Goal: Information Seeking & Learning: Find specific fact

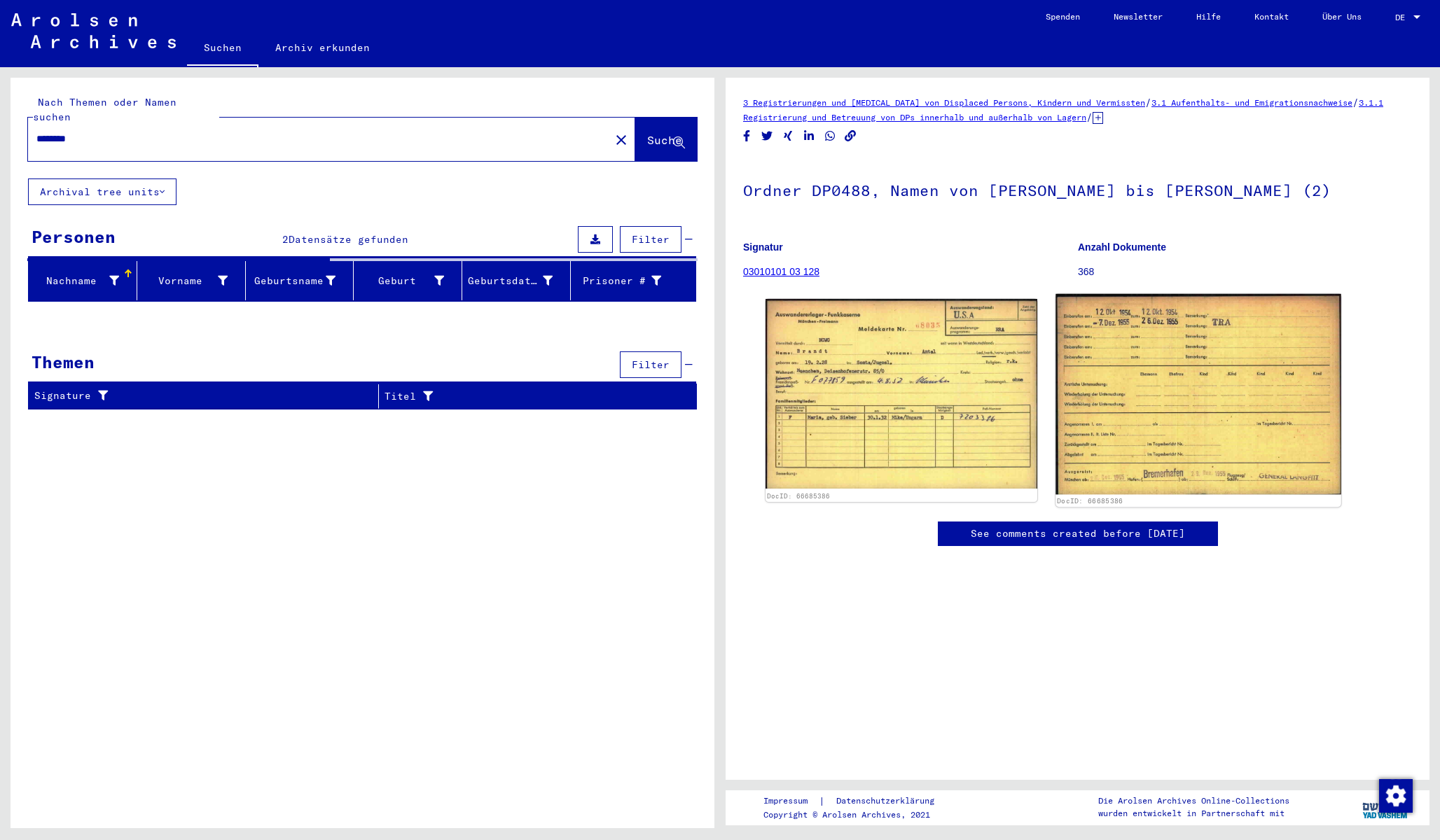
click at [1223, 380] on img at bounding box center [1197, 394] width 285 height 201
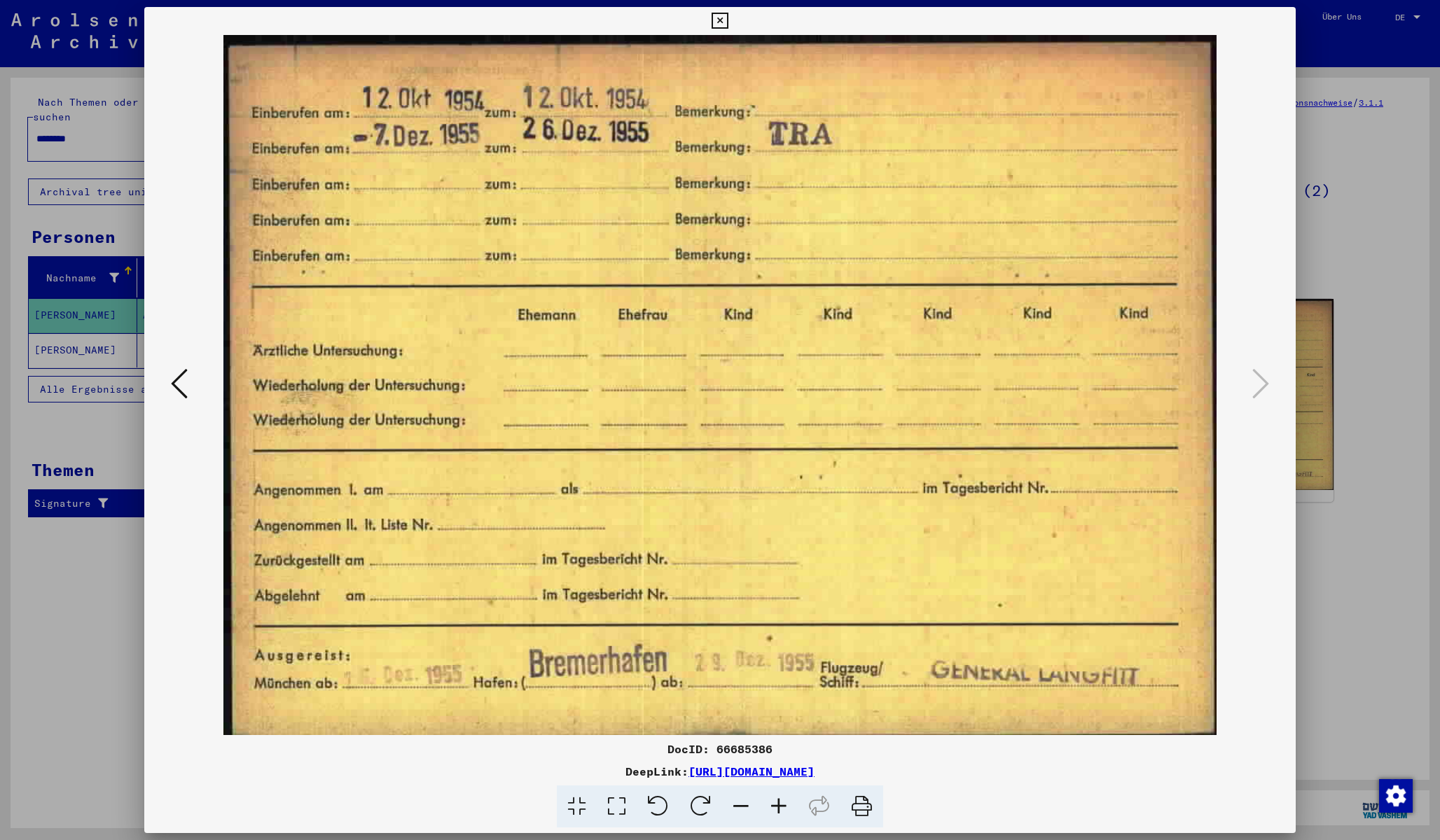
click at [194, 382] on img at bounding box center [720, 385] width 1057 height 700
click at [181, 387] on icon at bounding box center [179, 383] width 17 height 33
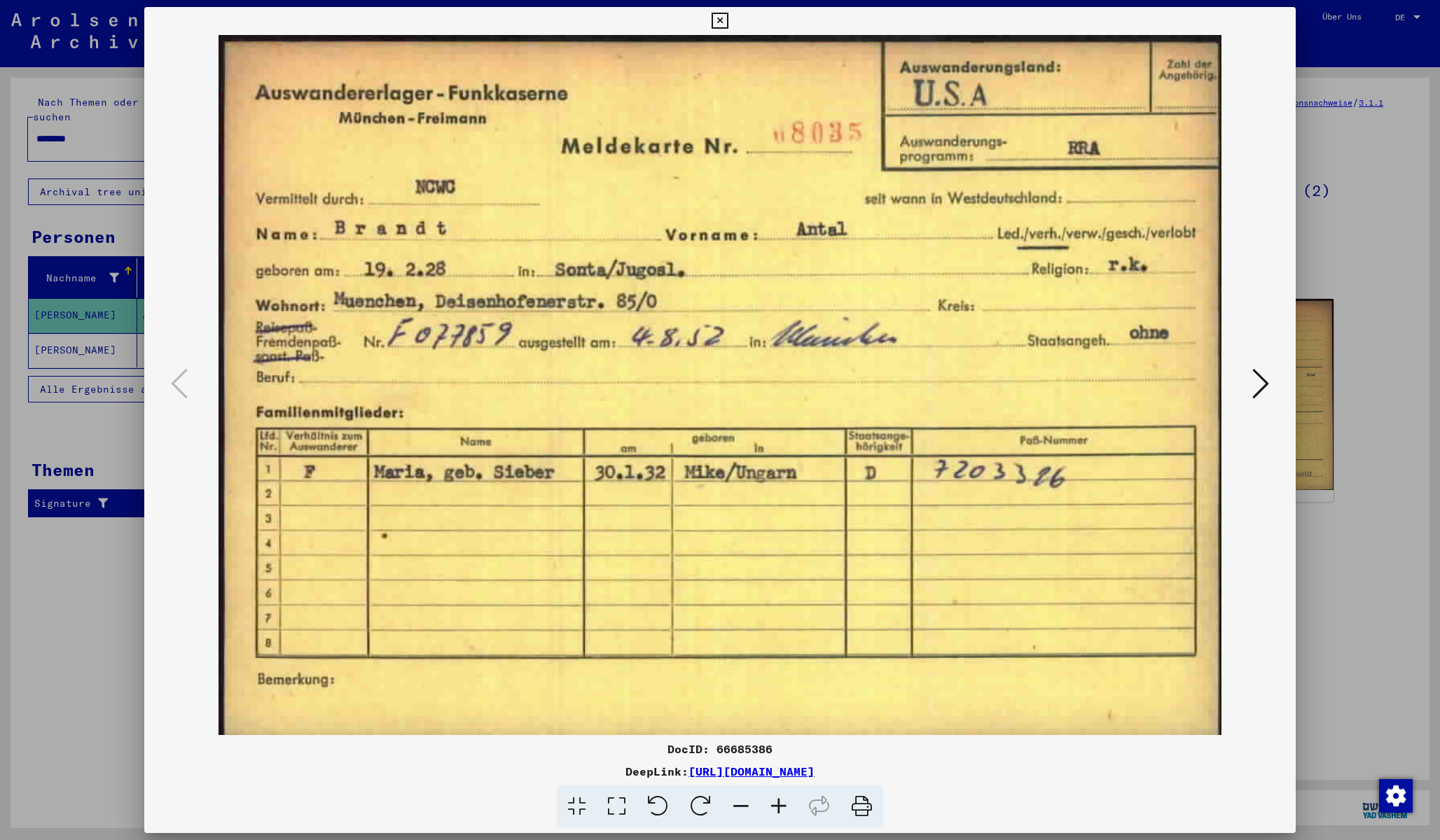
click at [112, 585] on div at bounding box center [720, 420] width 1440 height 840
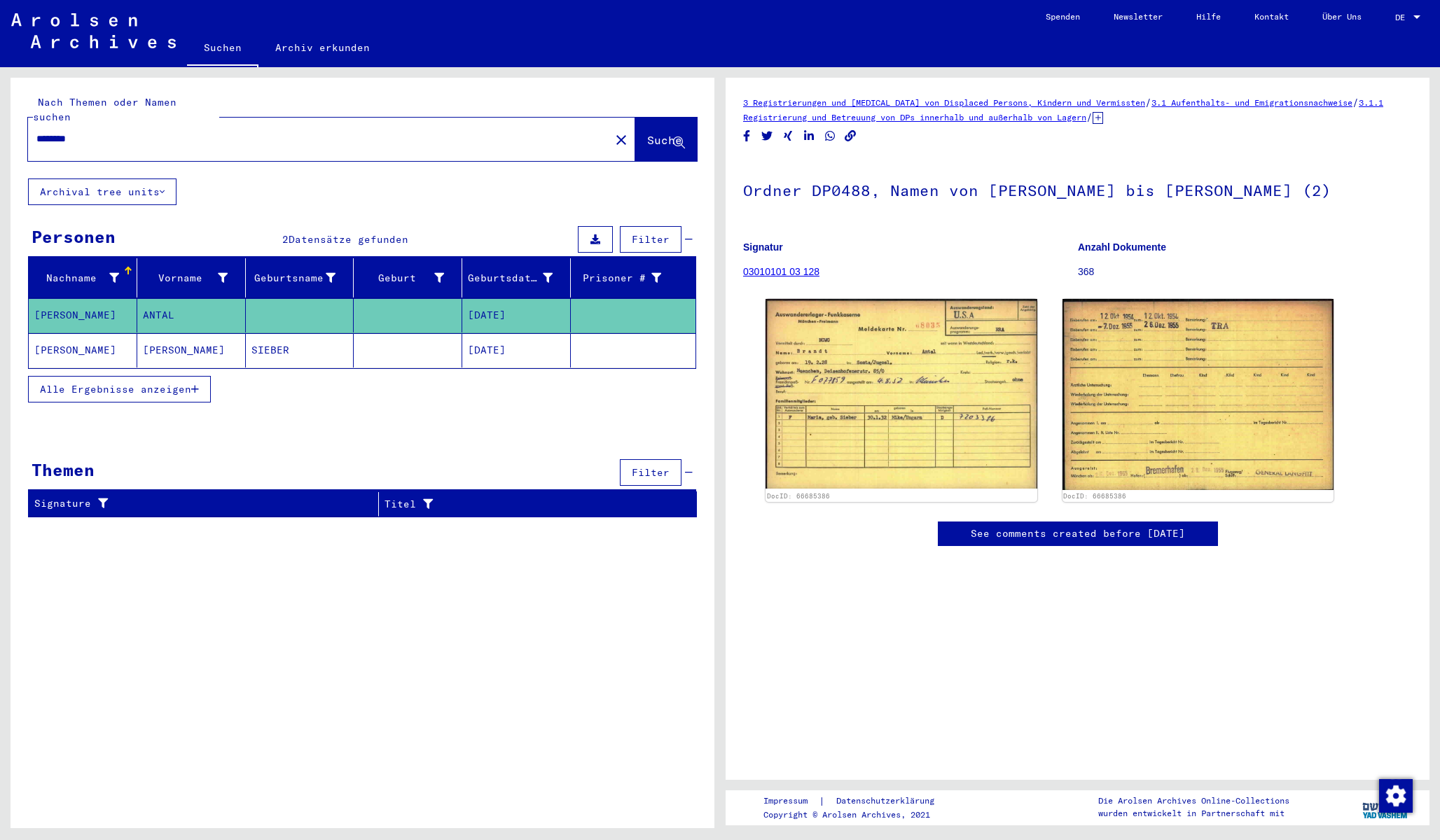
click at [111, 340] on mat-cell "[PERSON_NAME]" at bounding box center [83, 350] width 109 height 34
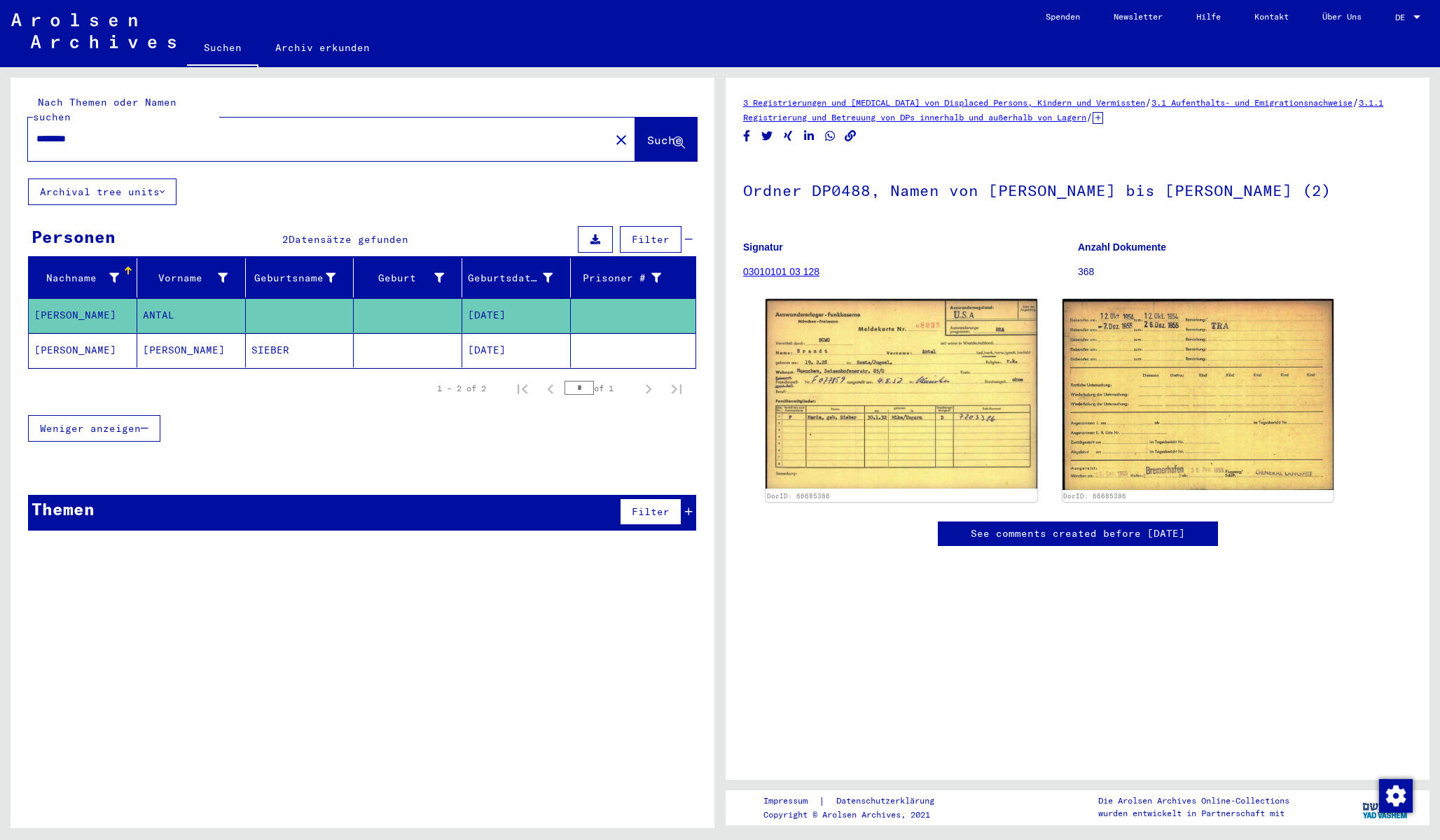
click at [183, 343] on mat-cell "[PERSON_NAME]" at bounding box center [192, 350] width 109 height 34
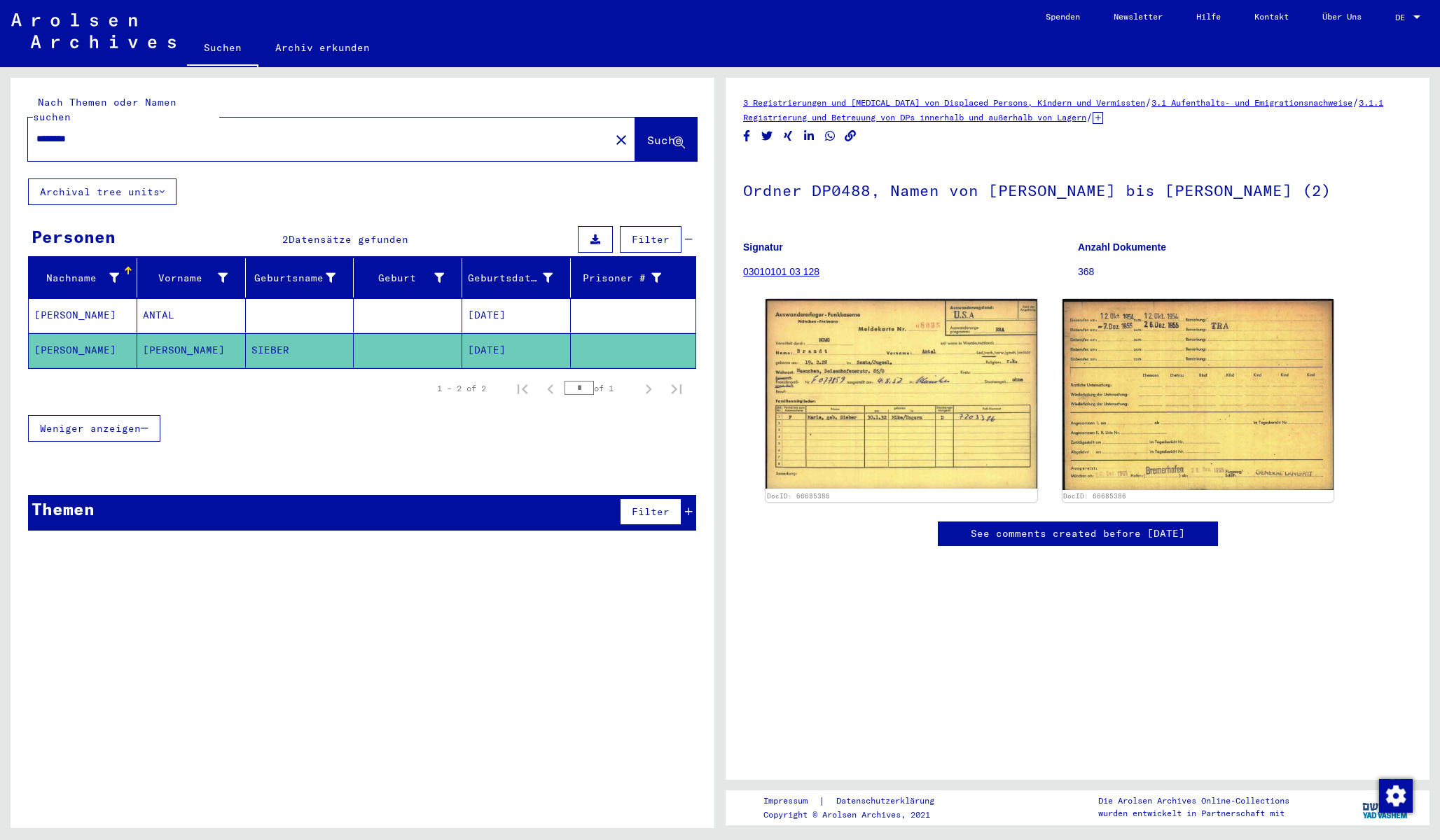
scroll to position [54, 0]
click at [1193, 230] on figure "Anzahl Dokumente 368" at bounding box center [1245, 262] width 334 height 63
click at [1129, 241] on b "Anzahl Dokumente" at bounding box center [1122, 247] width 88 height 11
click at [1089, 264] on p "368" at bounding box center [1245, 272] width 334 height 15
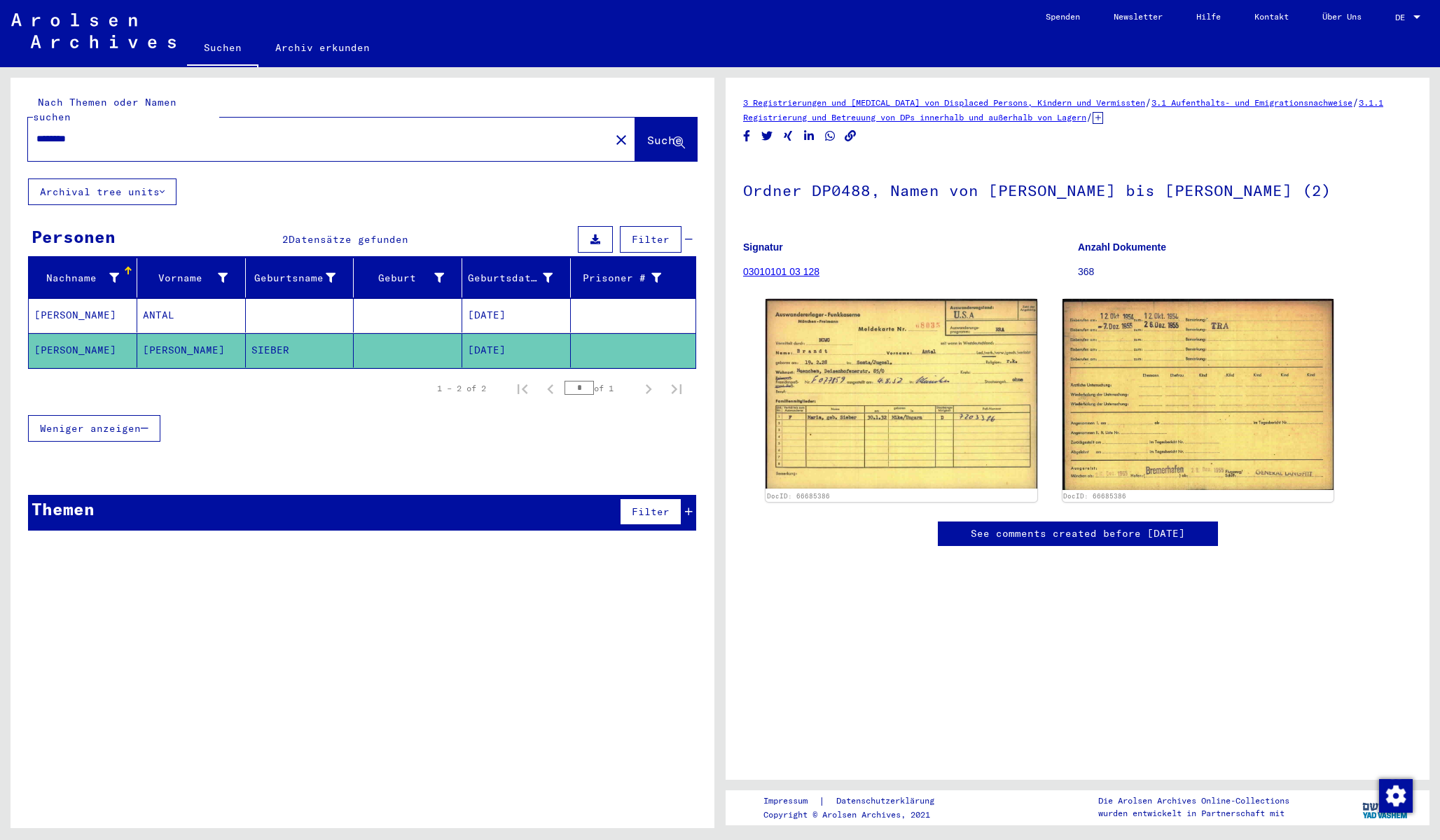
click at [89, 422] on span "Weniger anzeigen" at bounding box center [89, 428] width 100 height 13
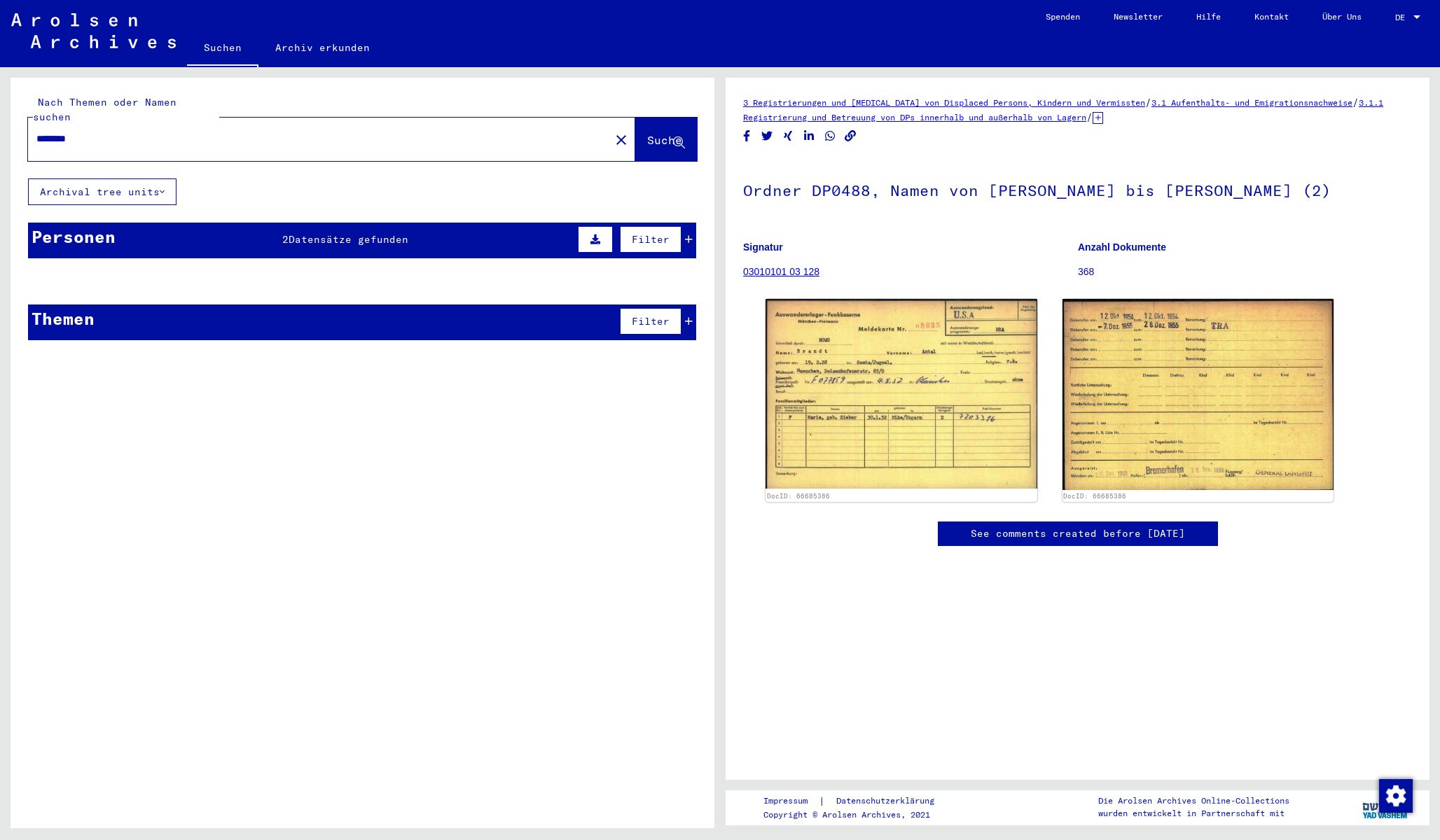
click at [199, 132] on input "********" at bounding box center [319, 139] width 565 height 15
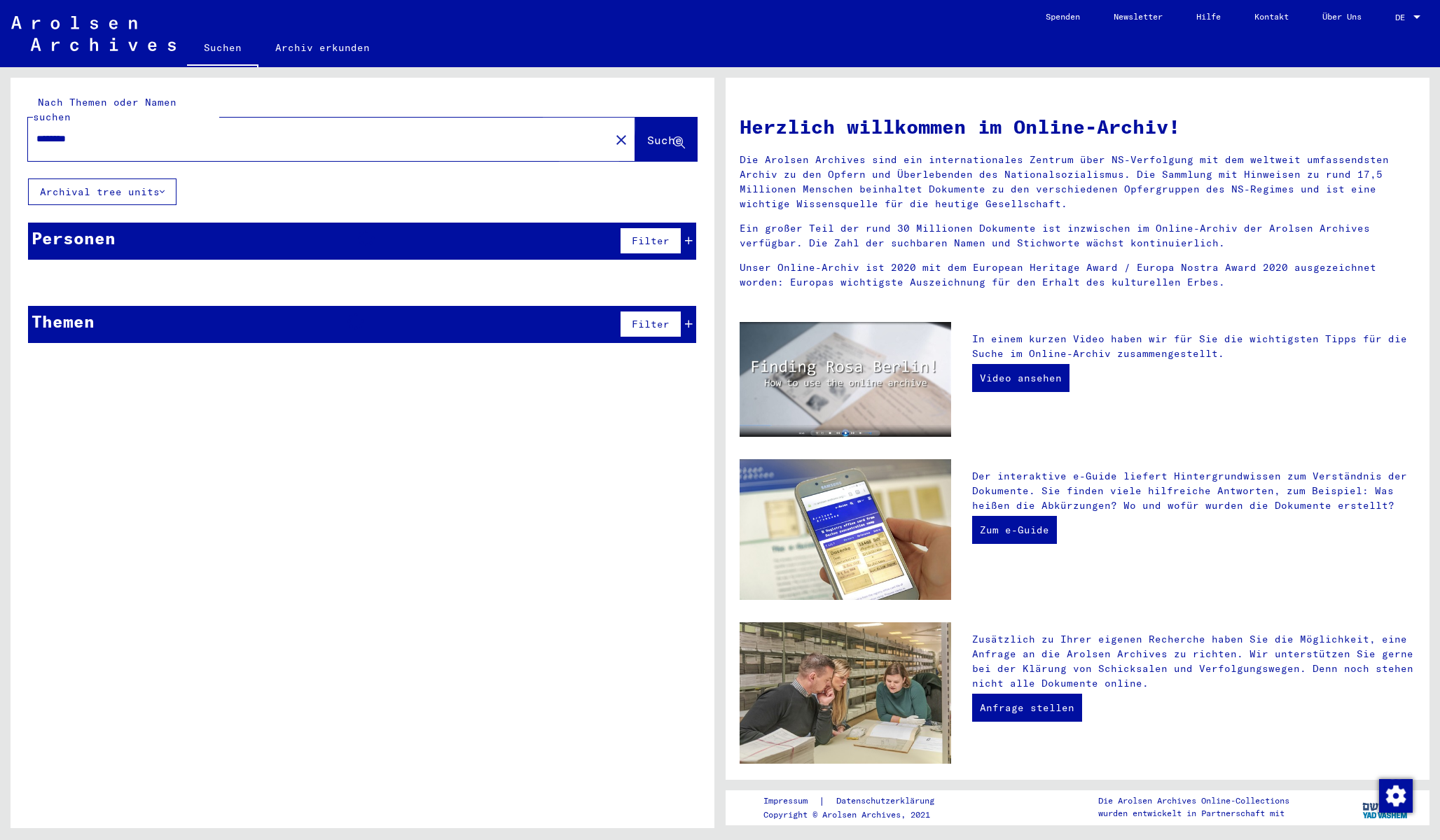
click at [647, 133] on span "Suche" at bounding box center [664, 139] width 35 height 14
click at [673, 137] on icon at bounding box center [678, 143] width 12 height 12
click at [485, 229] on div "Personen Filter" at bounding box center [361, 241] width 668 height 37
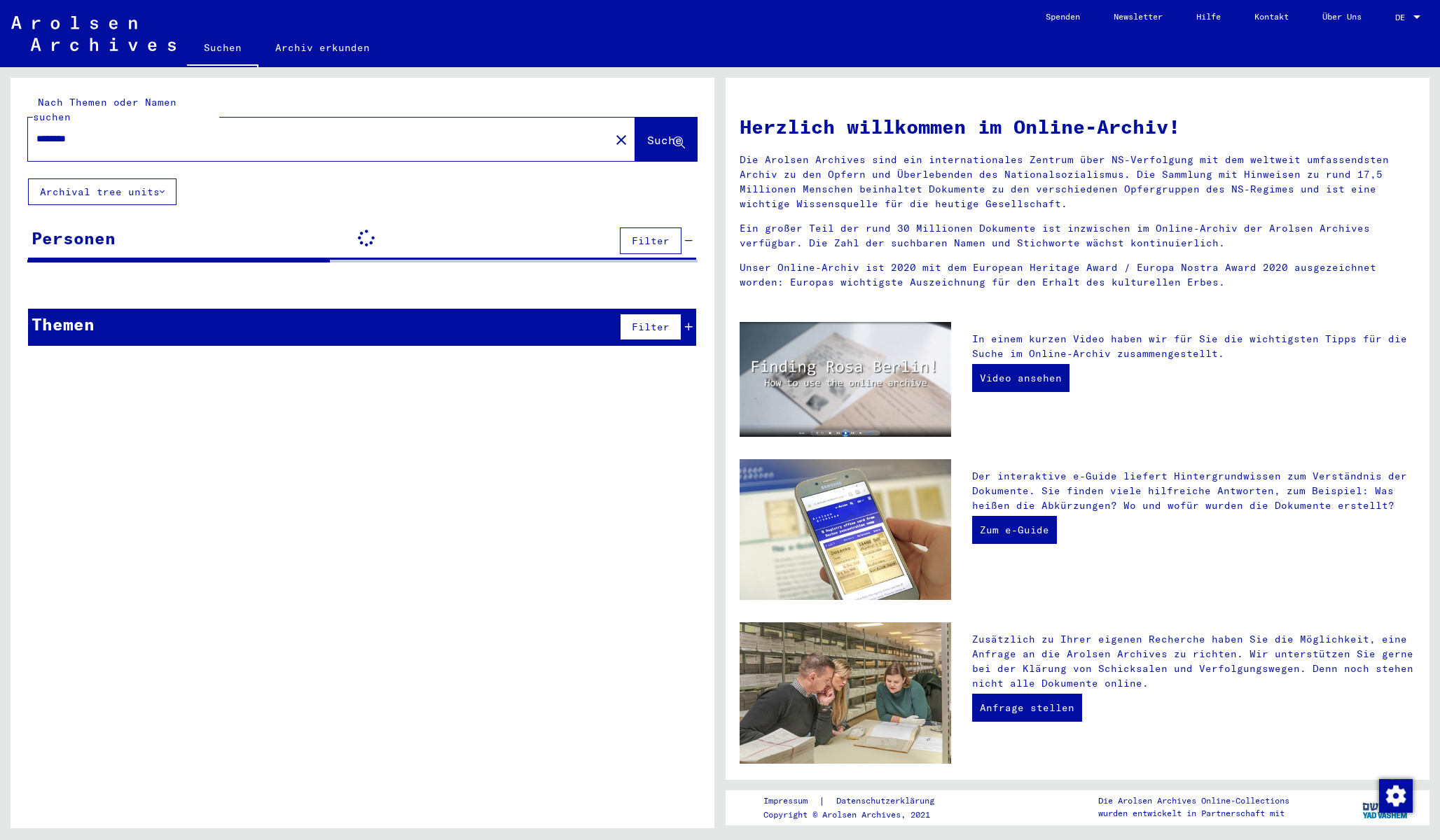
click at [693, 313] on div "Themen Filter" at bounding box center [361, 327] width 668 height 37
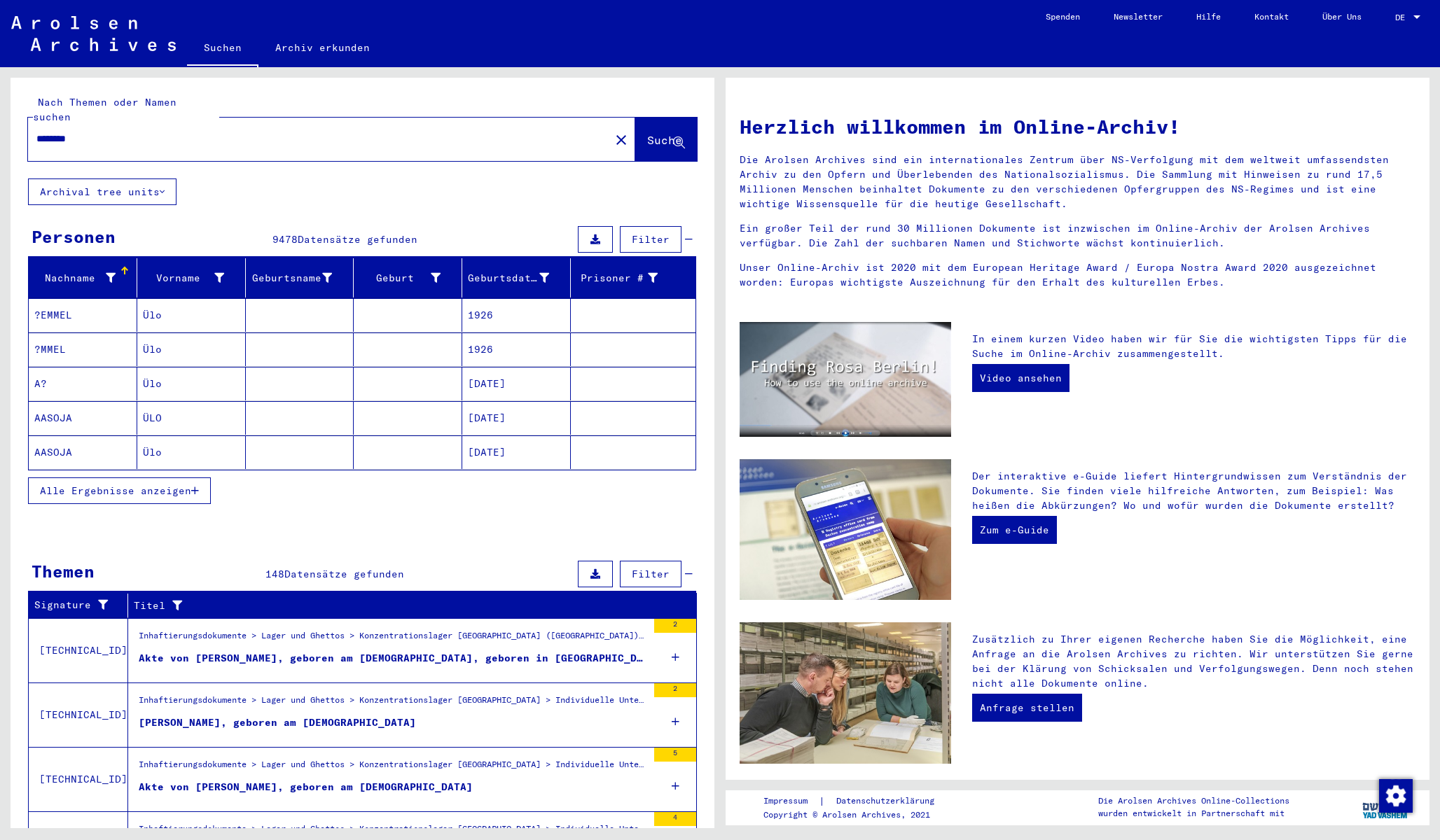
click at [122, 132] on input "*******" at bounding box center [315, 139] width 556 height 15
type input "*******"
click at [150, 483] on button "Alle Ergebnisse anzeigen" at bounding box center [119, 490] width 182 height 27
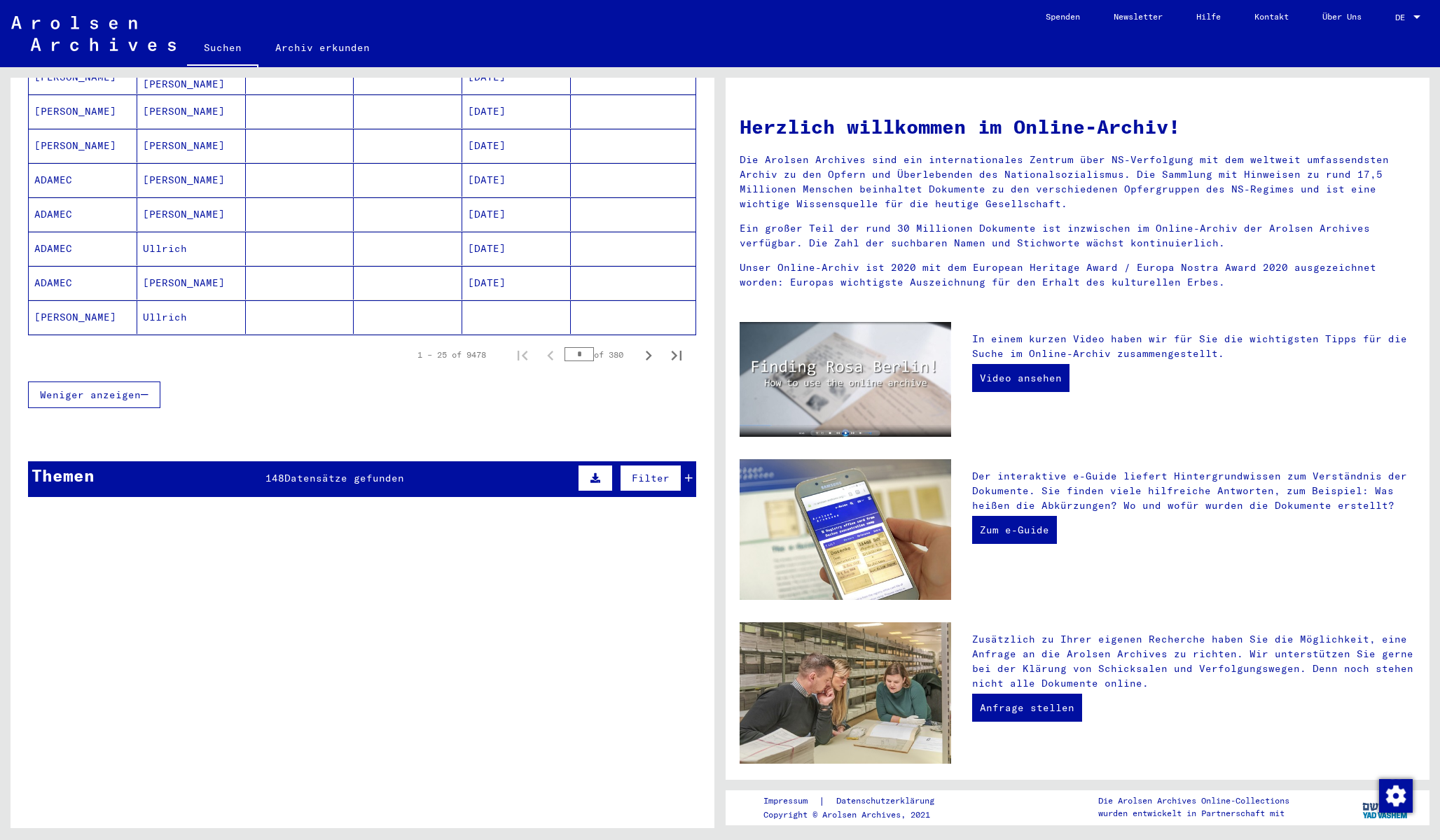
scroll to position [825, 0]
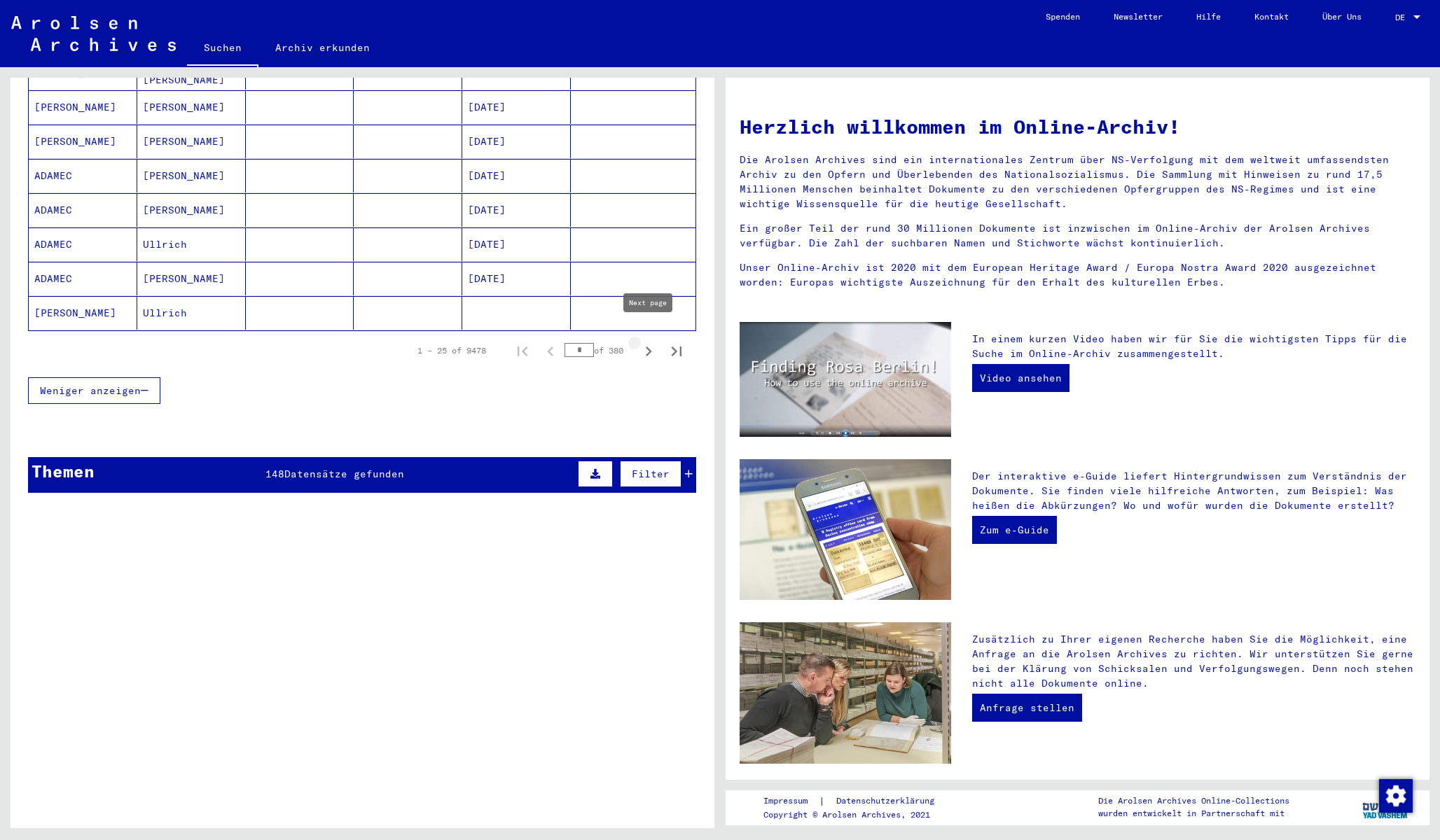
click at [647, 342] on icon "Next page" at bounding box center [648, 351] width 19 height 19
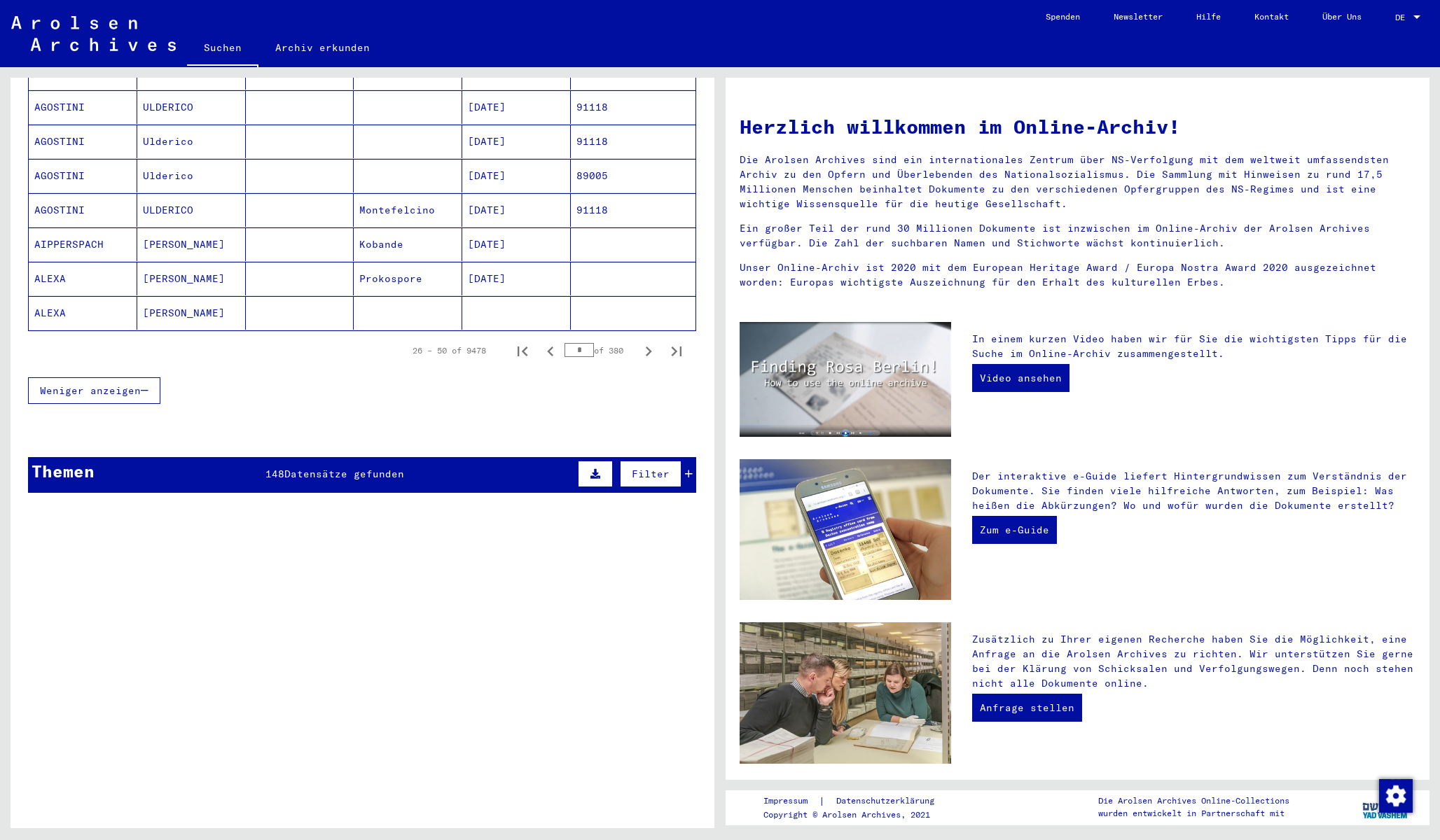
click at [649, 346] on icon "Next page" at bounding box center [649, 351] width 6 height 10
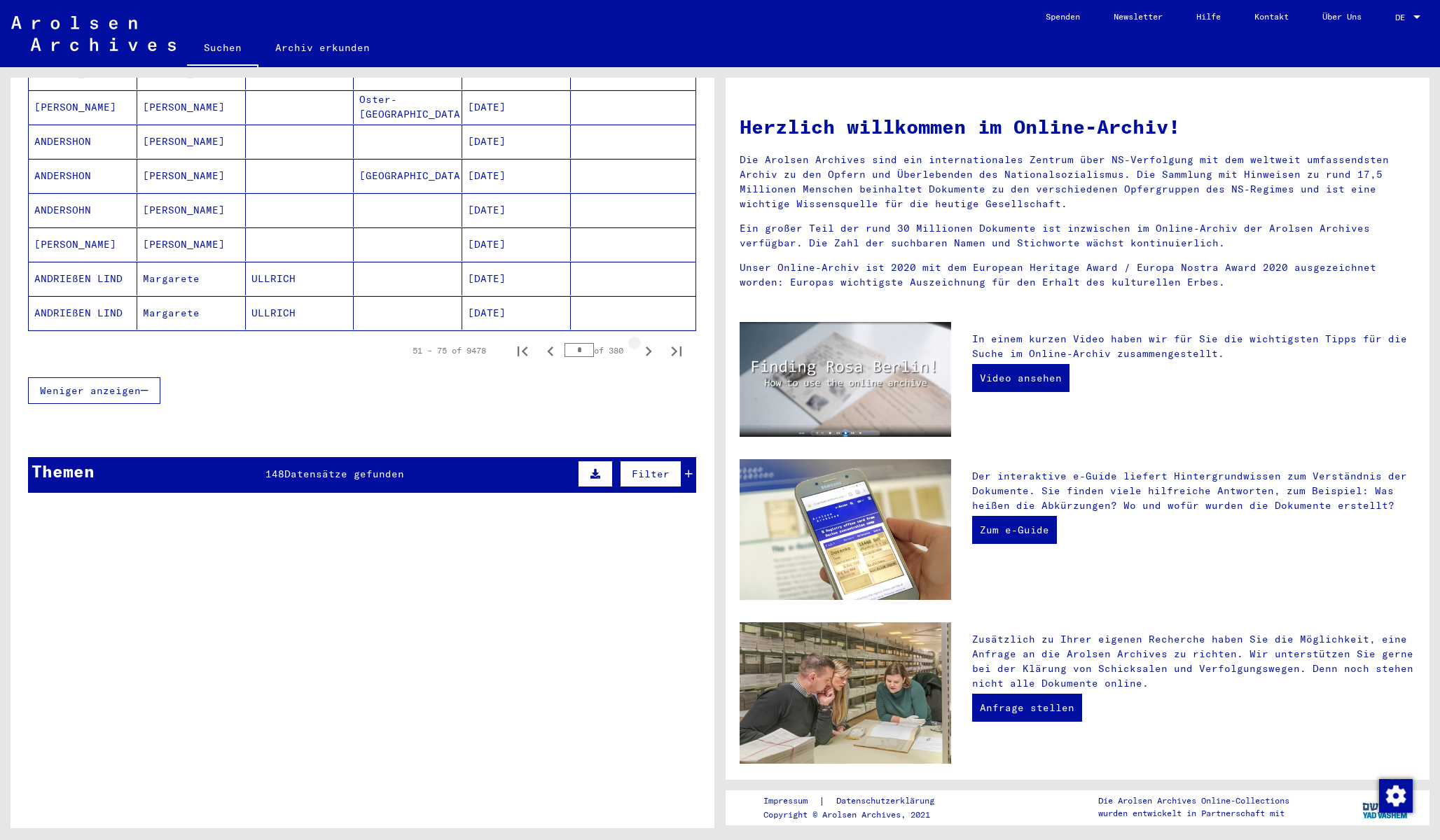
click at [649, 346] on icon "Next page" at bounding box center [649, 351] width 6 height 10
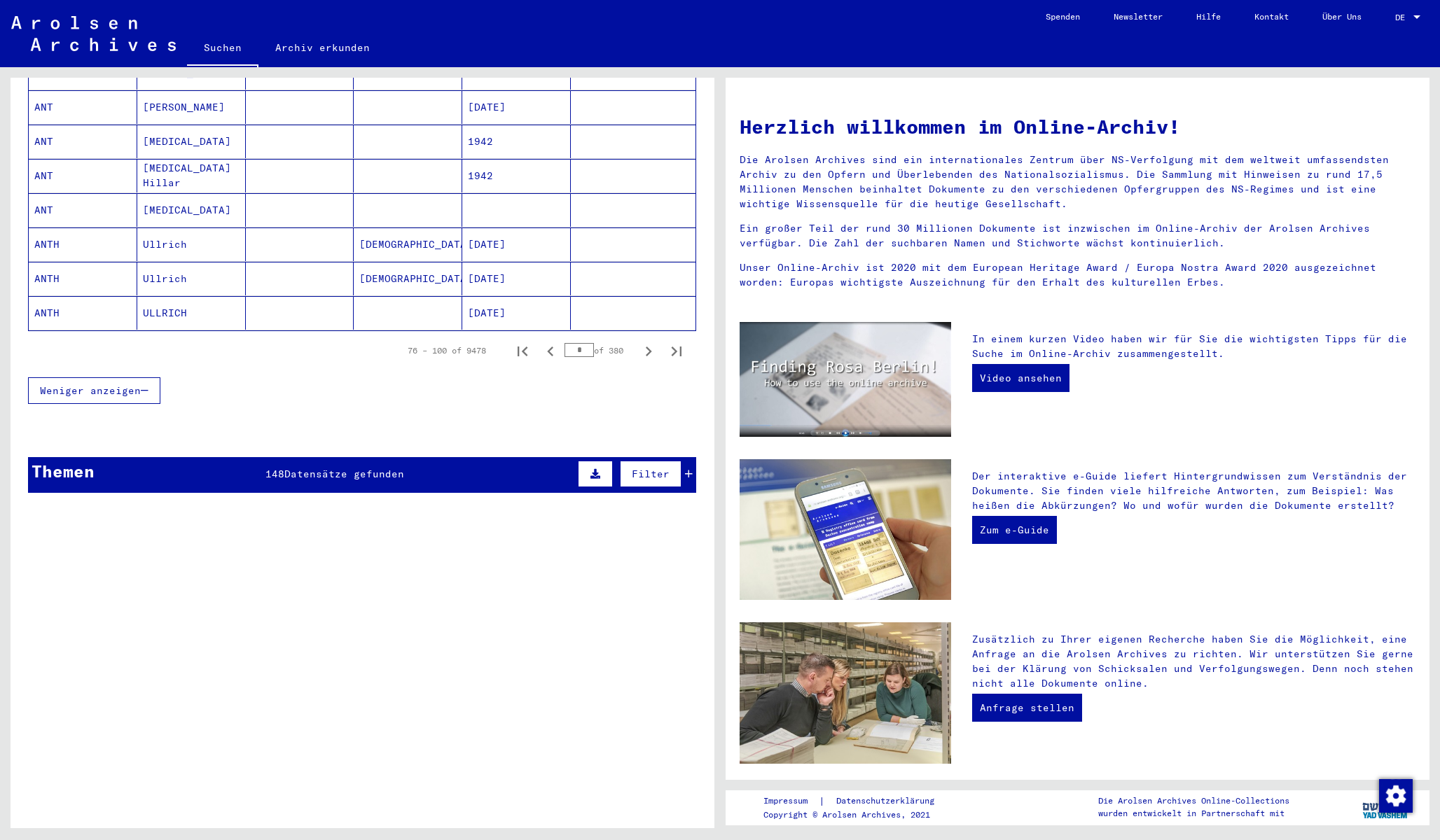
click at [649, 346] on icon "Next page" at bounding box center [649, 351] width 6 height 10
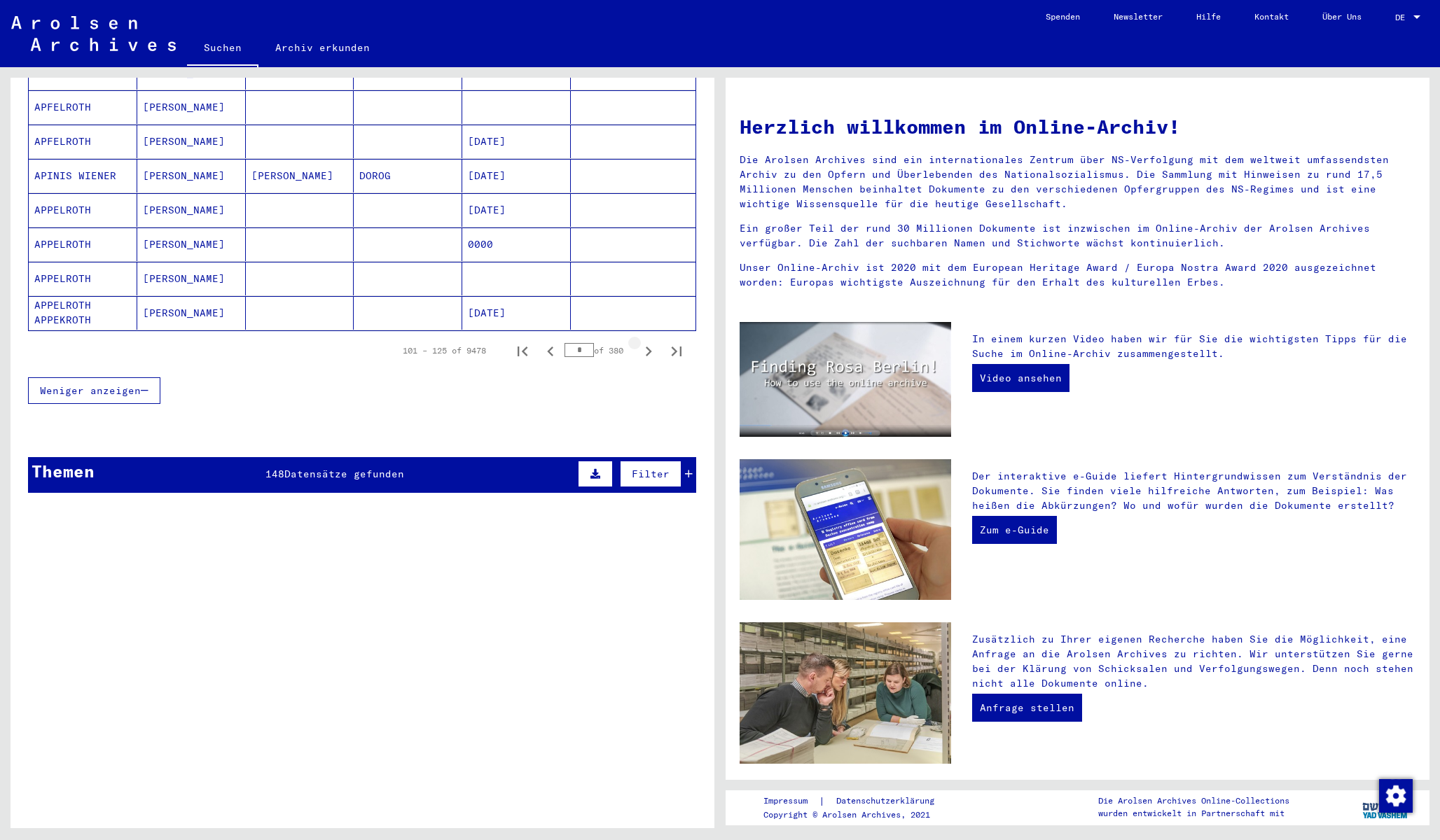
click at [649, 346] on icon "Next page" at bounding box center [649, 351] width 6 height 10
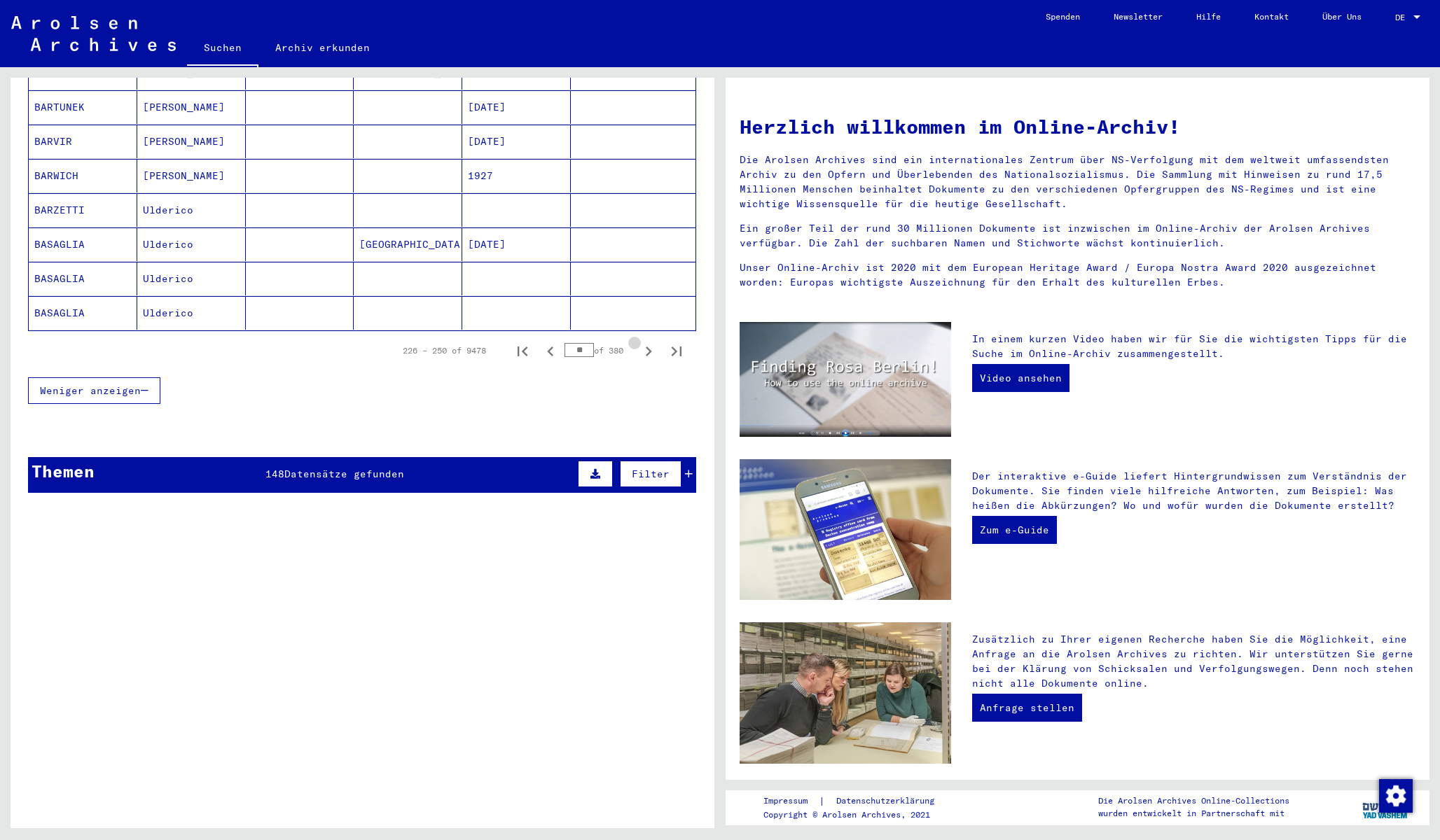
click at [649, 346] on icon "Next page" at bounding box center [649, 351] width 6 height 10
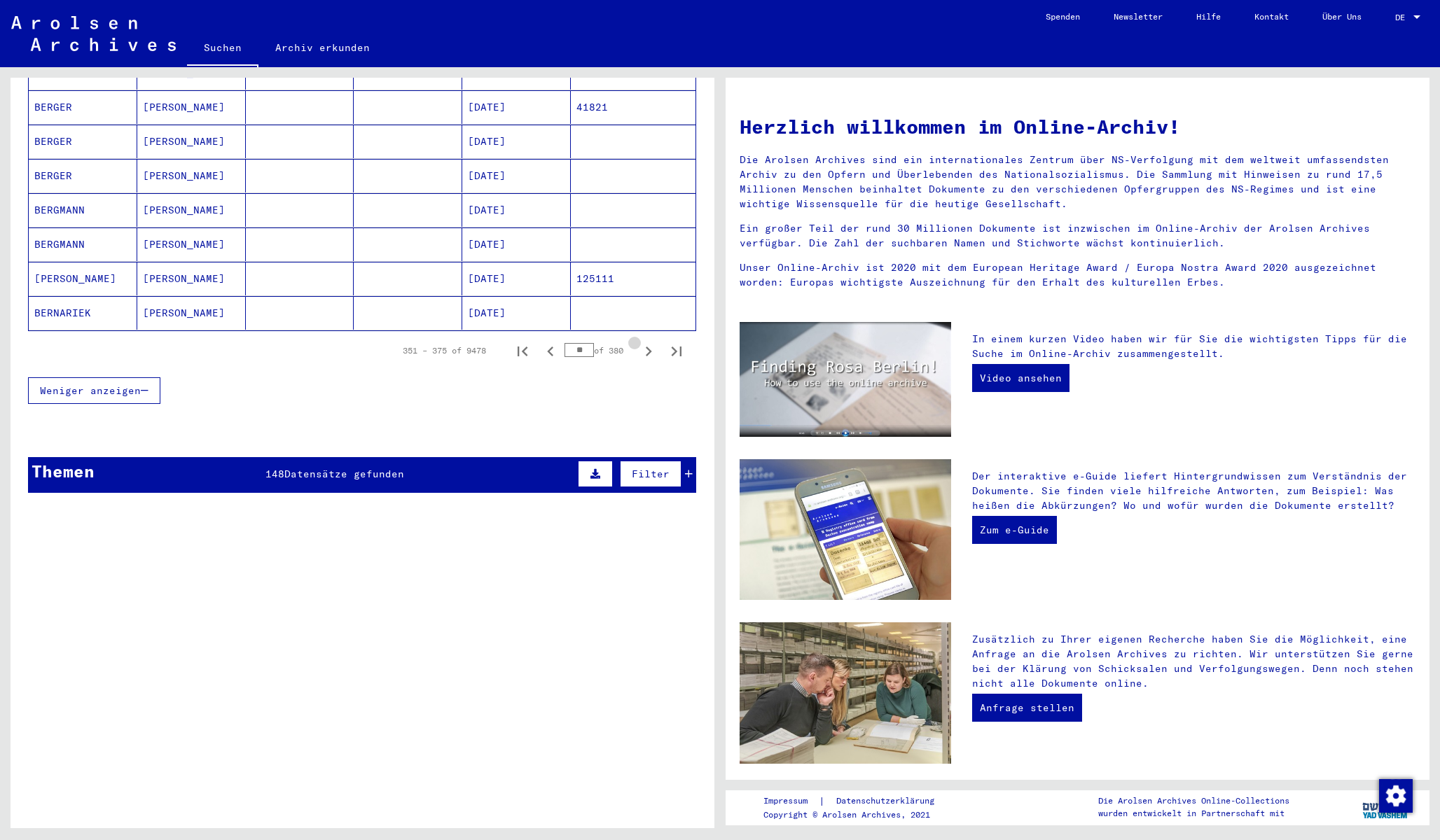
click at [649, 346] on icon "Next page" at bounding box center [649, 351] width 6 height 10
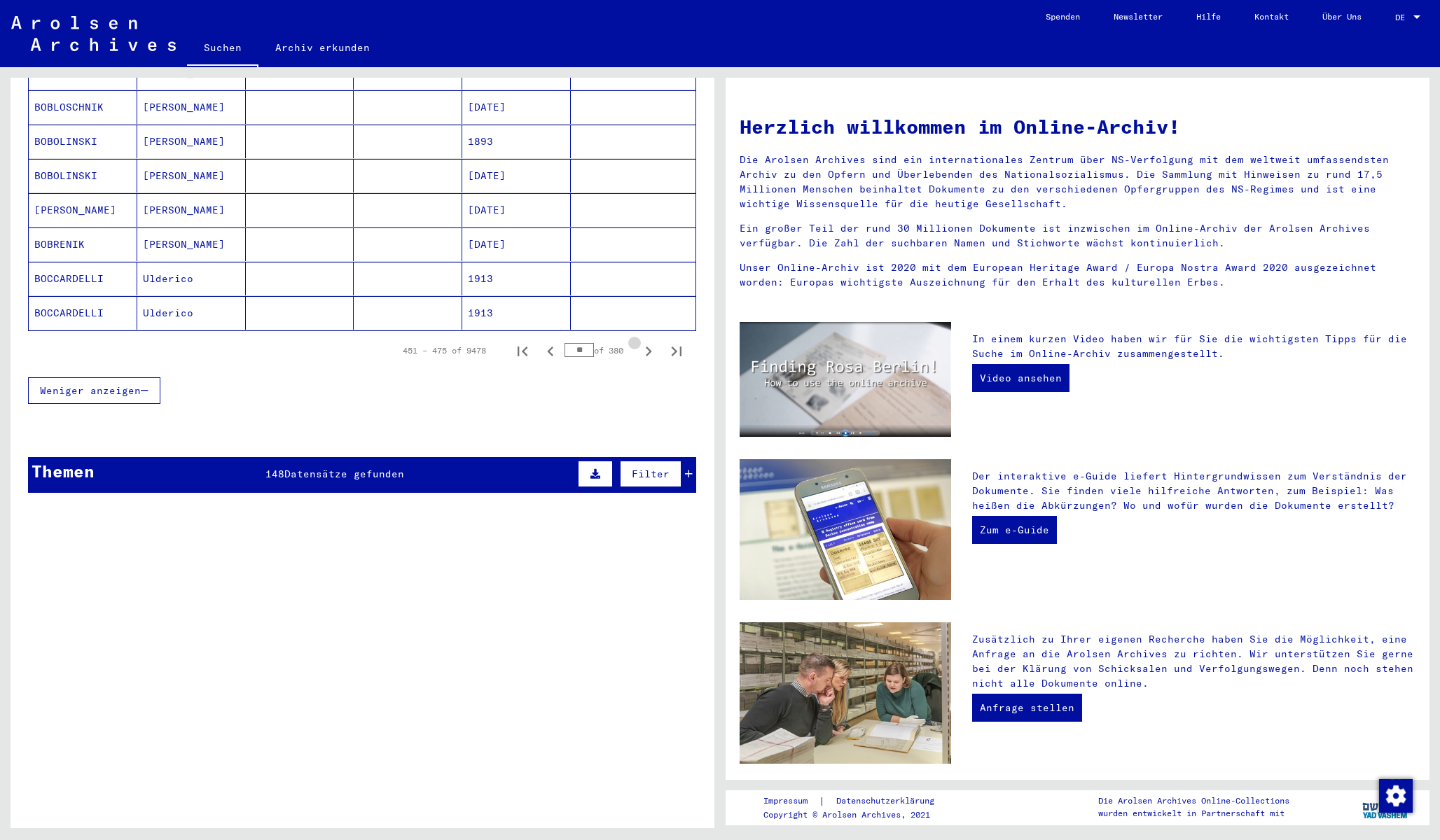
click at [649, 346] on icon "Next page" at bounding box center [649, 351] width 6 height 10
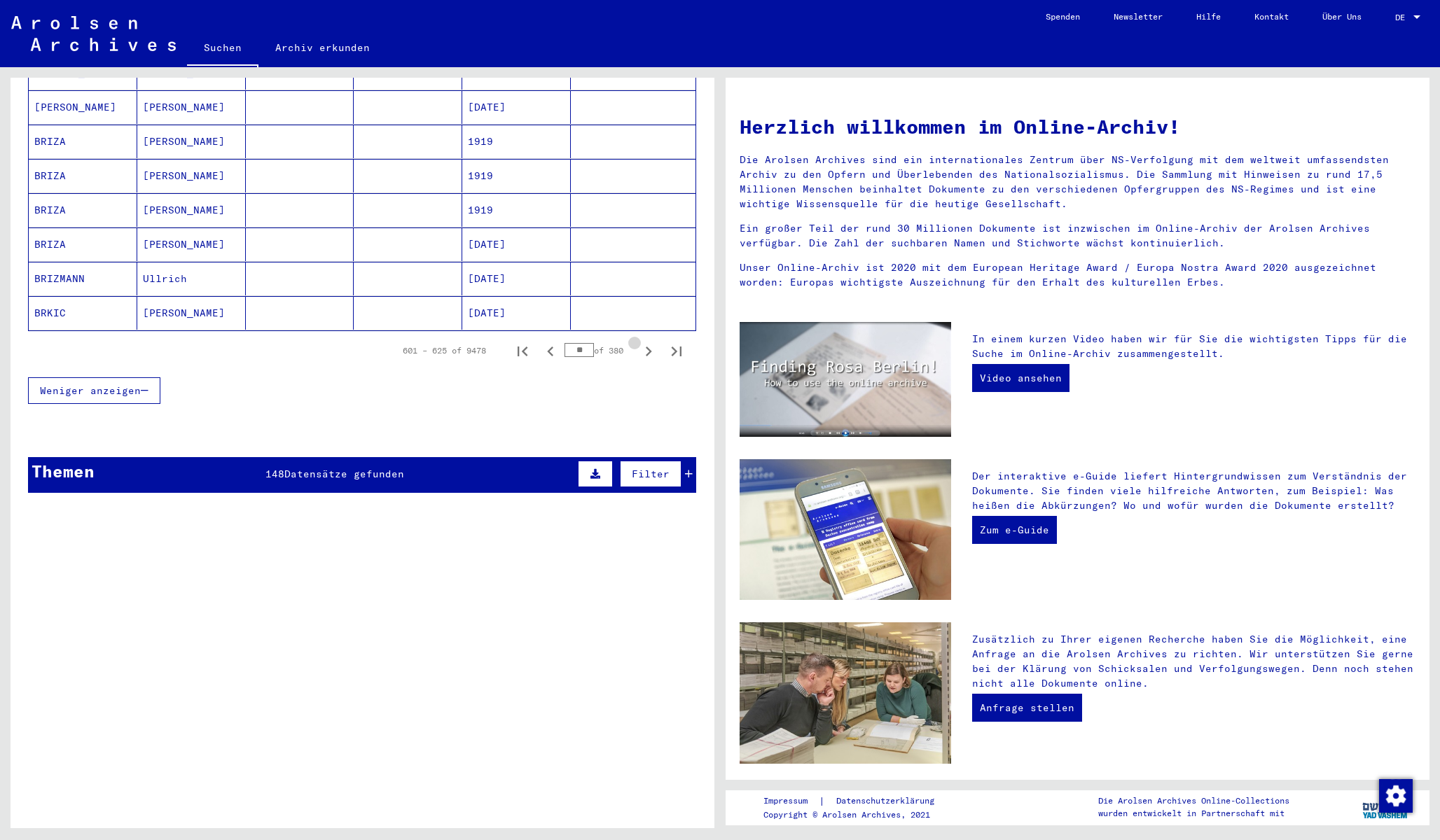
click at [649, 346] on icon "Next page" at bounding box center [649, 351] width 6 height 10
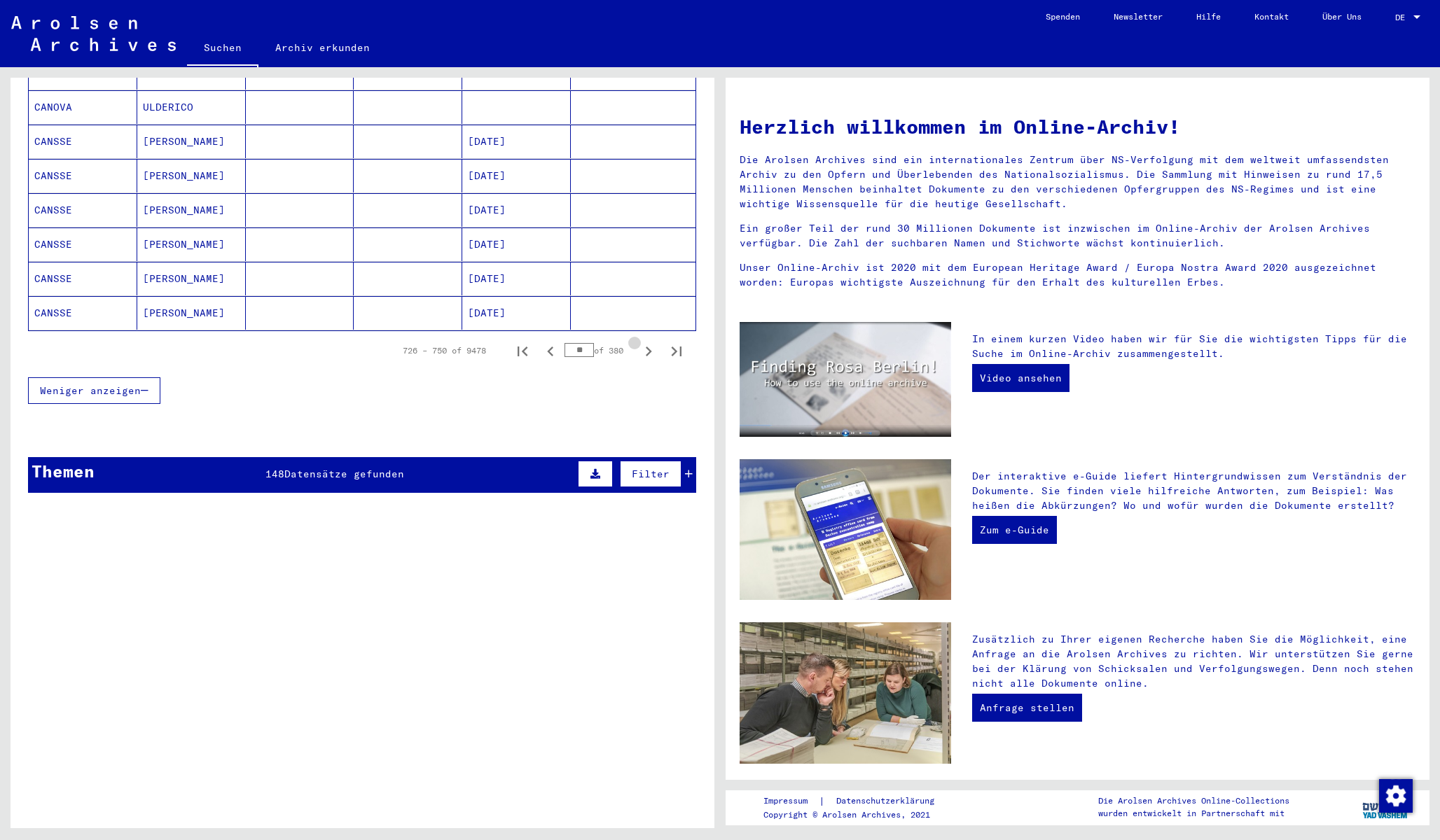
click at [649, 346] on icon "Next page" at bounding box center [649, 351] width 6 height 10
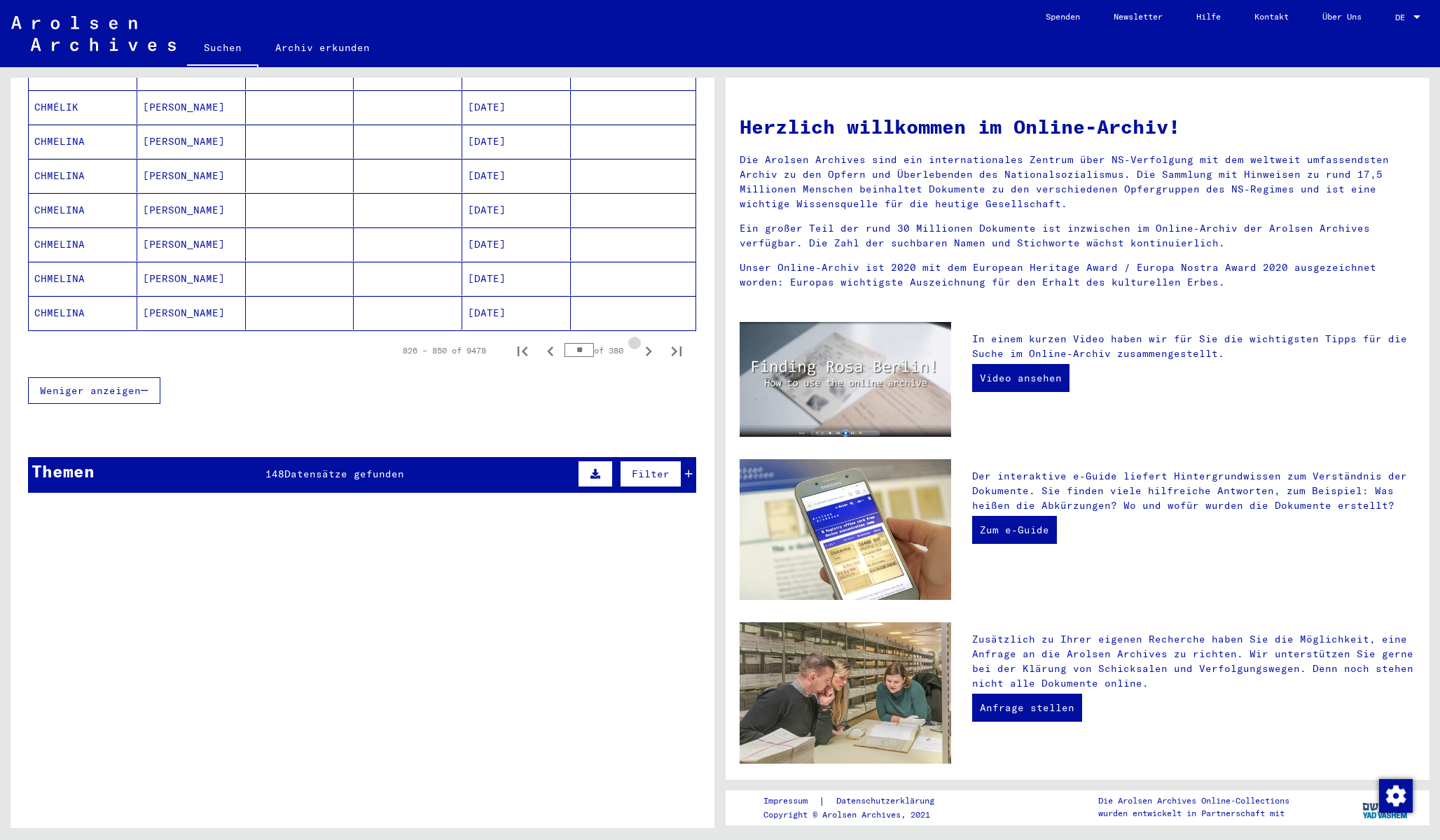
click at [649, 346] on icon "Next page" at bounding box center [649, 351] width 6 height 10
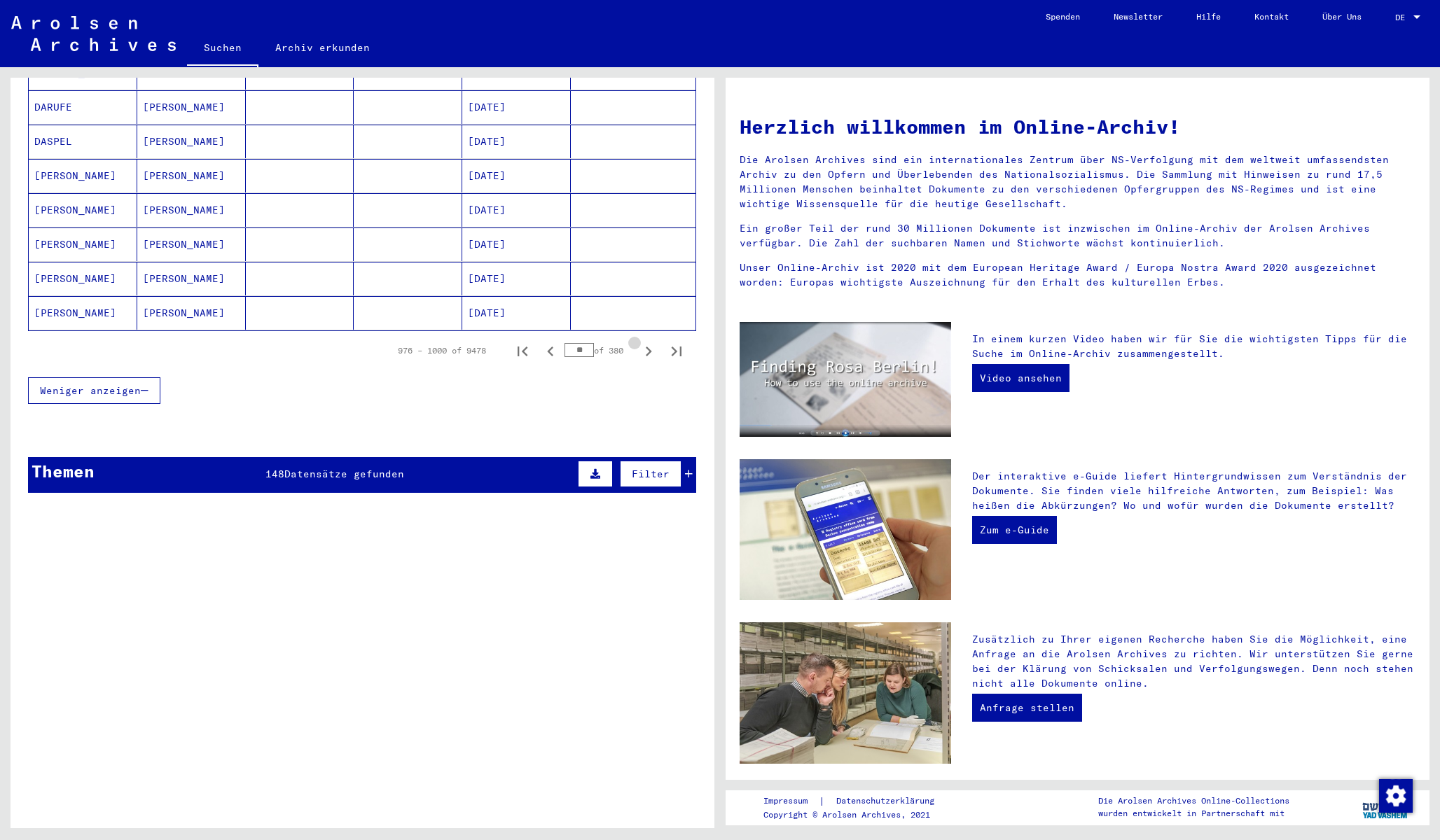
click at [649, 346] on icon "Next page" at bounding box center [649, 351] width 6 height 10
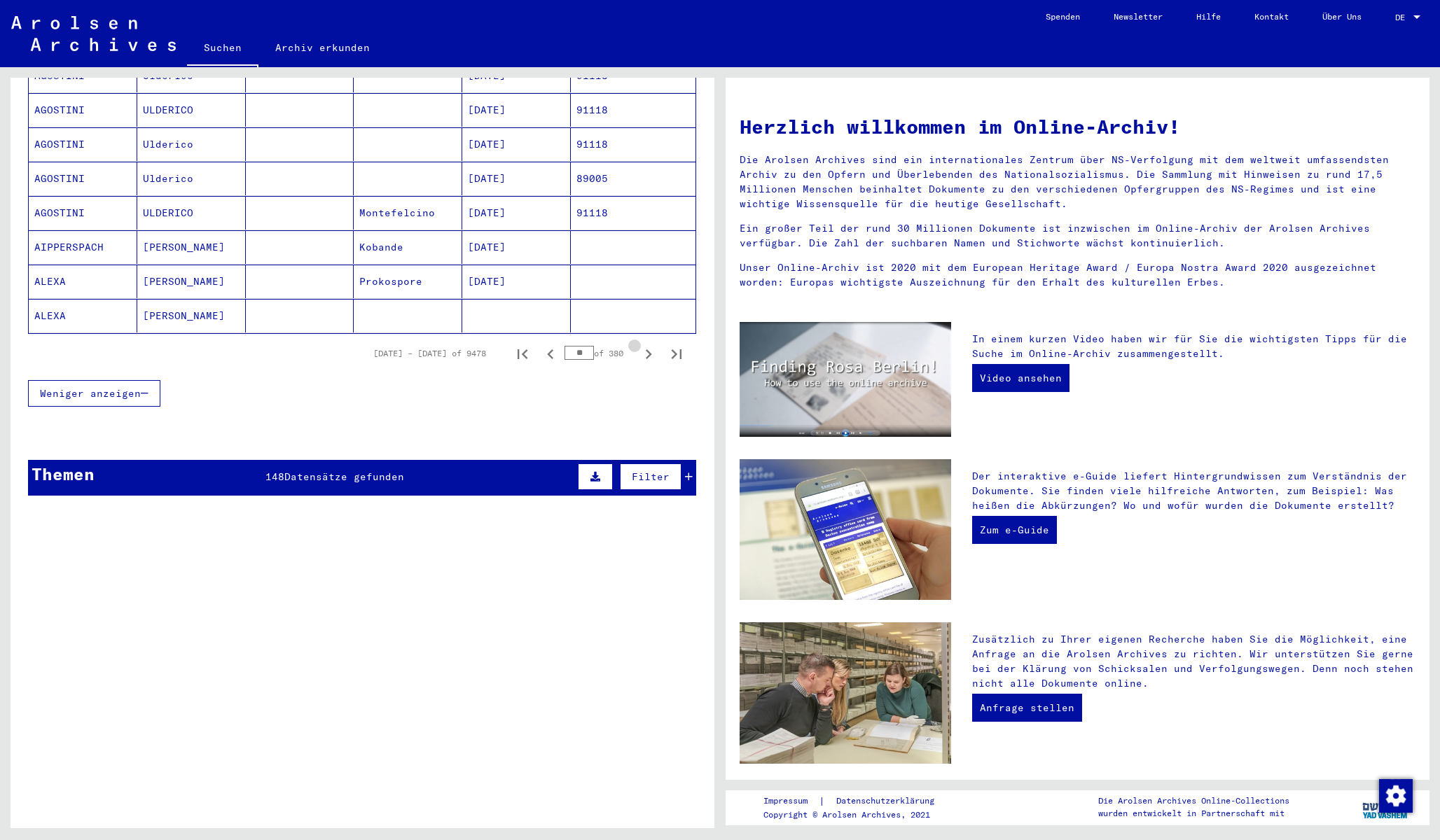
click at [649, 349] on icon "Next page" at bounding box center [649, 354] width 6 height 10
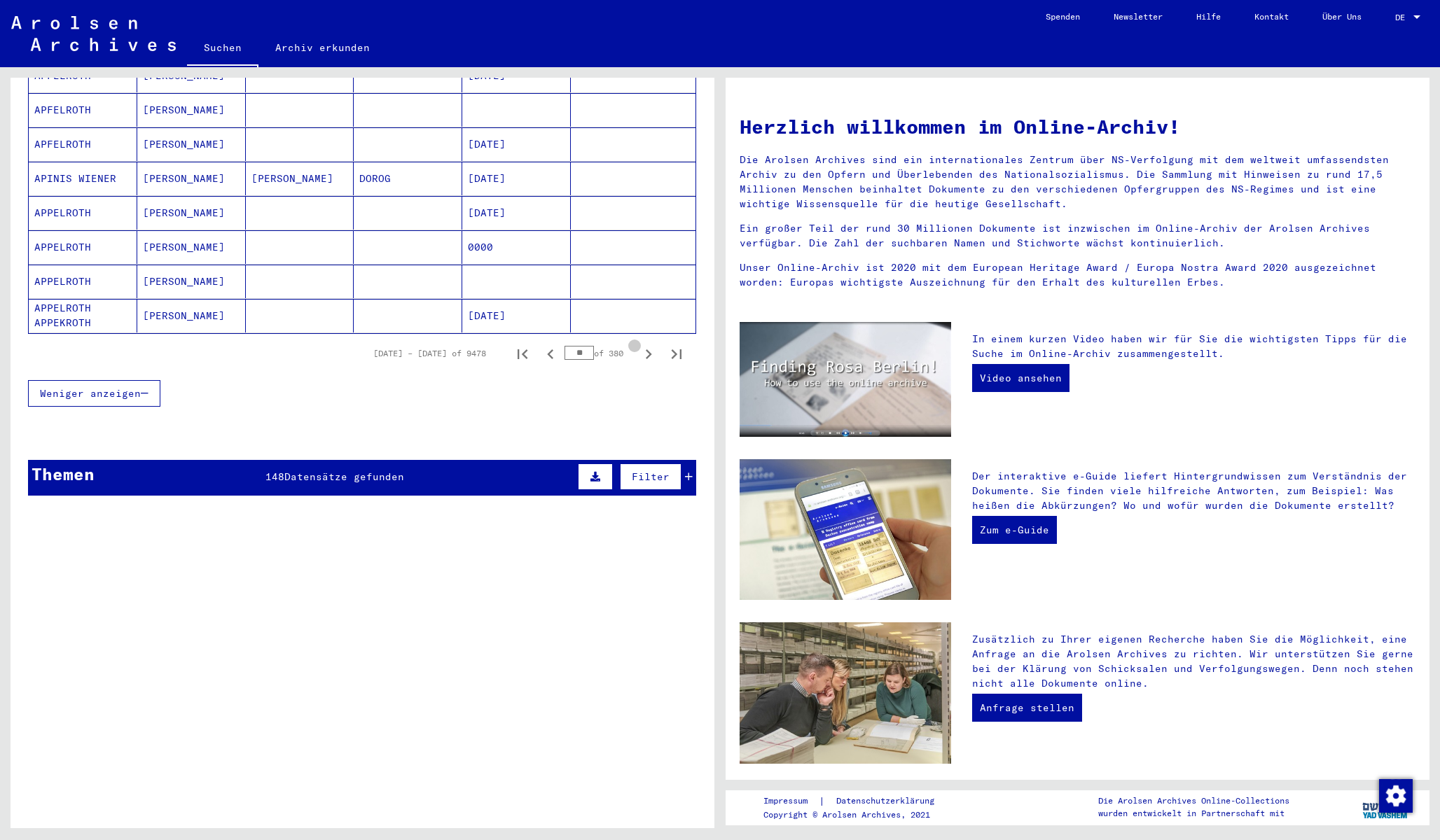
click at [649, 349] on icon "Next page" at bounding box center [649, 354] width 6 height 10
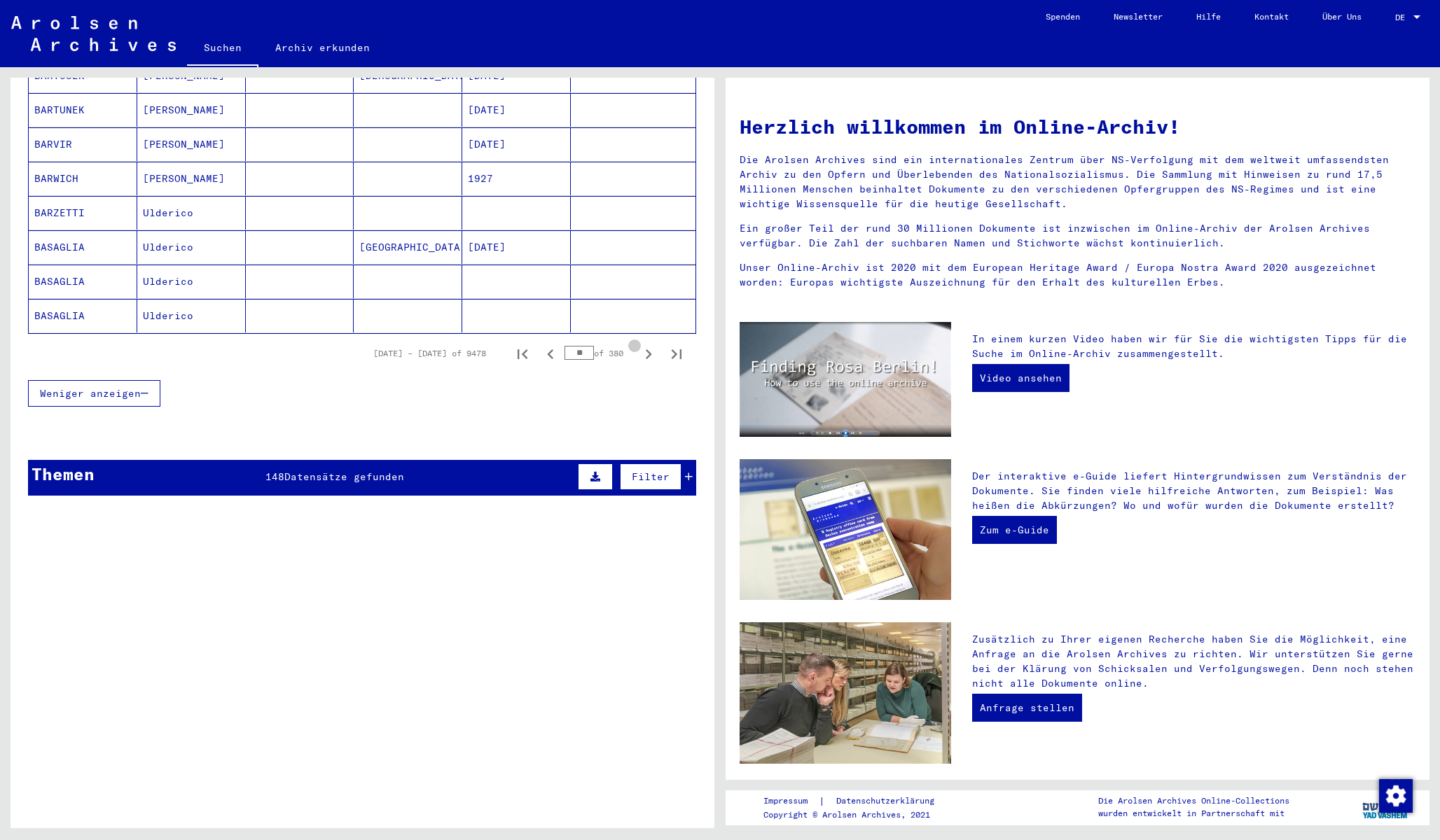
click at [649, 349] on icon "Next page" at bounding box center [649, 354] width 6 height 10
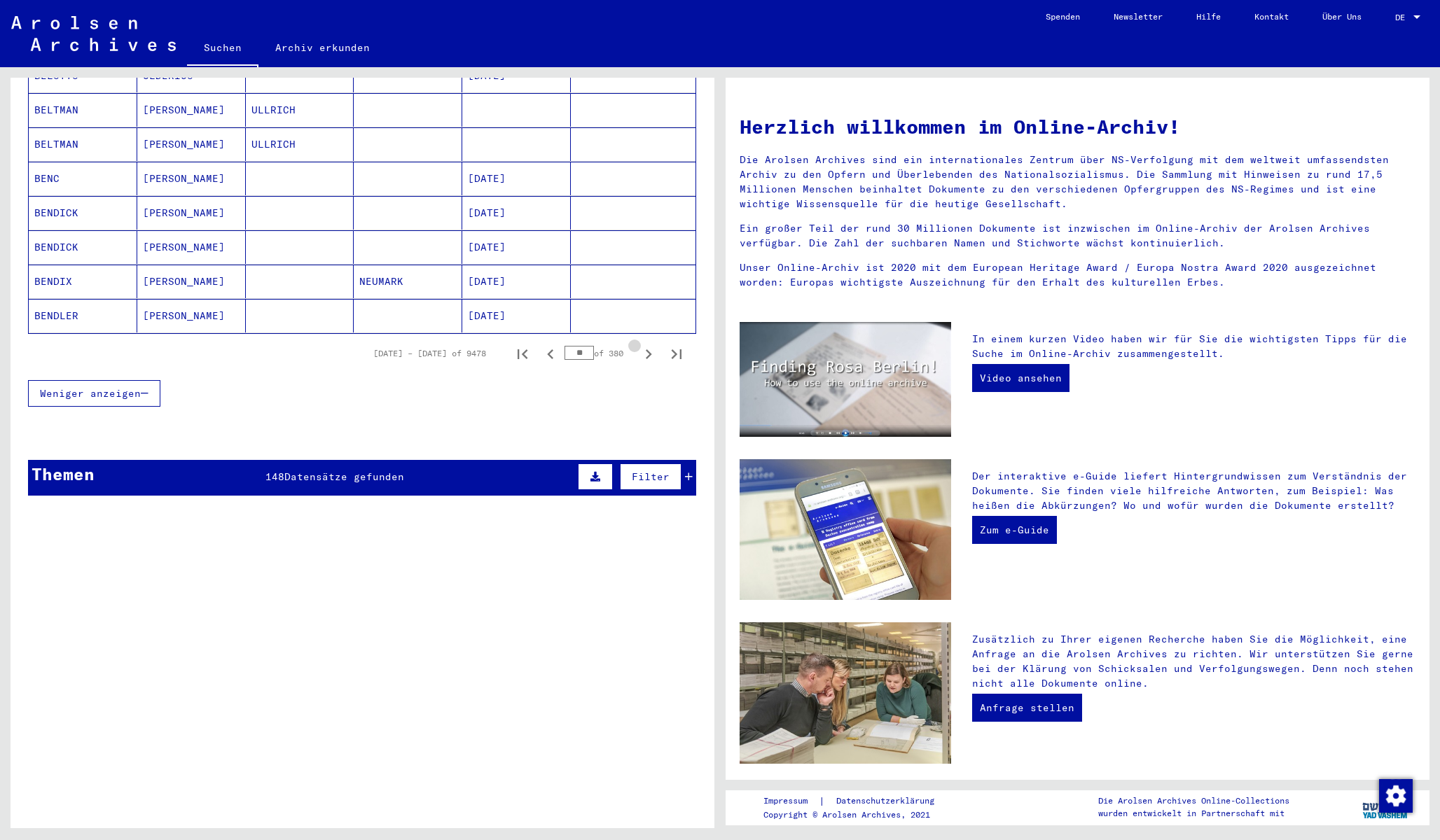
click at [649, 349] on icon "Next page" at bounding box center [649, 354] width 6 height 10
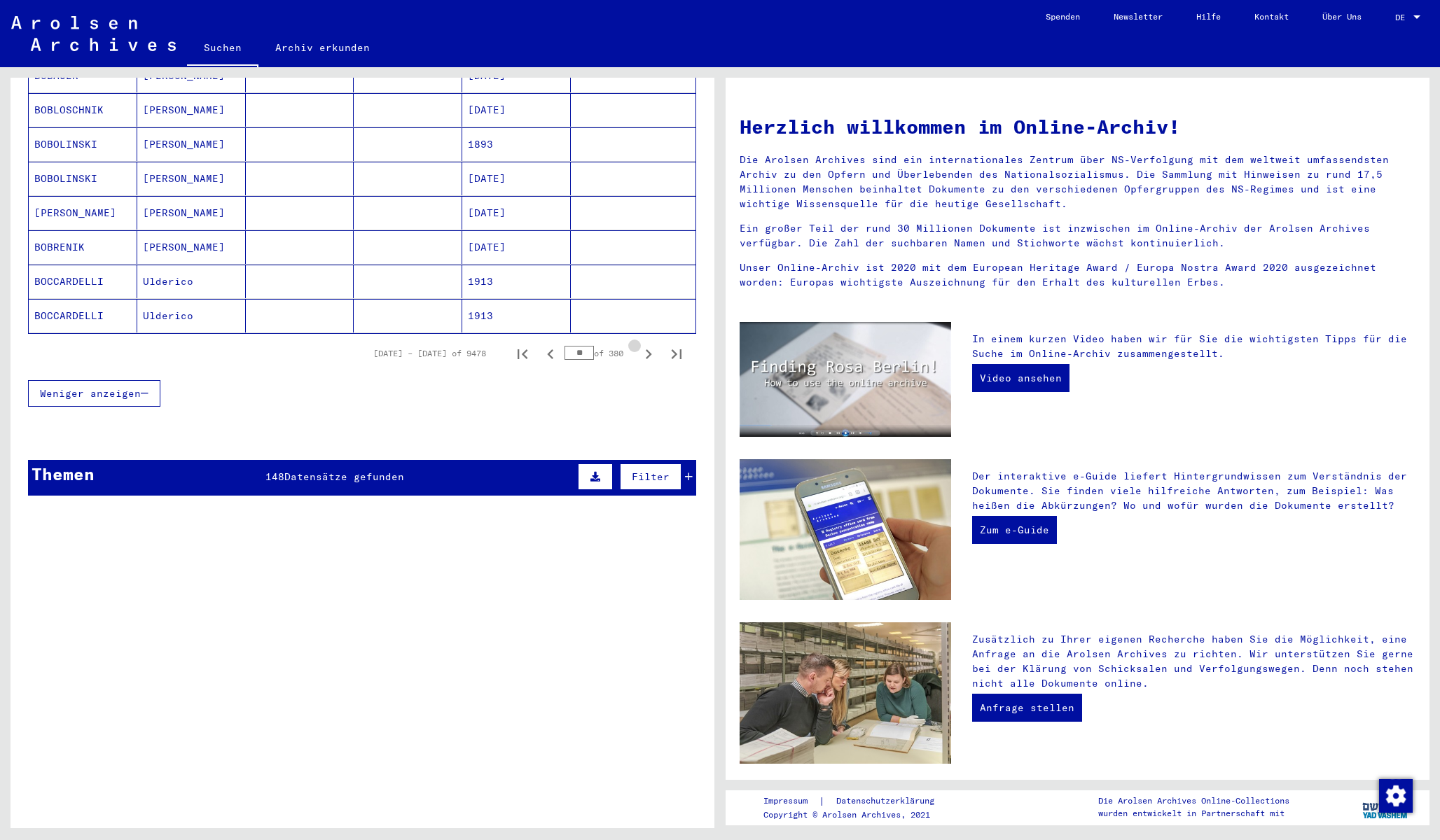
click at [649, 349] on icon "Next page" at bounding box center [649, 354] width 6 height 10
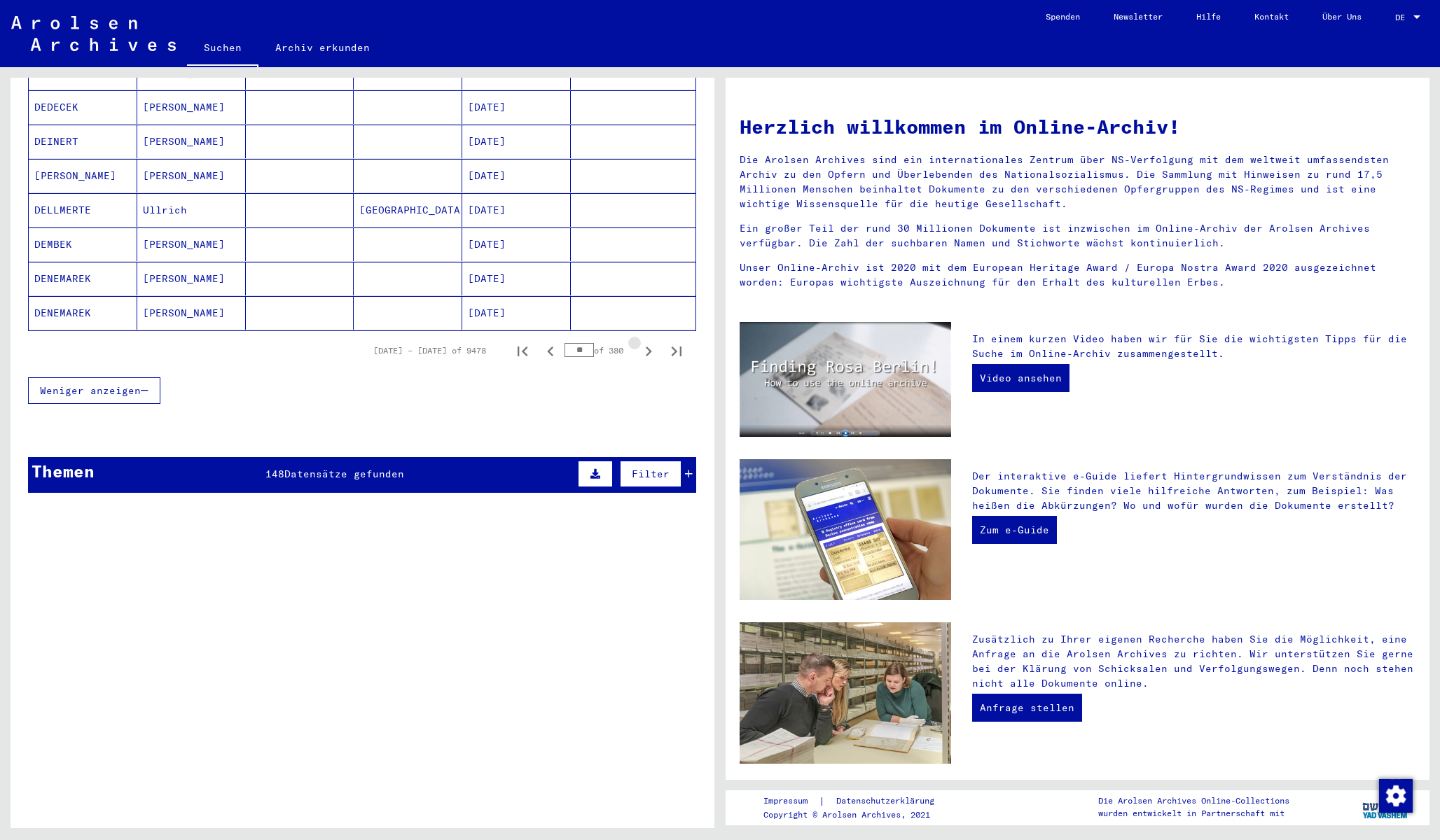
click at [649, 346] on icon "Next page" at bounding box center [649, 351] width 6 height 10
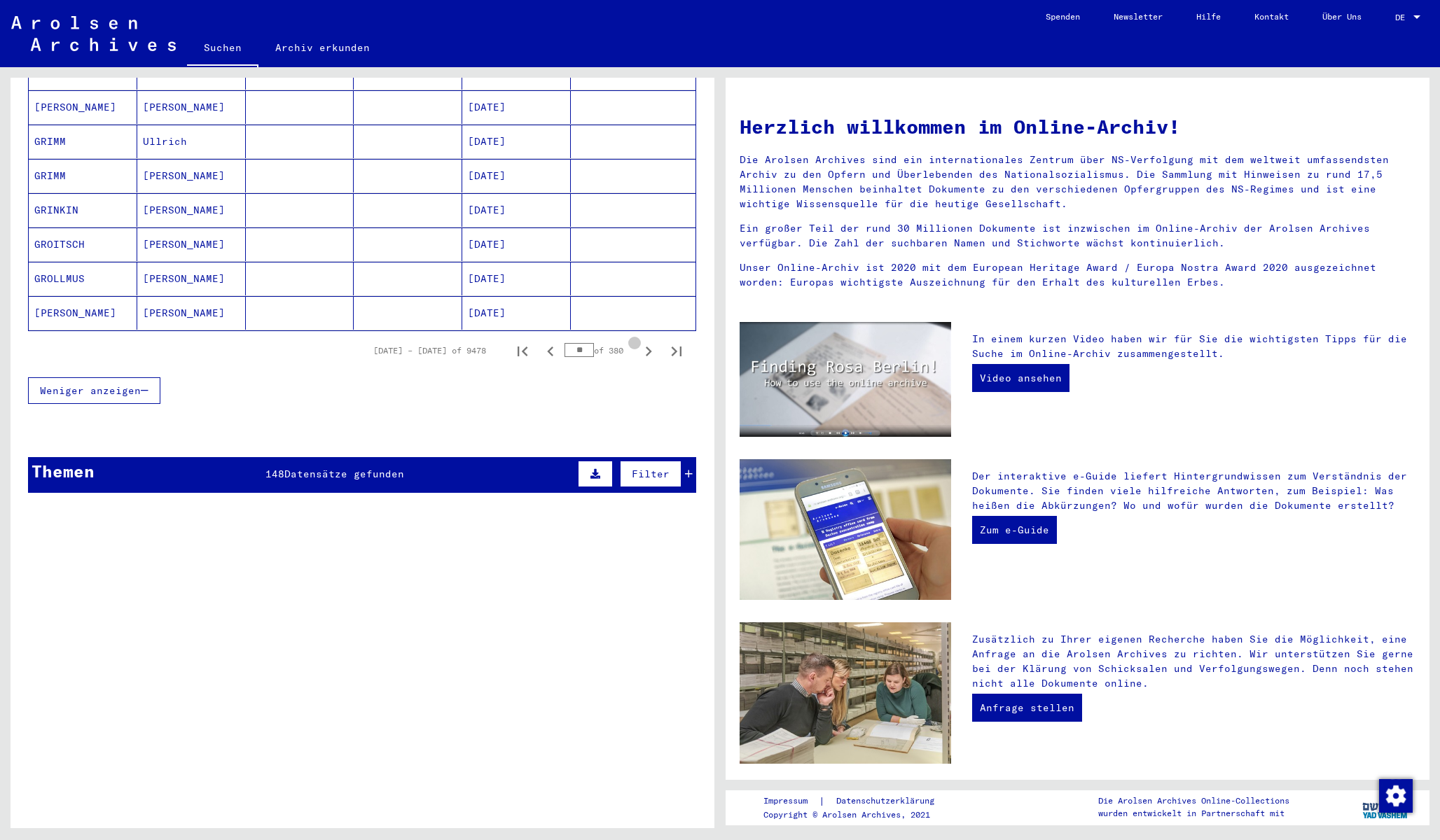
click at [649, 346] on icon "Next page" at bounding box center [649, 351] width 6 height 10
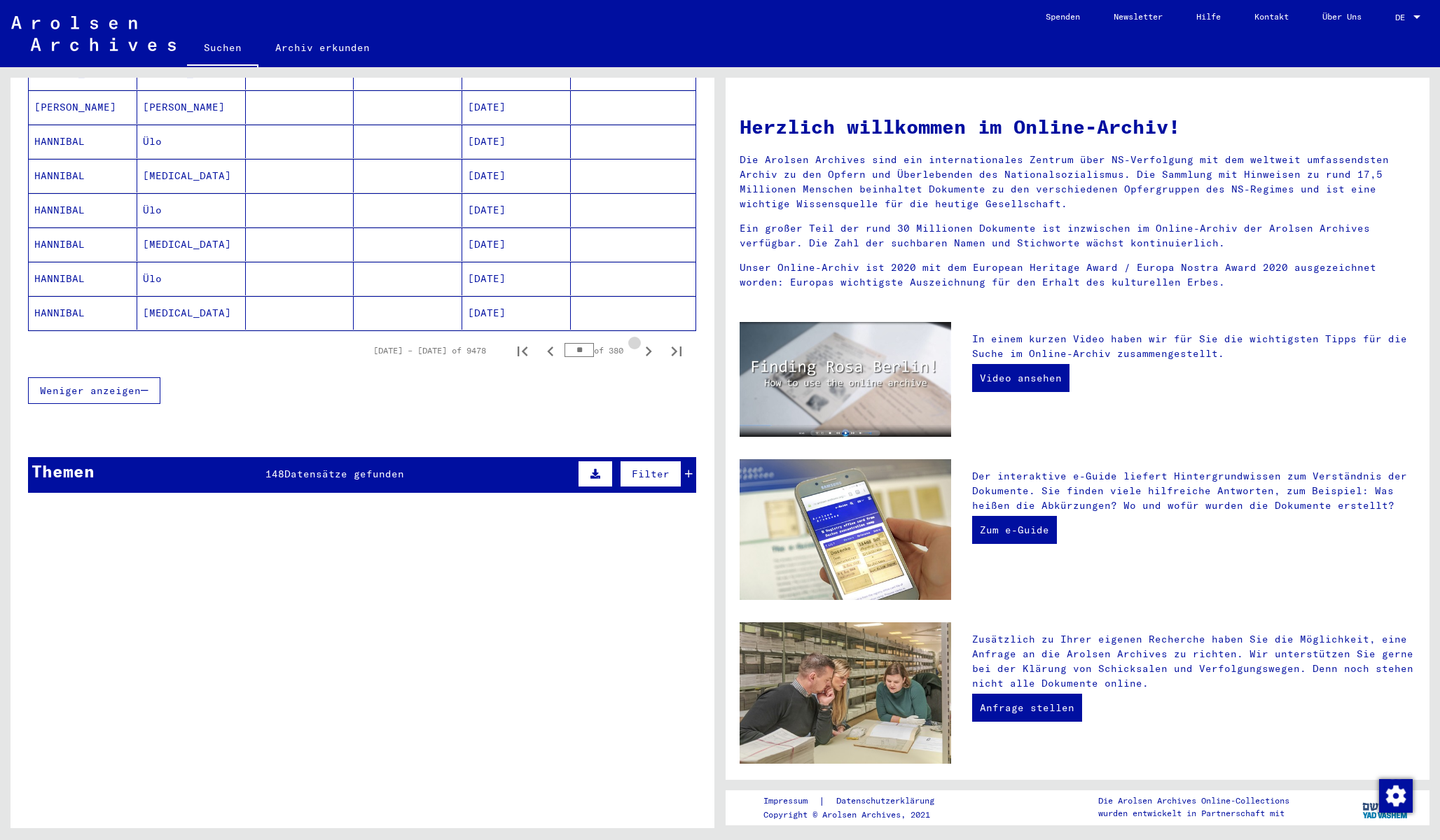
click at [649, 346] on icon "Next page" at bounding box center [649, 351] width 6 height 10
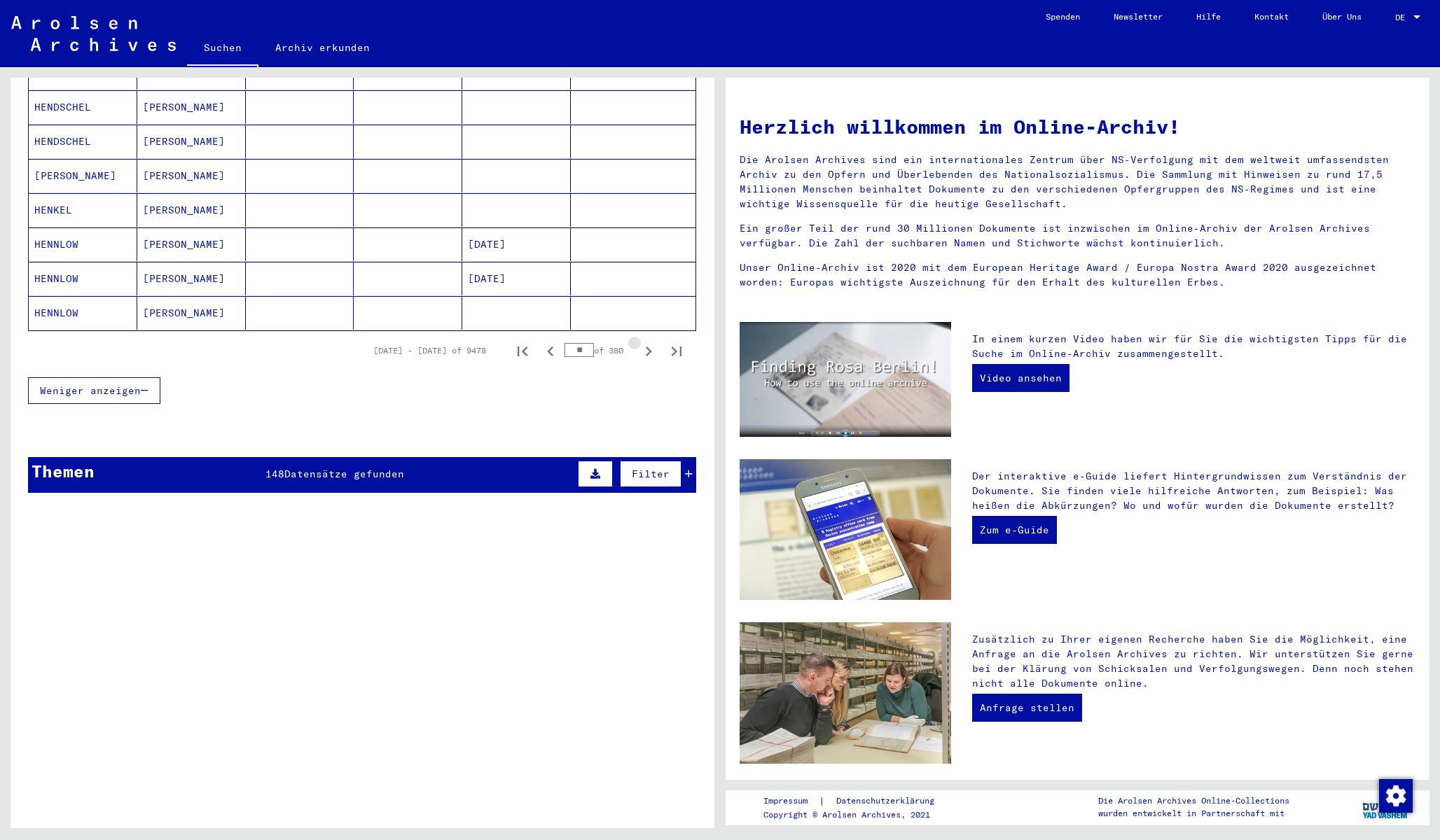
click at [649, 346] on icon "Next page" at bounding box center [649, 351] width 6 height 10
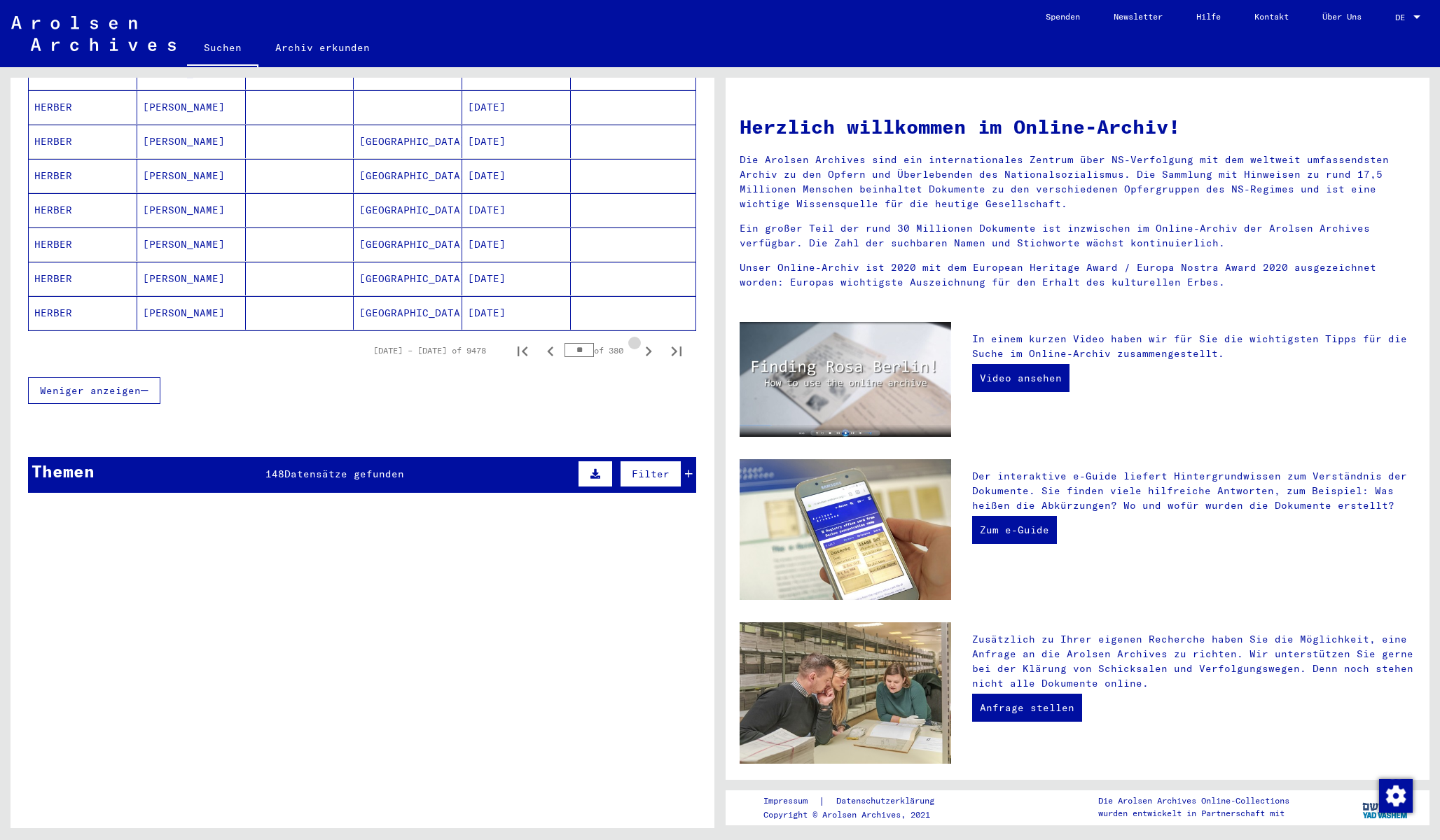
click at [649, 346] on icon "Next page" at bounding box center [649, 351] width 6 height 10
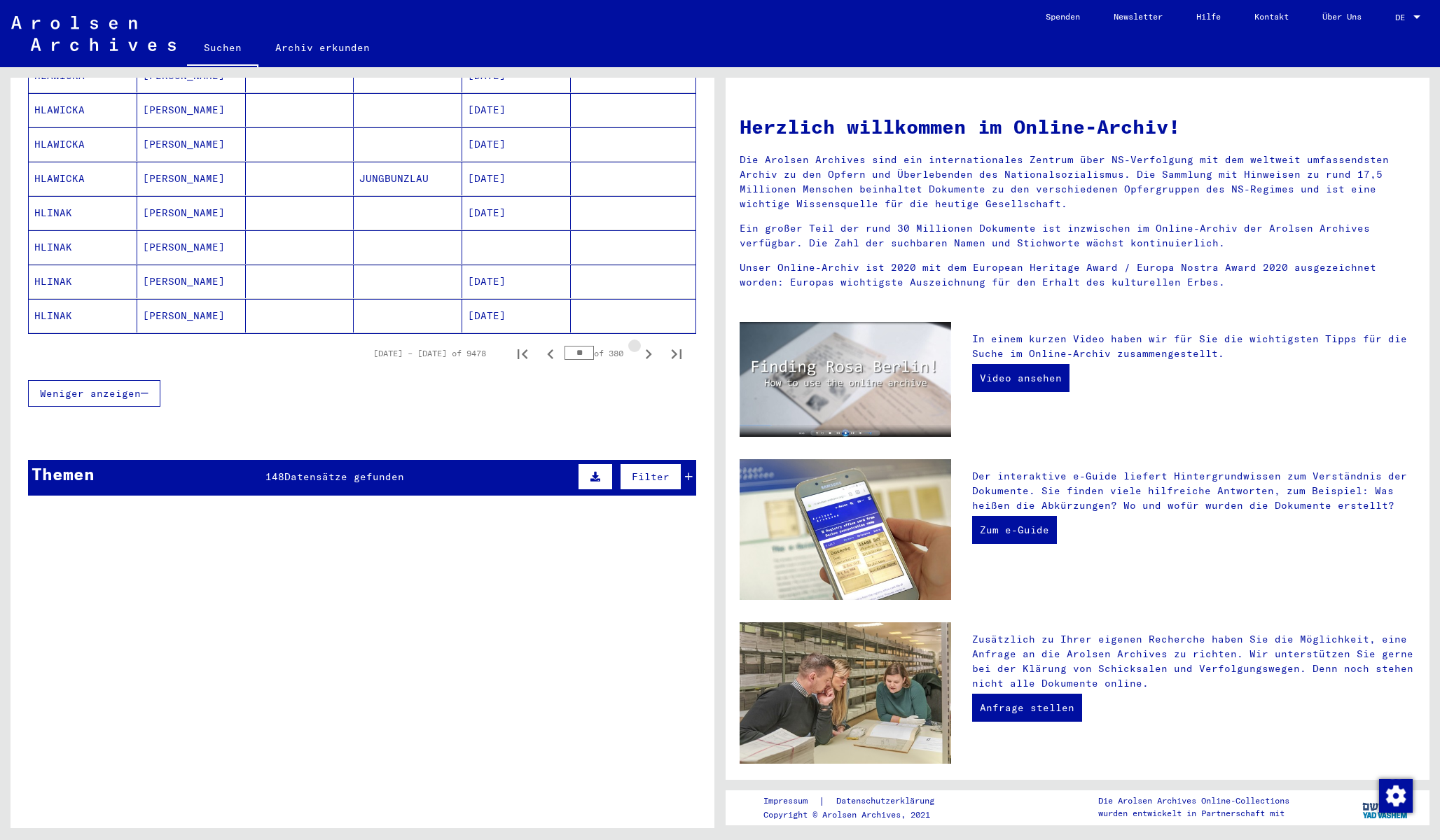
click at [649, 349] on icon "Next page" at bounding box center [649, 354] width 6 height 10
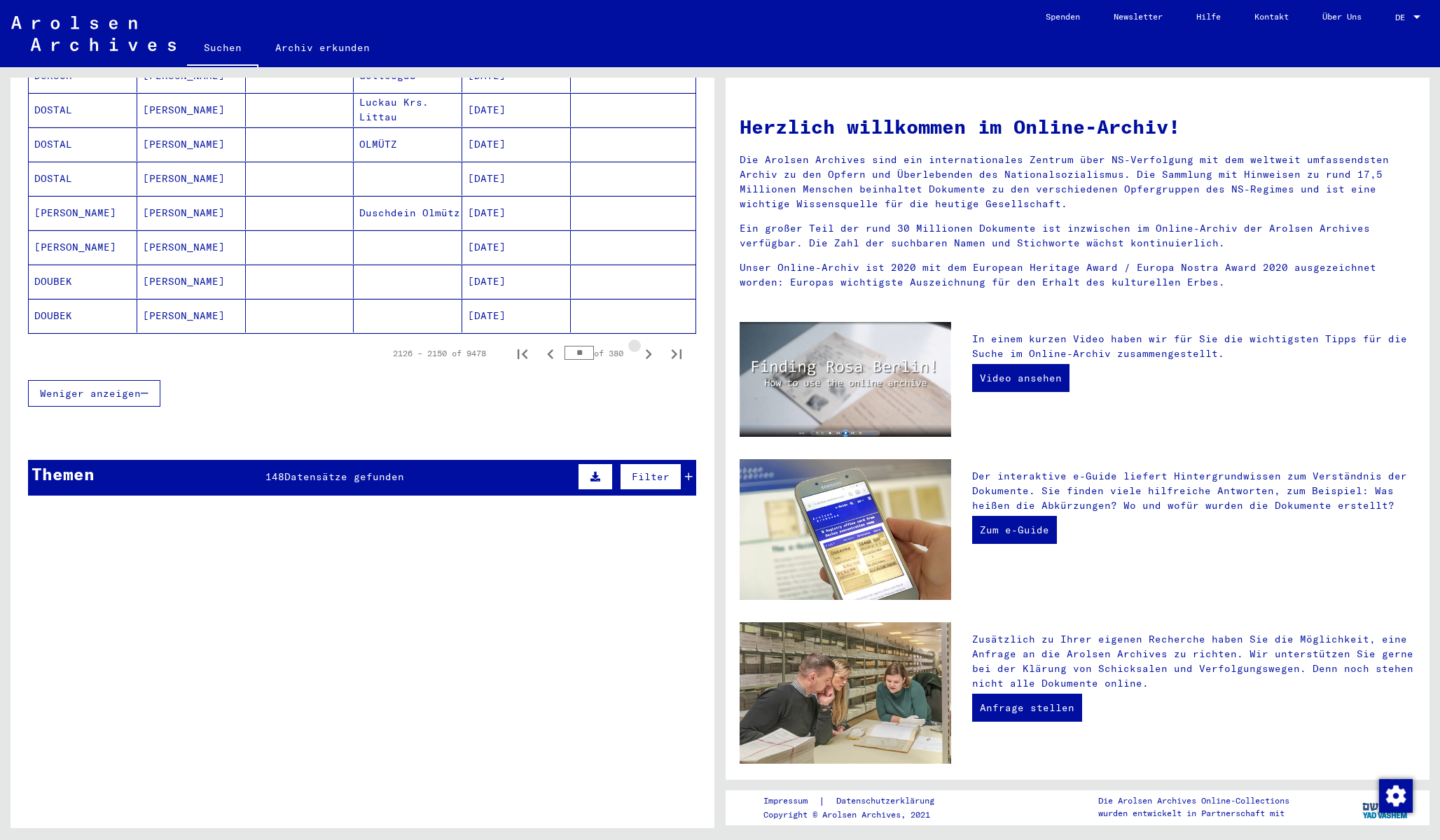
click at [649, 349] on icon "Next page" at bounding box center [649, 354] width 6 height 10
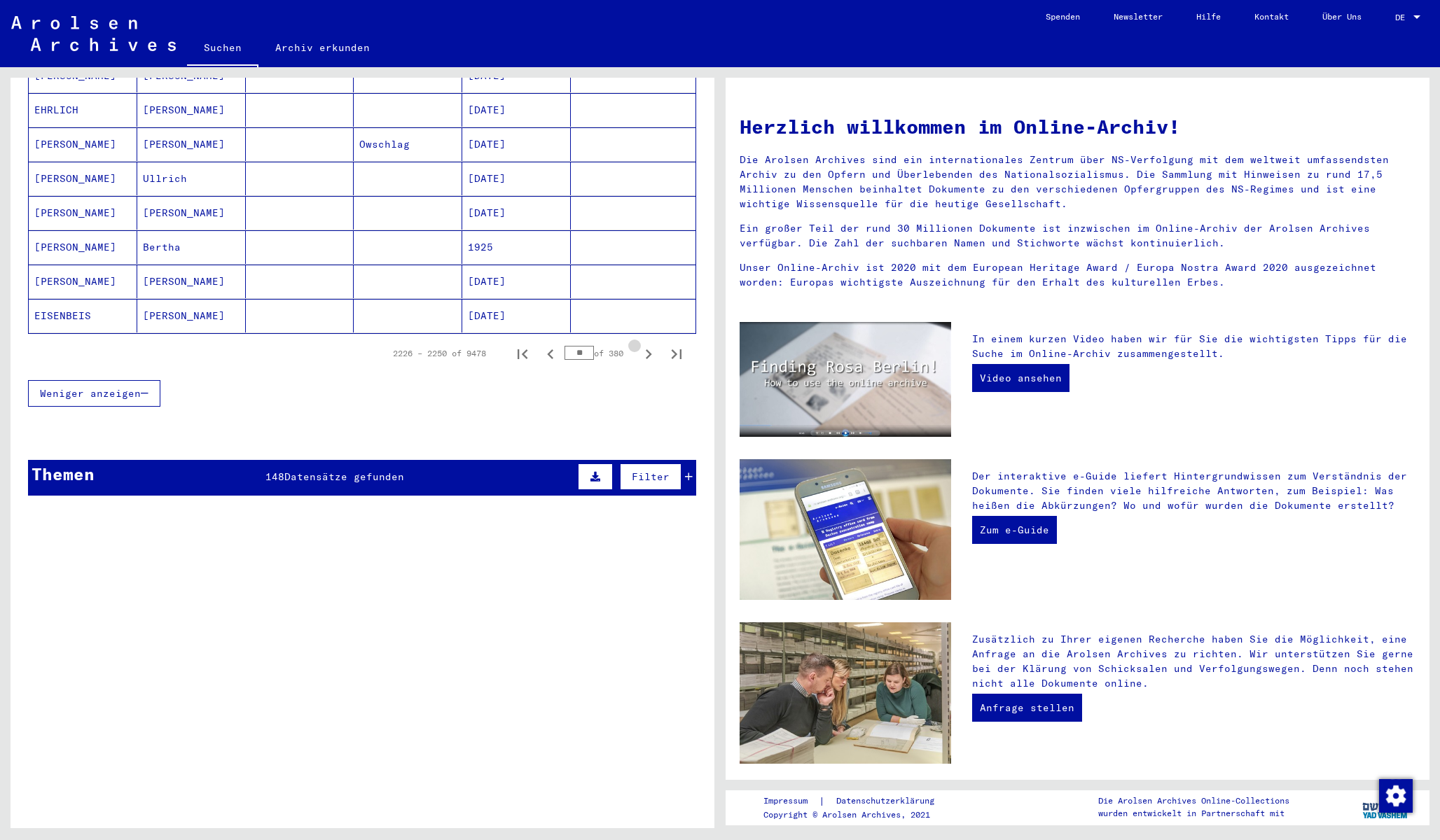
click at [649, 349] on icon "Next page" at bounding box center [649, 354] width 6 height 10
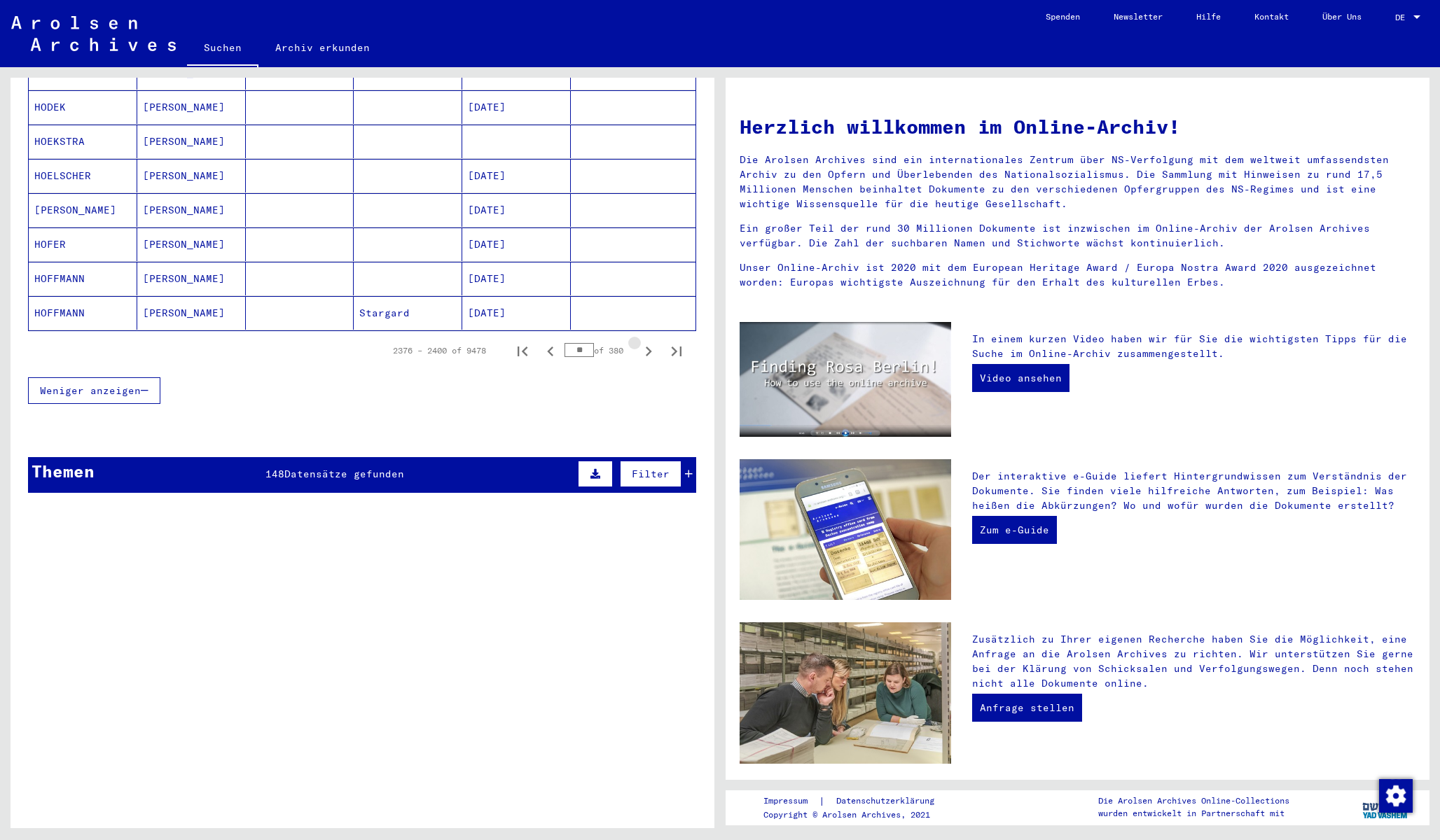
click at [649, 346] on icon "Next page" at bounding box center [649, 351] width 6 height 10
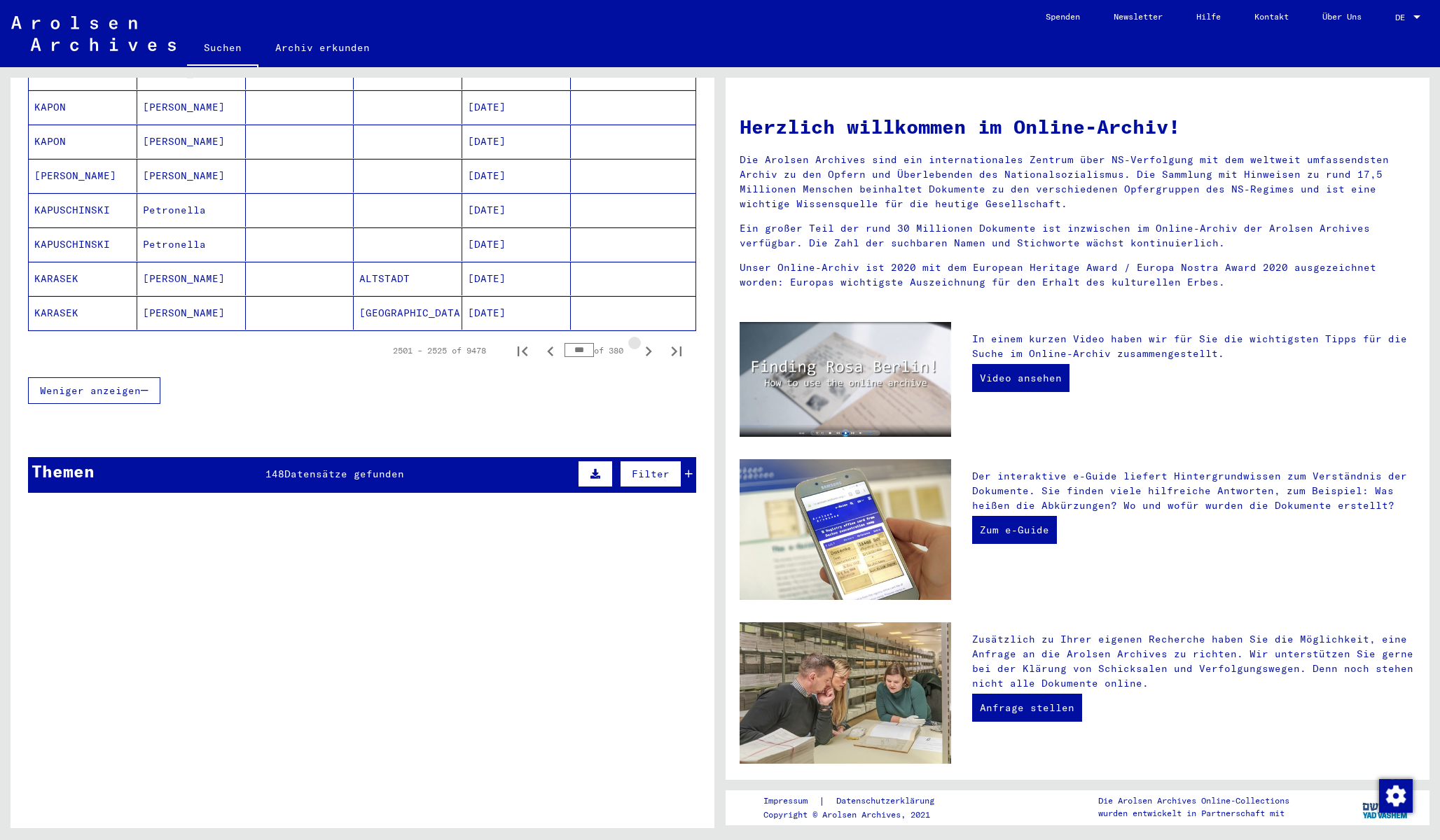
click at [649, 346] on icon "Next page" at bounding box center [649, 351] width 6 height 10
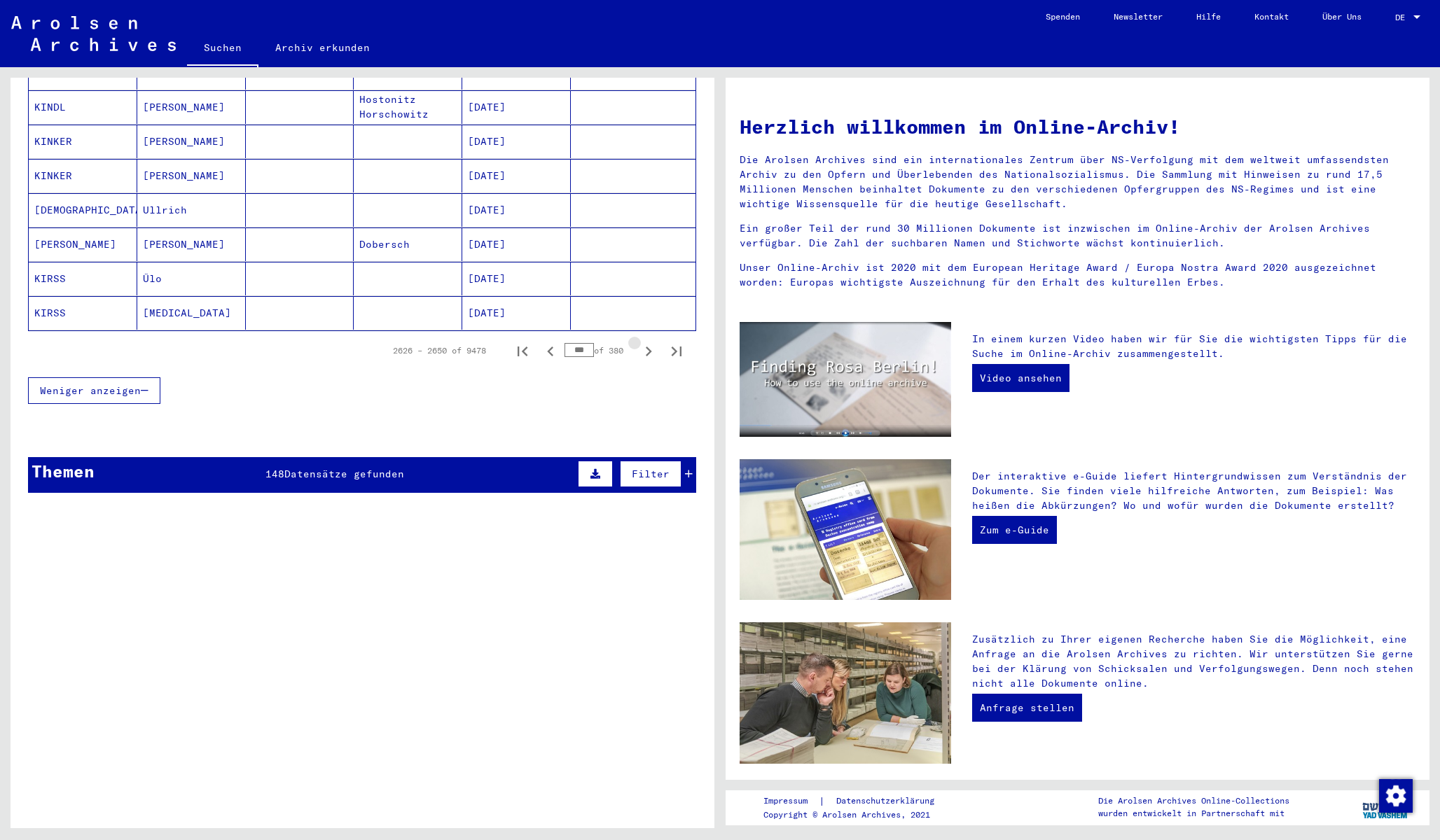
click at [649, 346] on icon "Next page" at bounding box center [649, 351] width 6 height 10
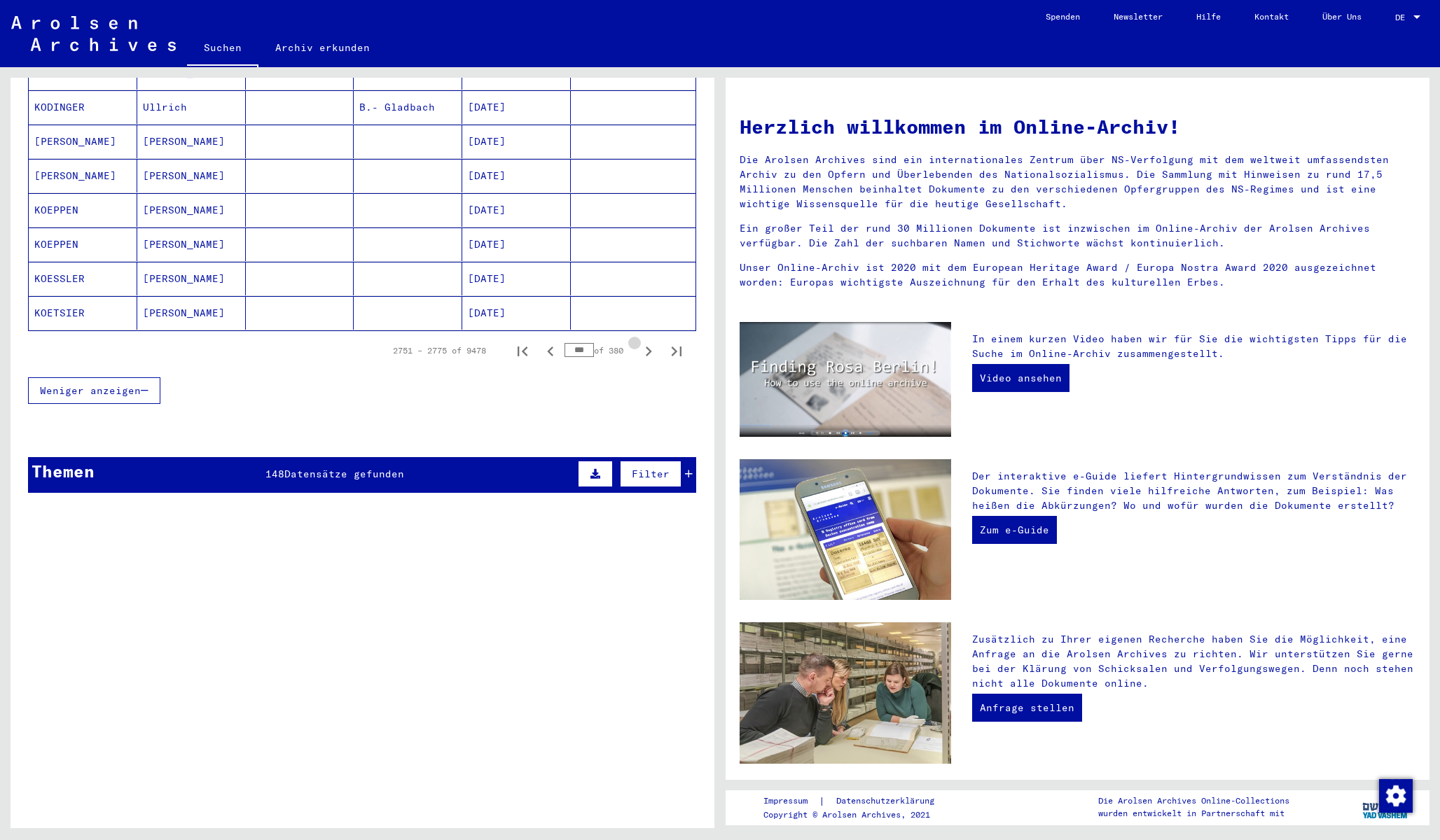
click at [649, 346] on icon "Next page" at bounding box center [649, 351] width 6 height 10
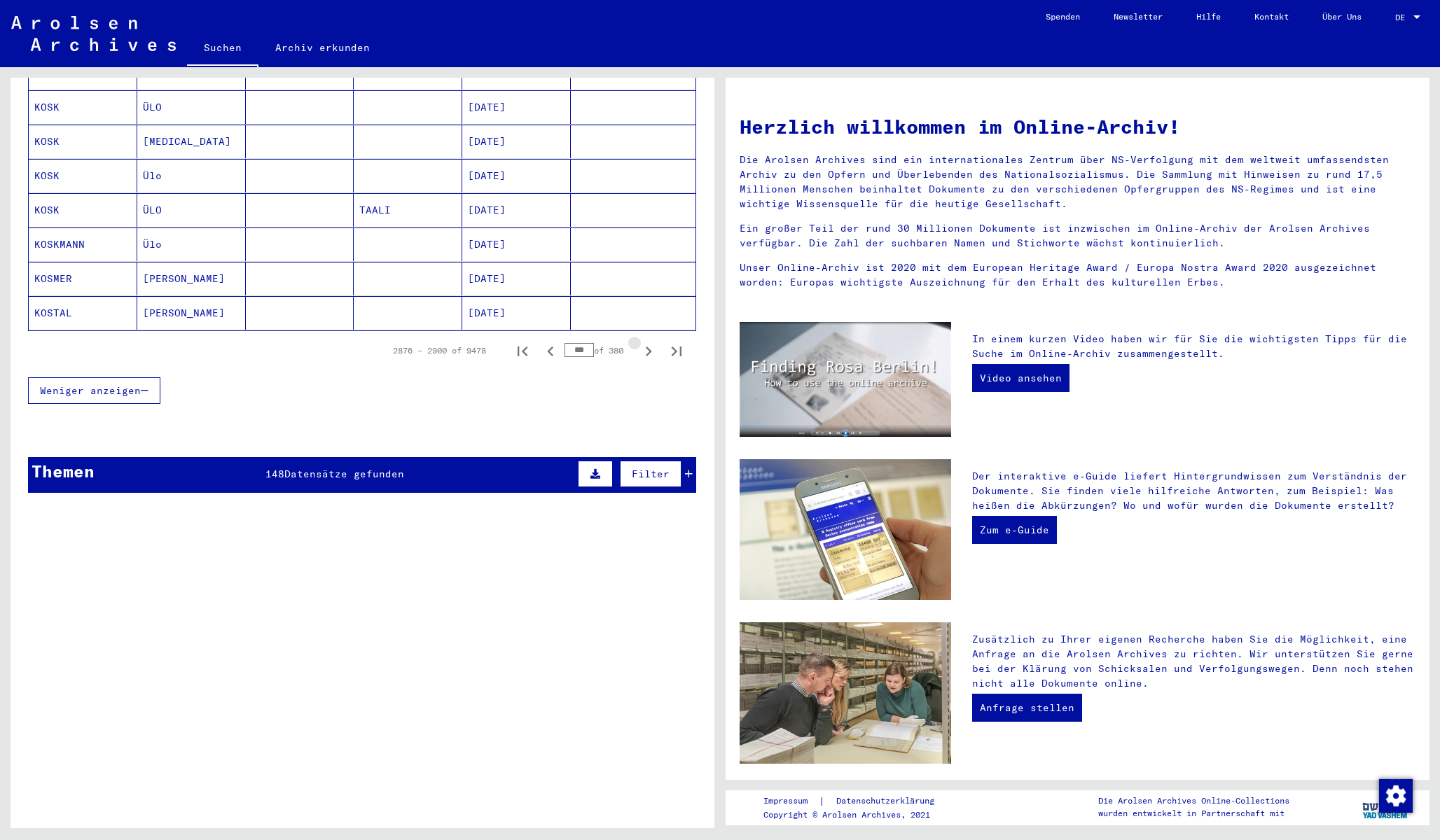
click at [649, 346] on icon "Next page" at bounding box center [649, 351] width 6 height 10
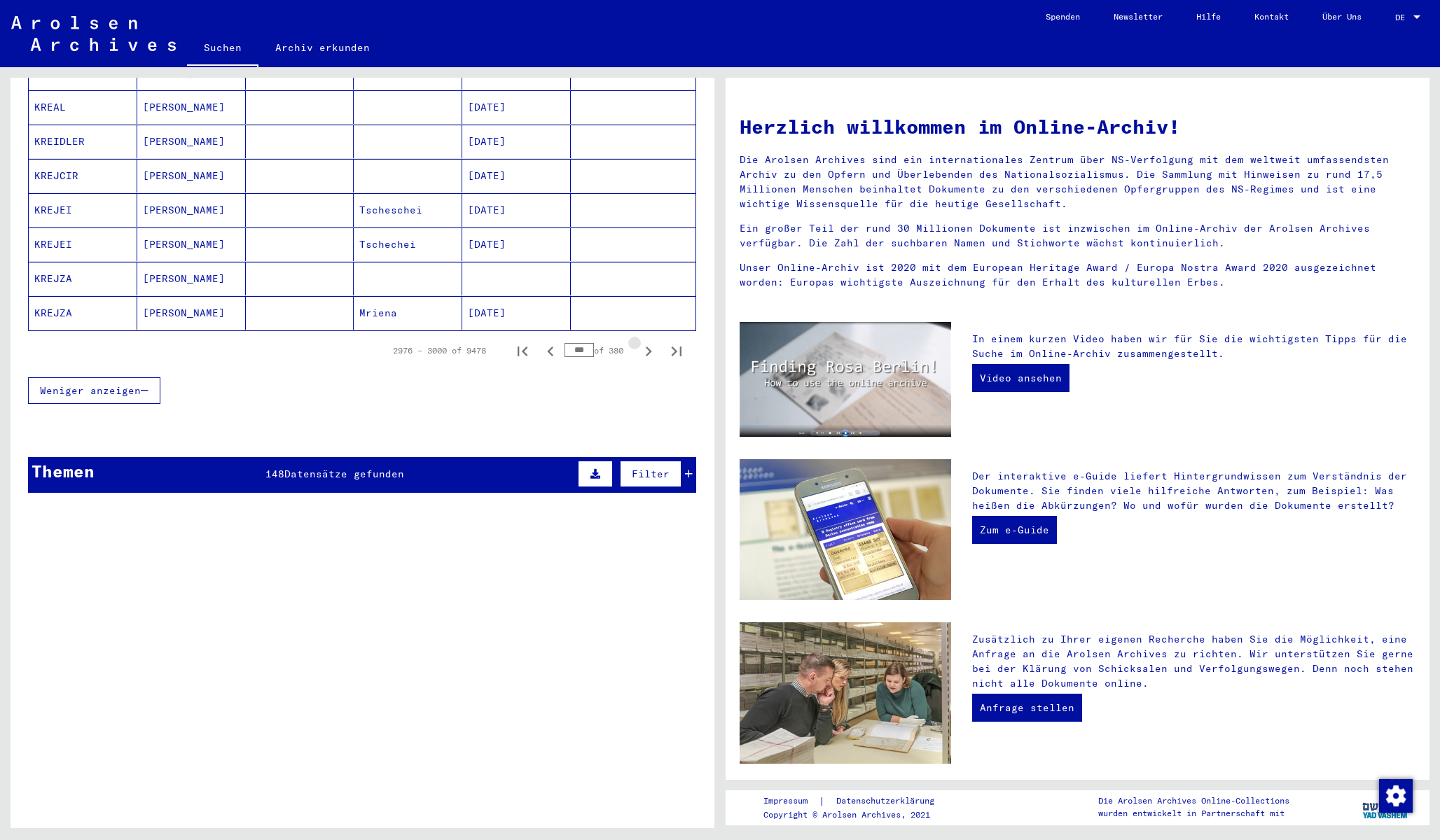
click at [649, 346] on icon "Next page" at bounding box center [649, 351] width 6 height 10
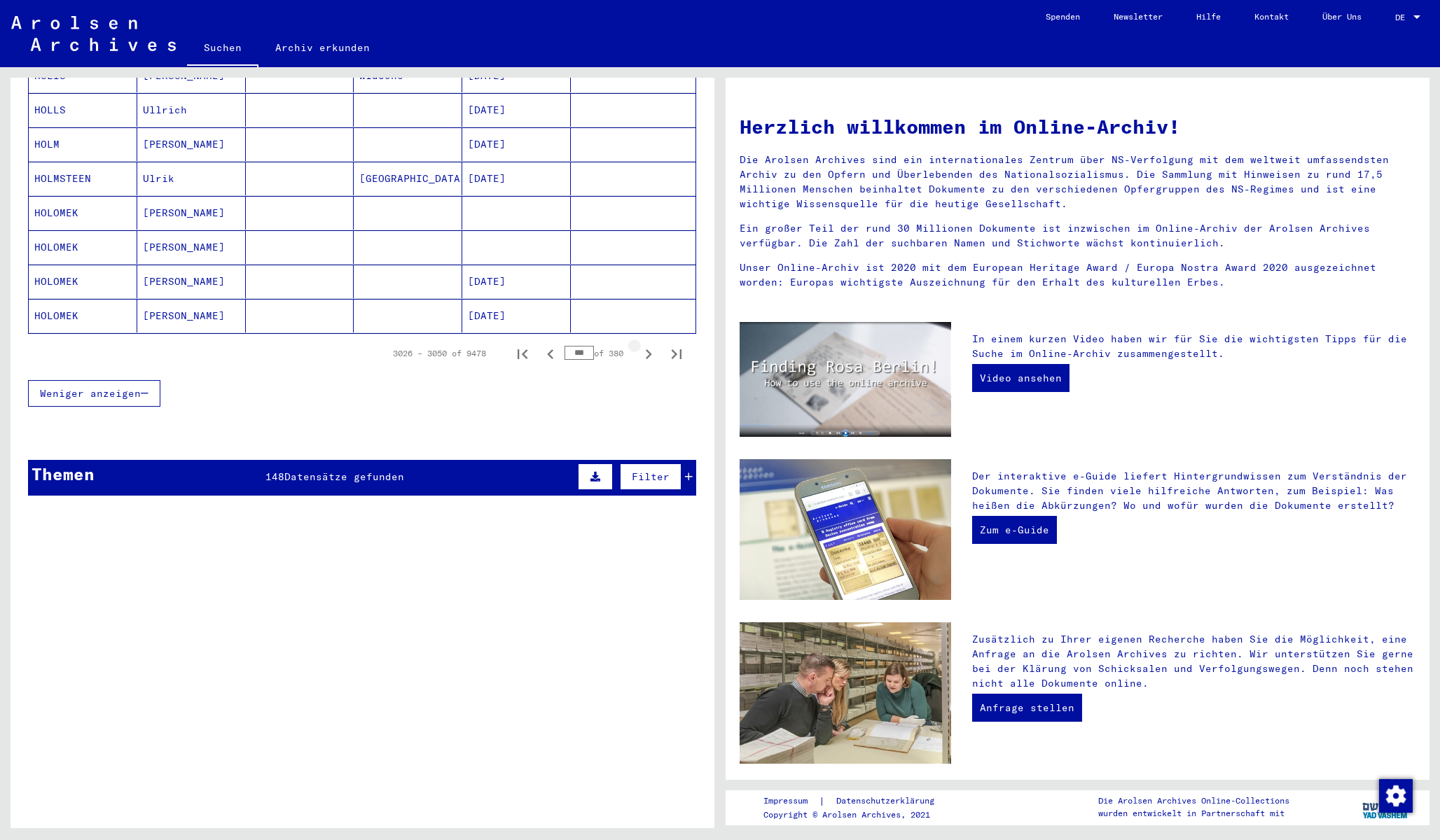
click at [649, 349] on icon "Next page" at bounding box center [649, 354] width 6 height 10
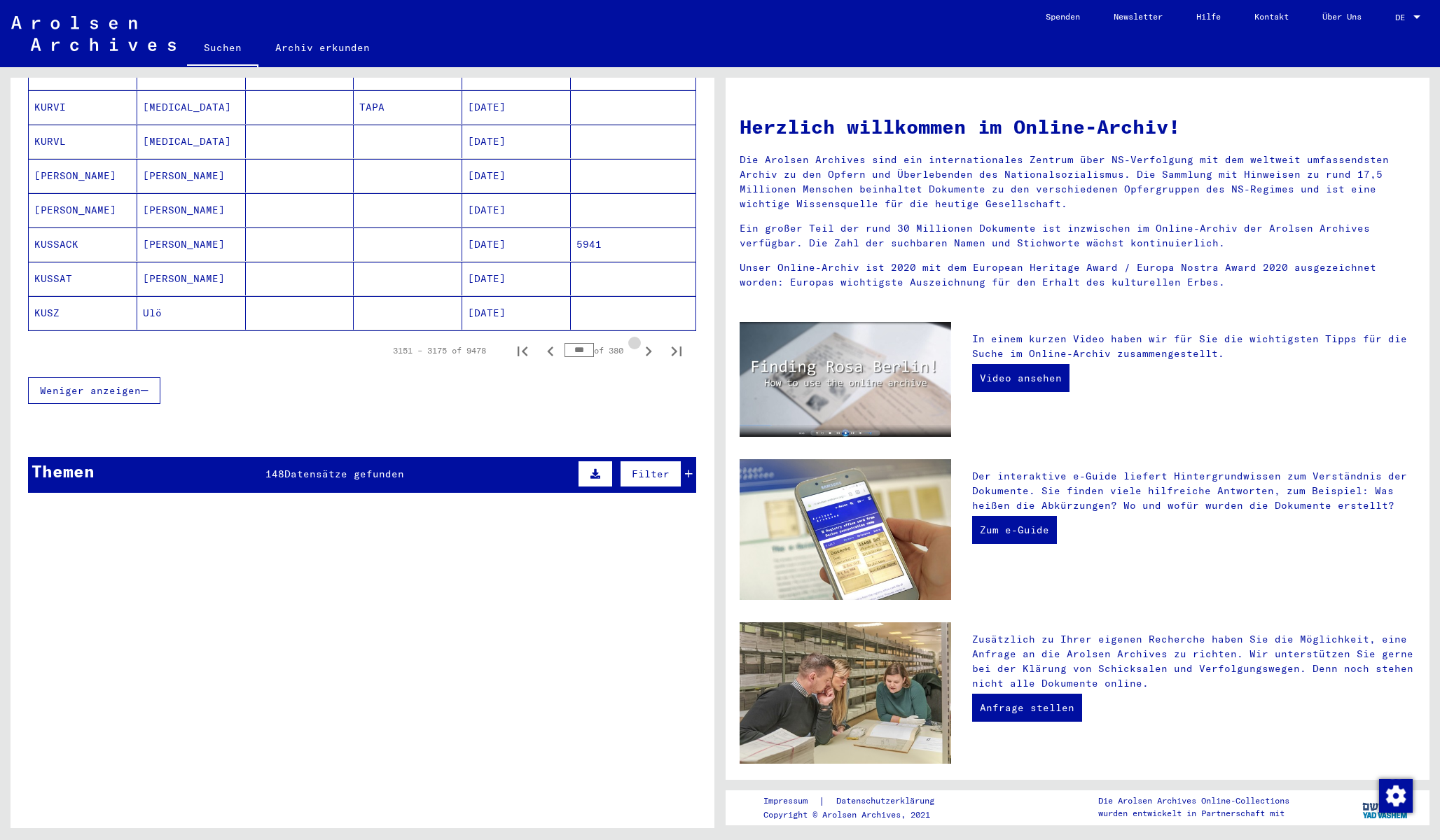
click at [649, 346] on icon "Next page" at bounding box center [649, 351] width 6 height 10
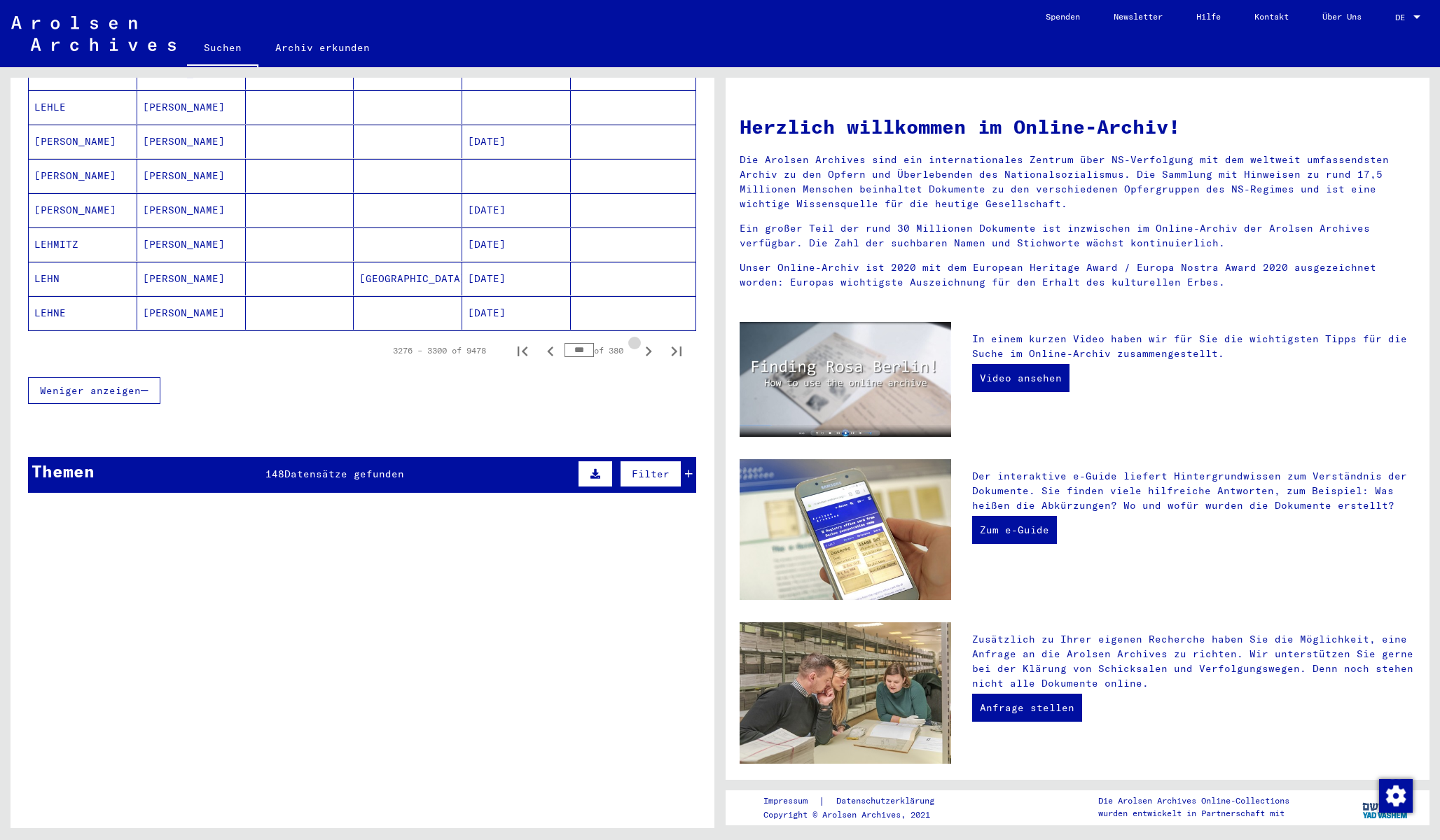
click at [649, 346] on icon "Next page" at bounding box center [649, 351] width 6 height 10
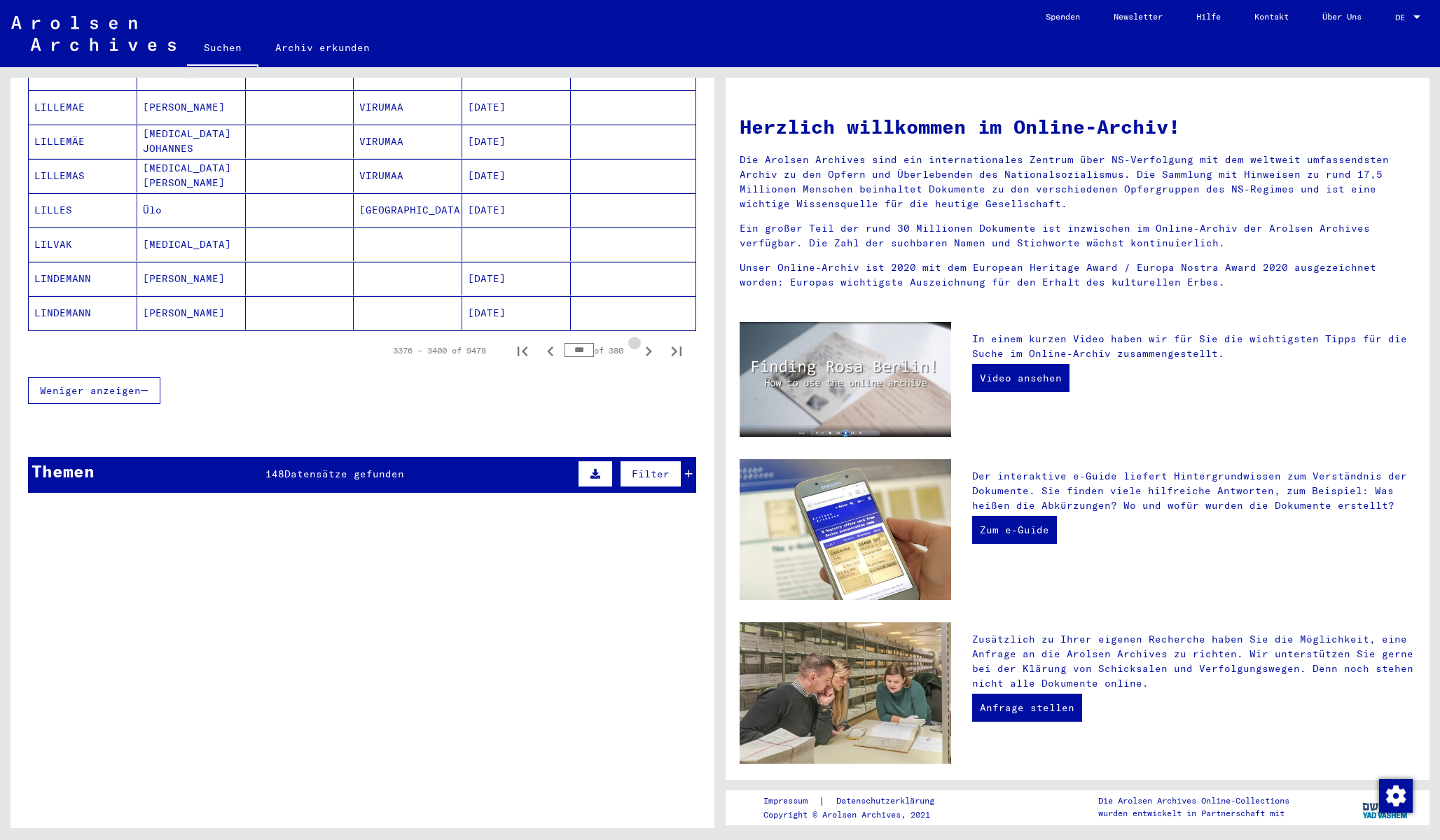
click at [649, 346] on icon "Next page" at bounding box center [649, 351] width 6 height 10
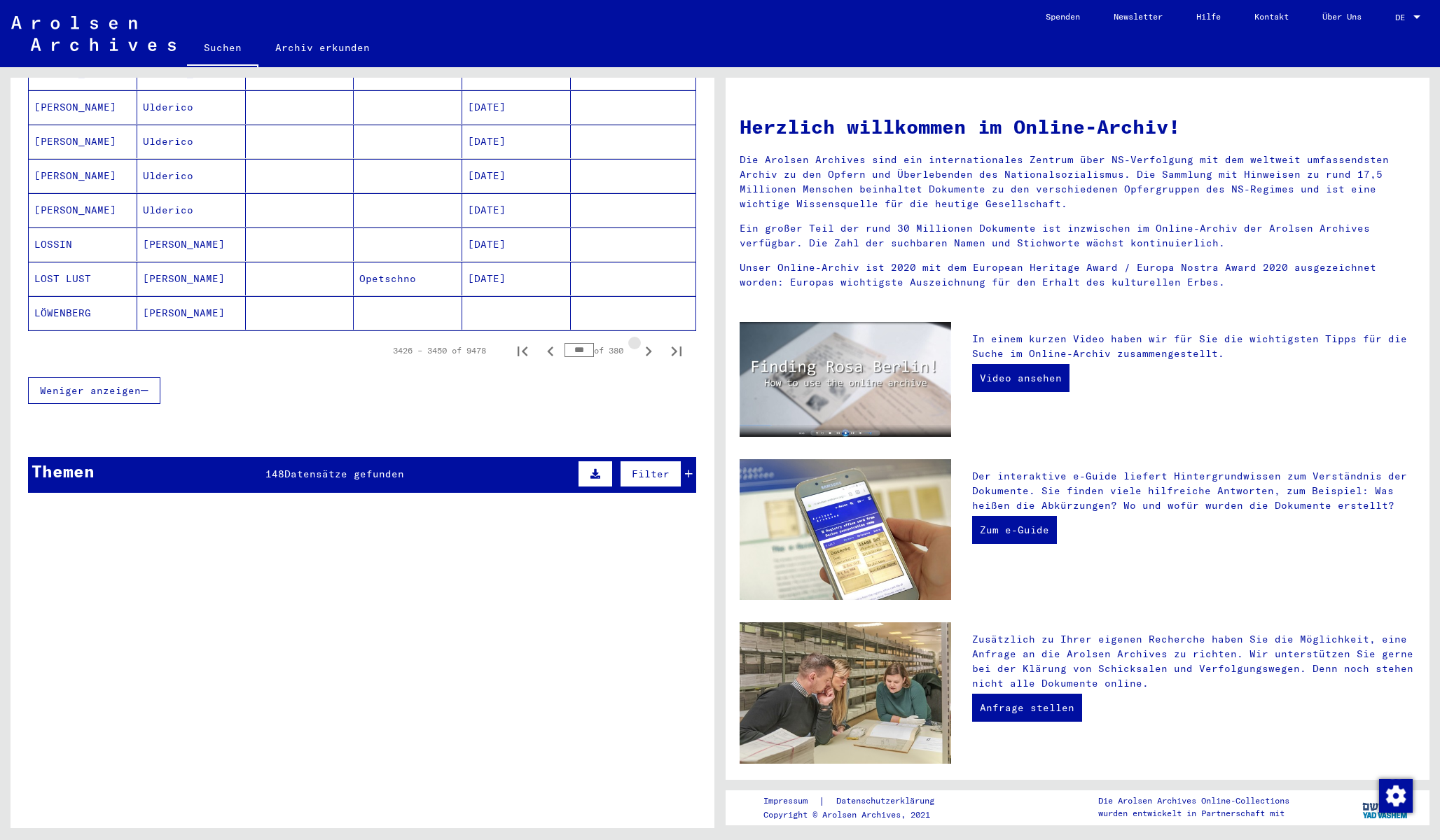
click at [649, 346] on icon "Next page" at bounding box center [649, 351] width 6 height 10
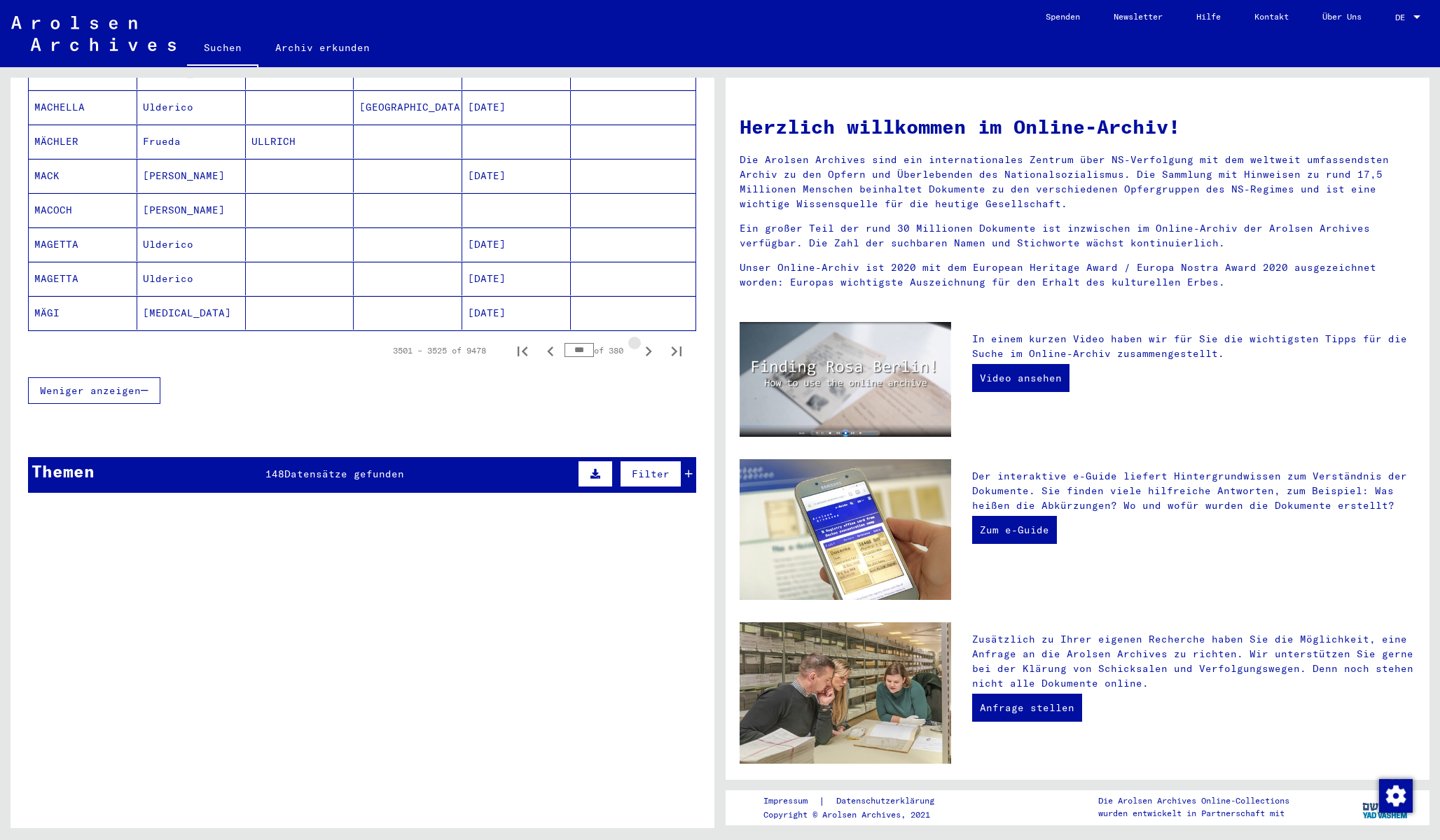
click at [649, 346] on icon "Next page" at bounding box center [649, 351] width 6 height 10
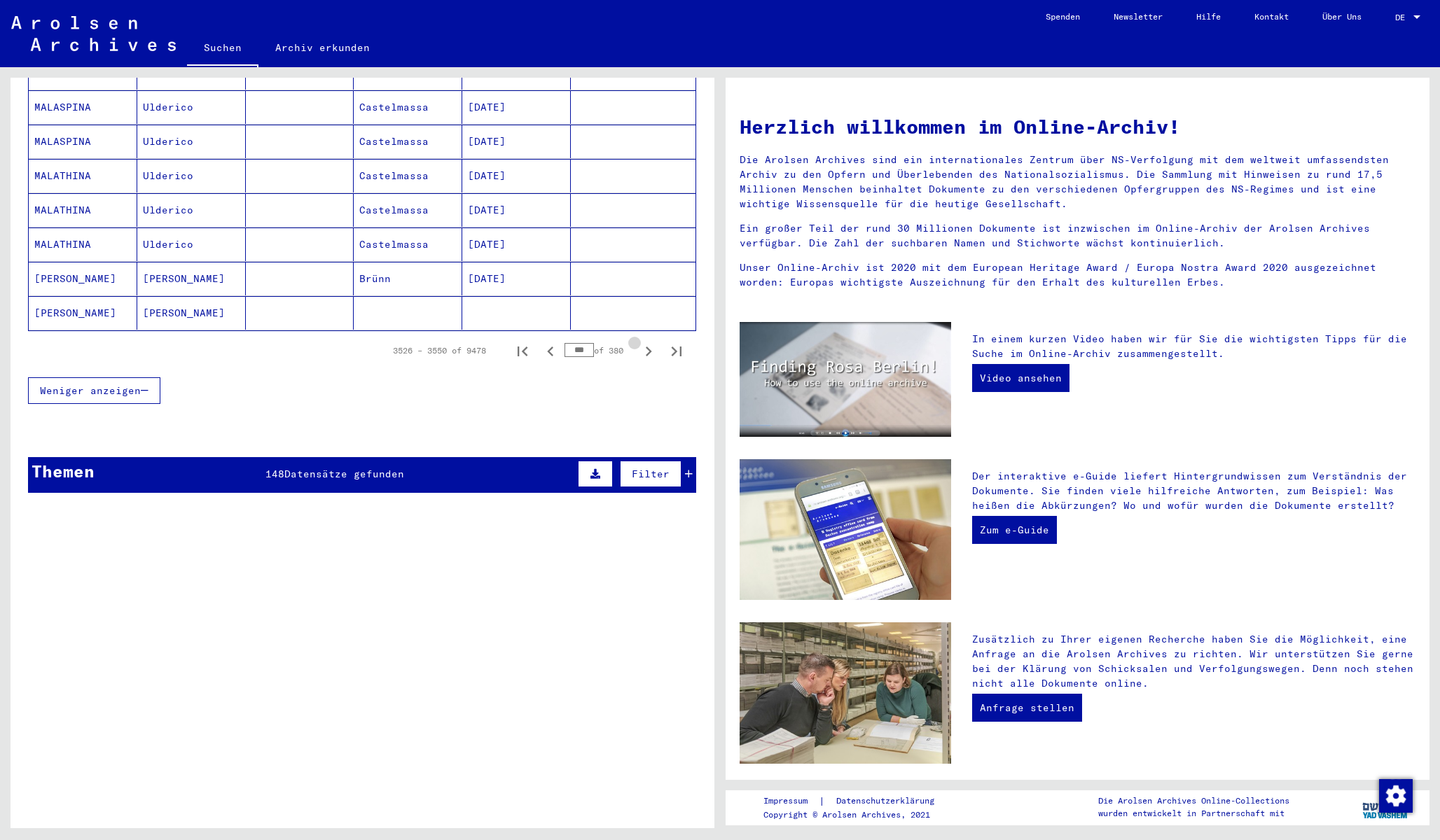
click at [649, 346] on icon "Next page" at bounding box center [649, 351] width 6 height 10
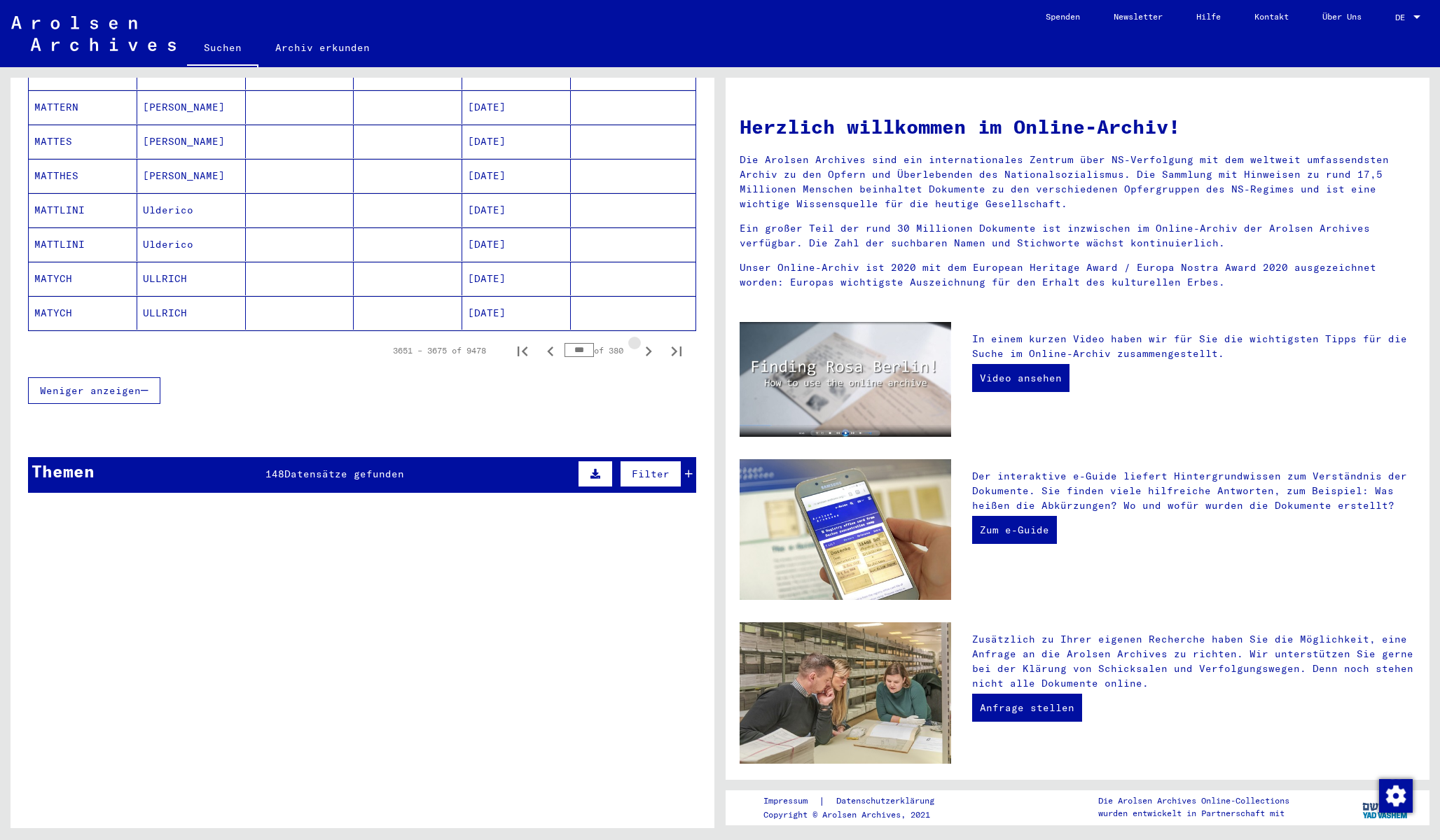
click at [649, 346] on icon "Next page" at bounding box center [649, 351] width 6 height 10
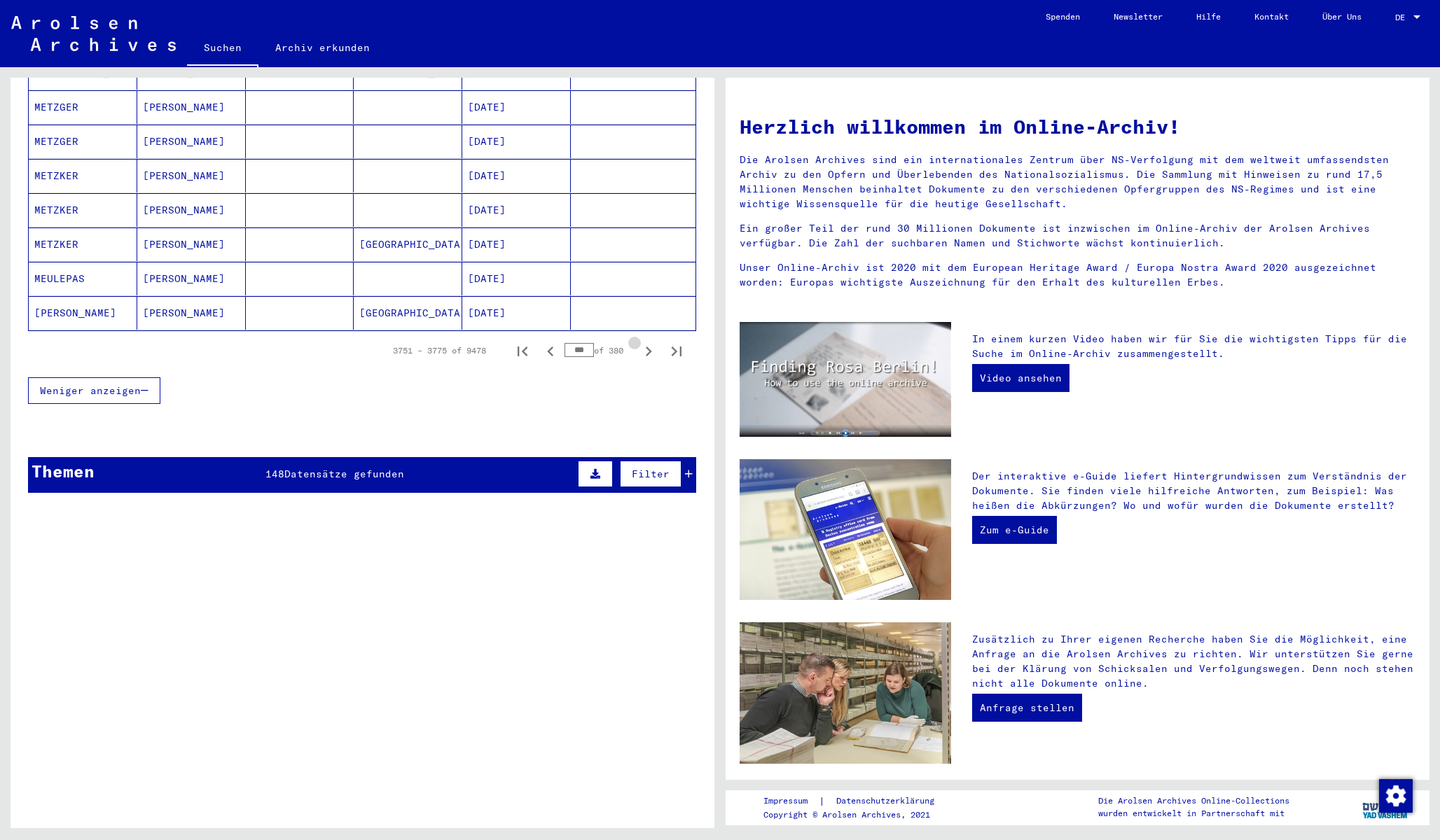
click at [649, 346] on icon "Next page" at bounding box center [649, 351] width 6 height 10
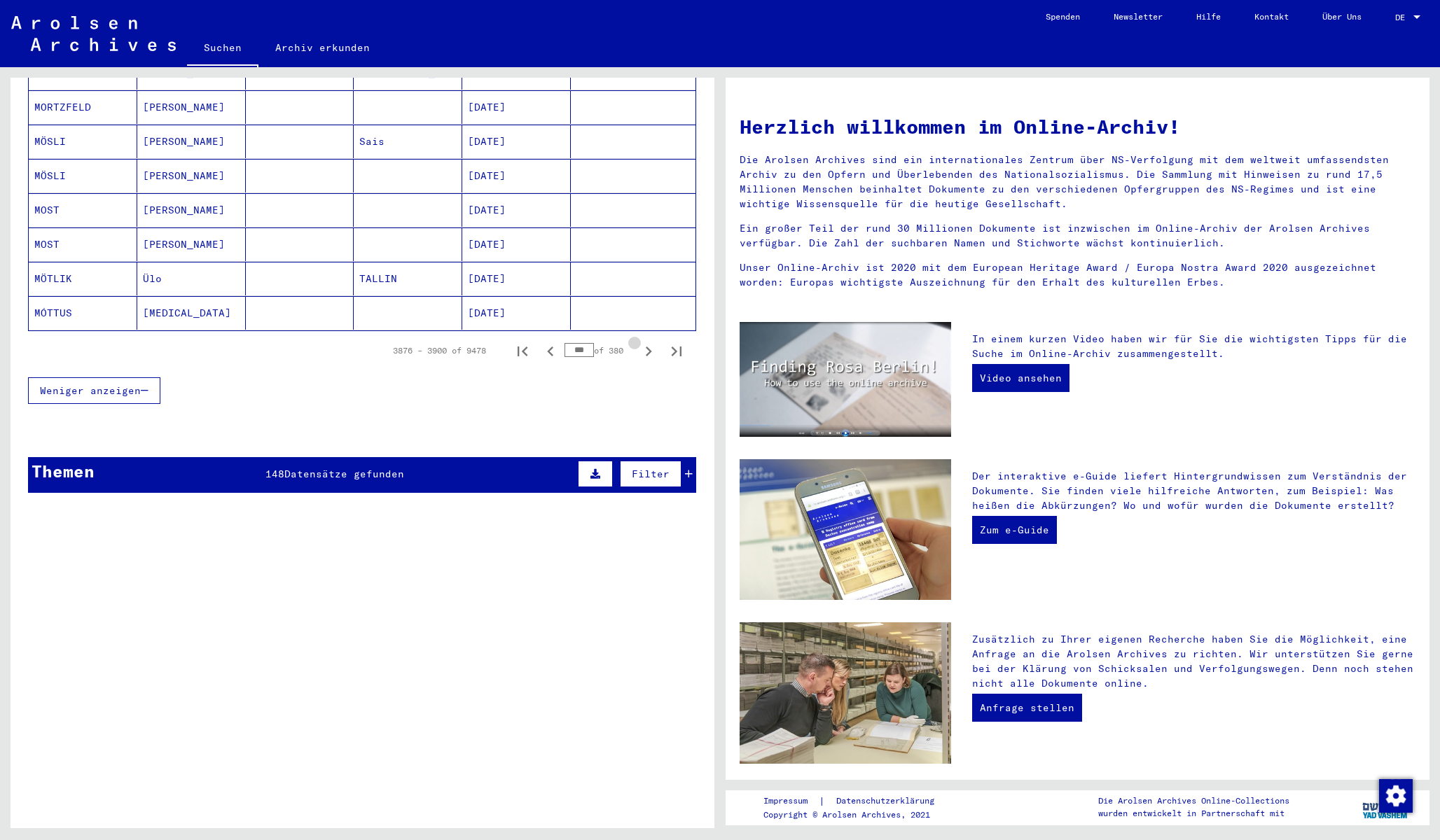
click at [649, 346] on icon "Next page" at bounding box center [649, 351] width 6 height 10
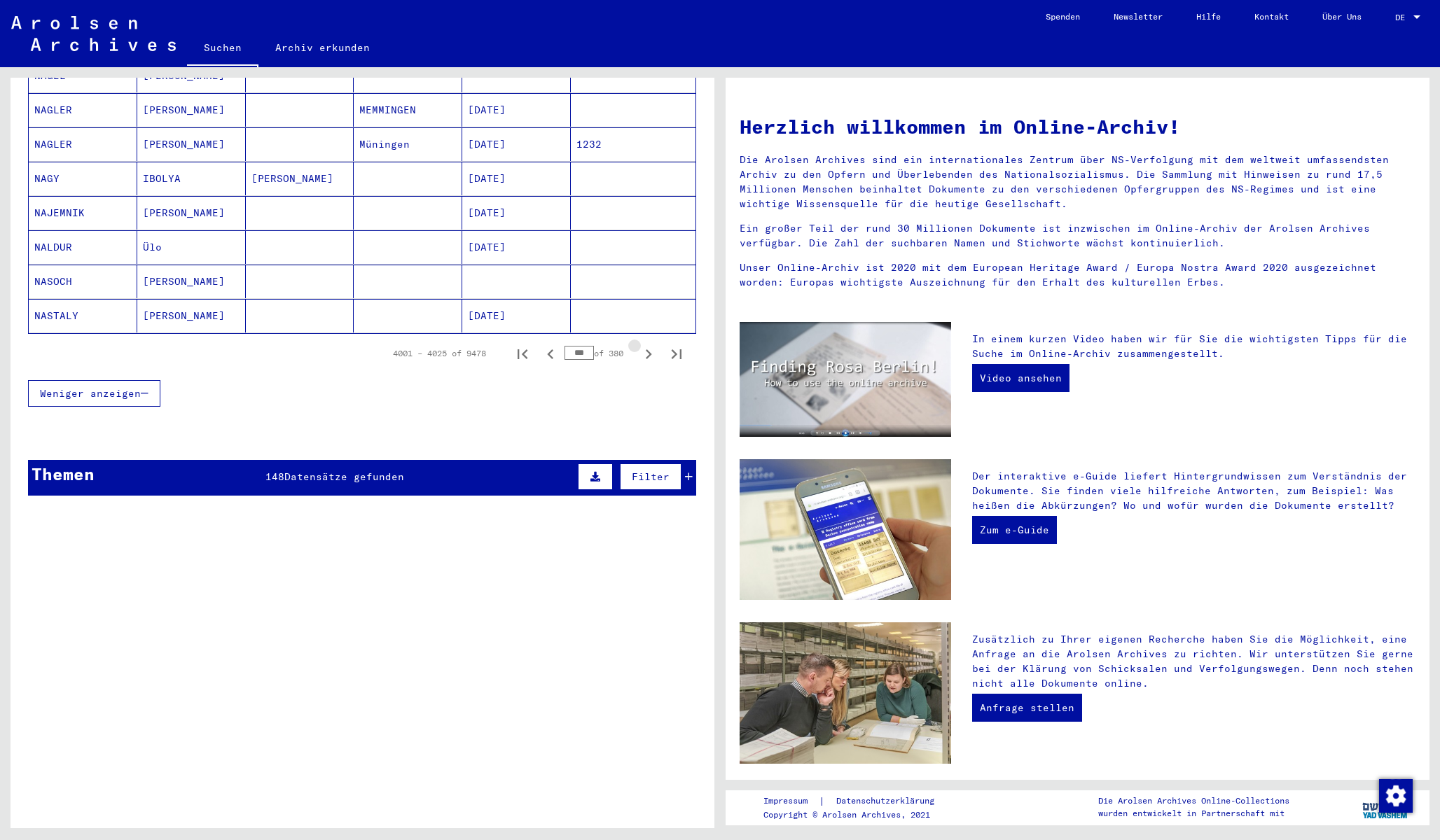
click at [649, 349] on icon "Next page" at bounding box center [649, 354] width 6 height 10
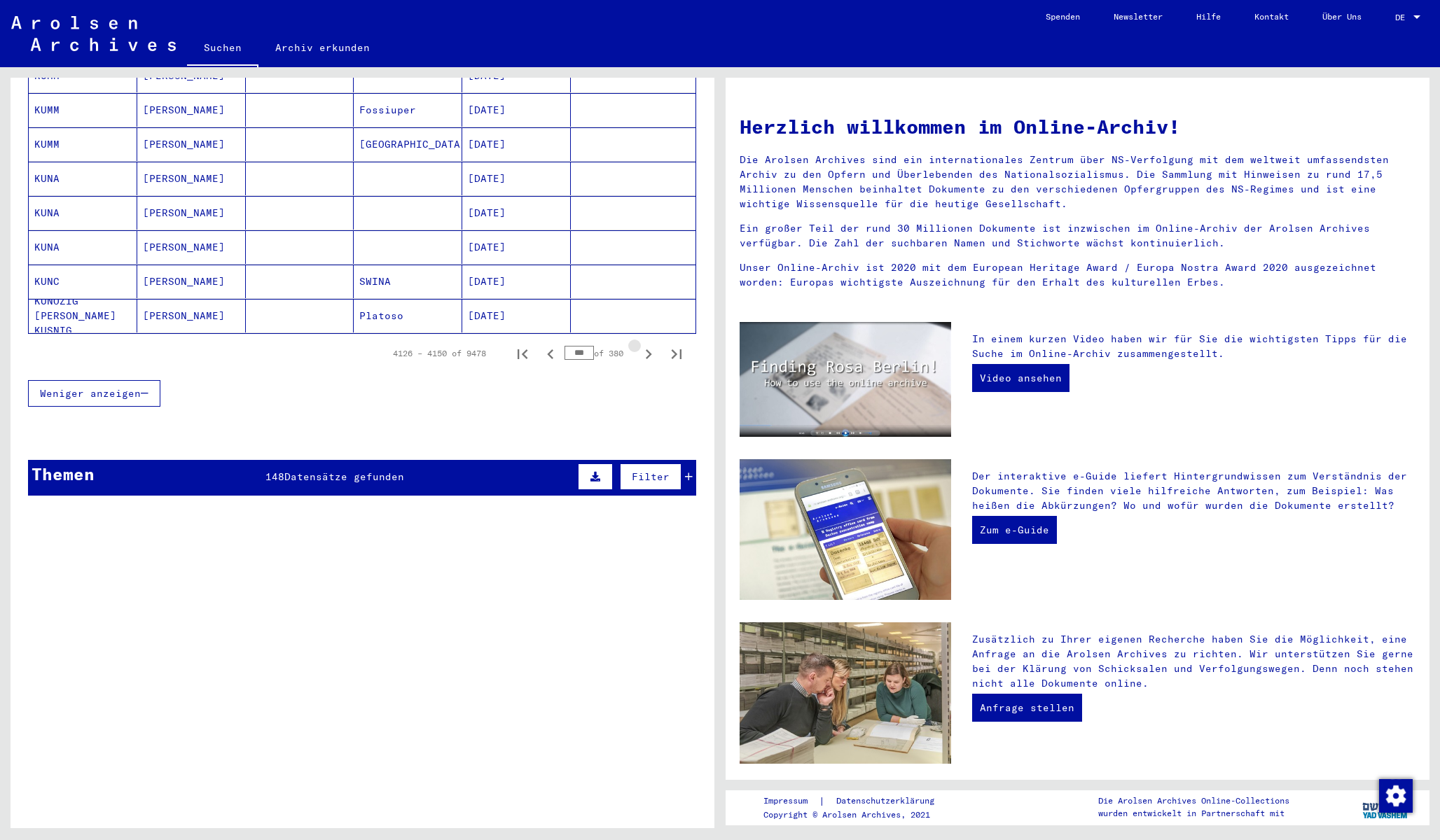
click at [649, 349] on icon "Next page" at bounding box center [649, 354] width 6 height 10
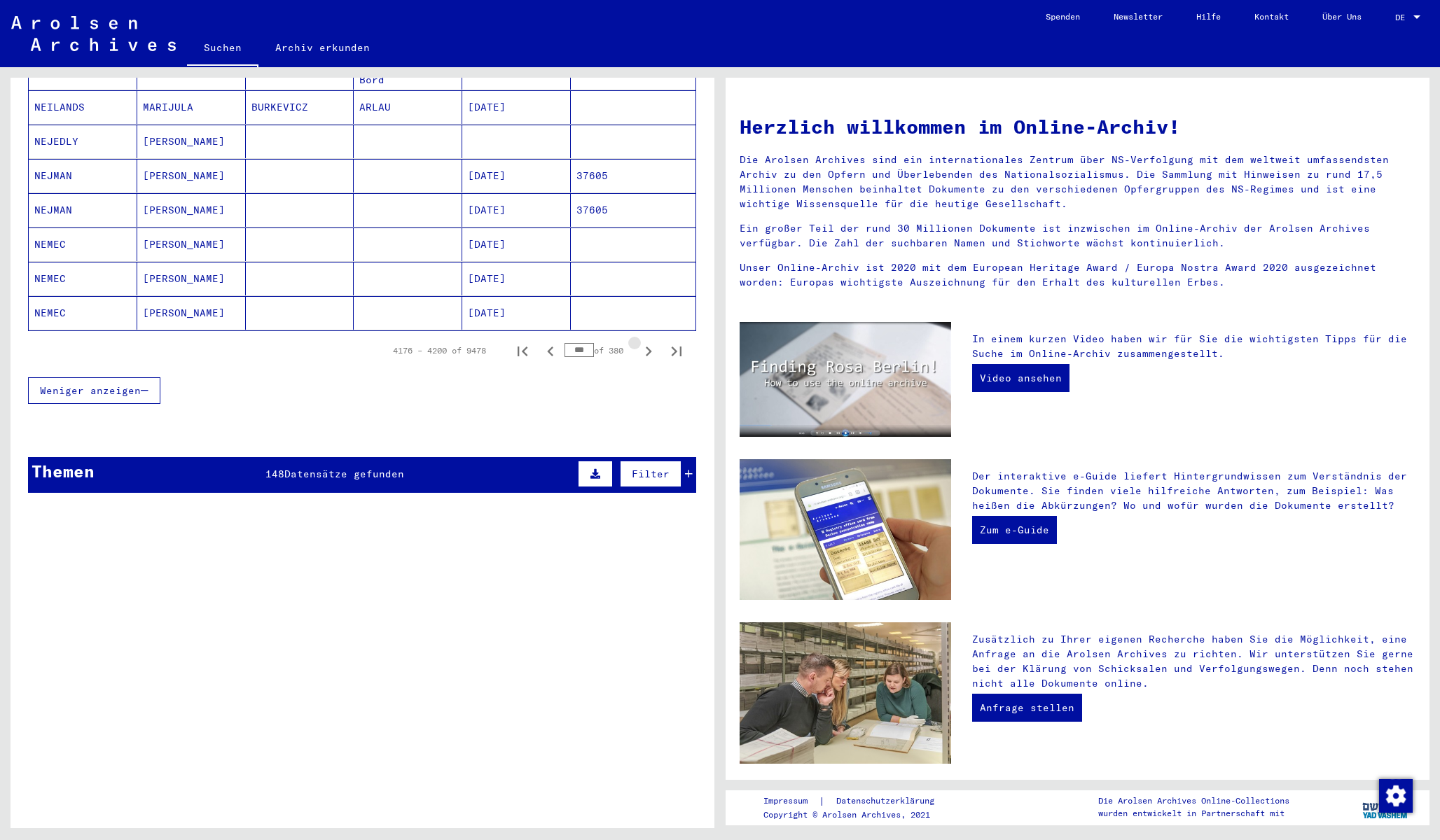
click at [649, 346] on icon "Next page" at bounding box center [649, 351] width 6 height 10
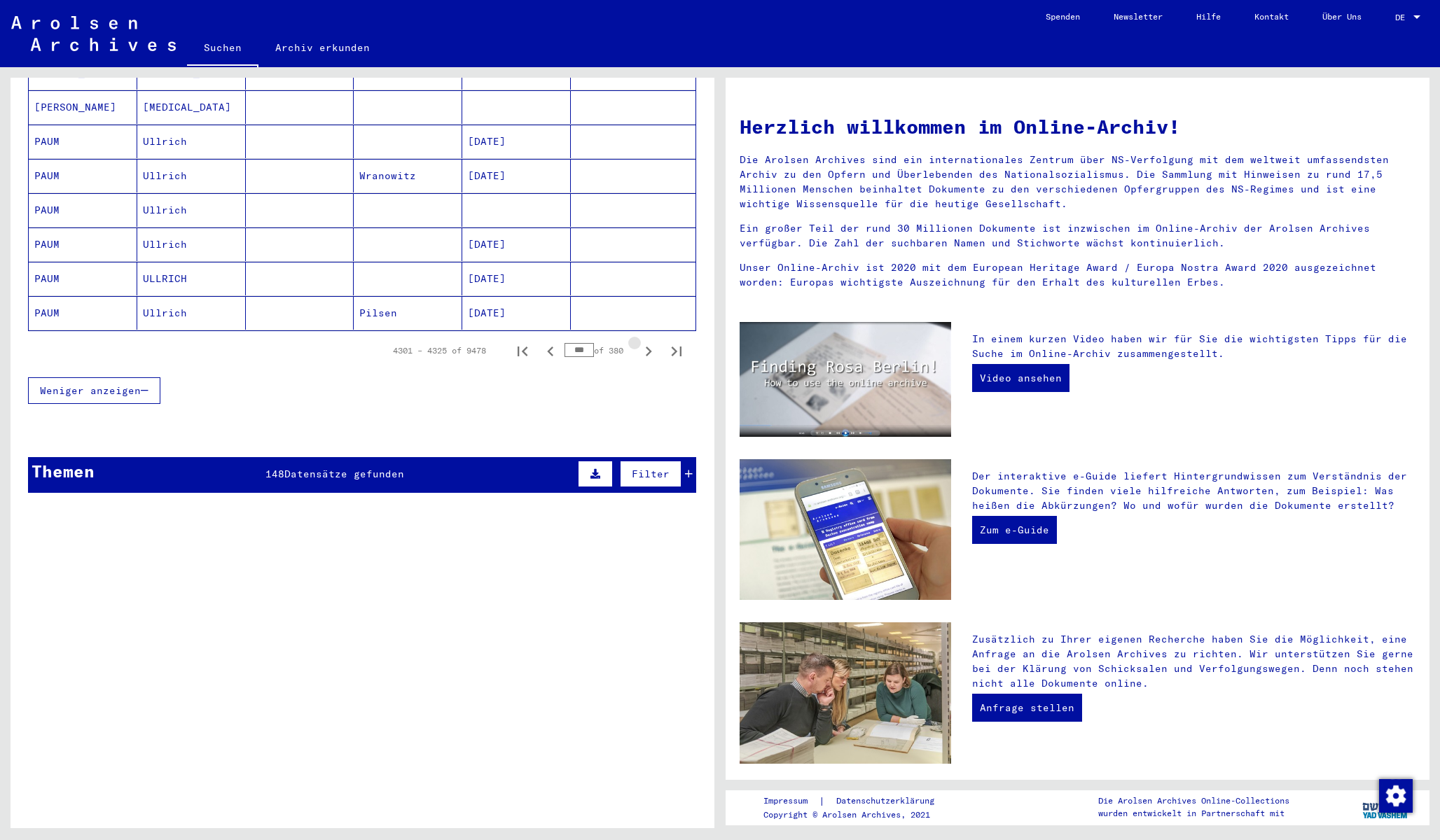
click at [649, 346] on icon "Next page" at bounding box center [649, 351] width 6 height 10
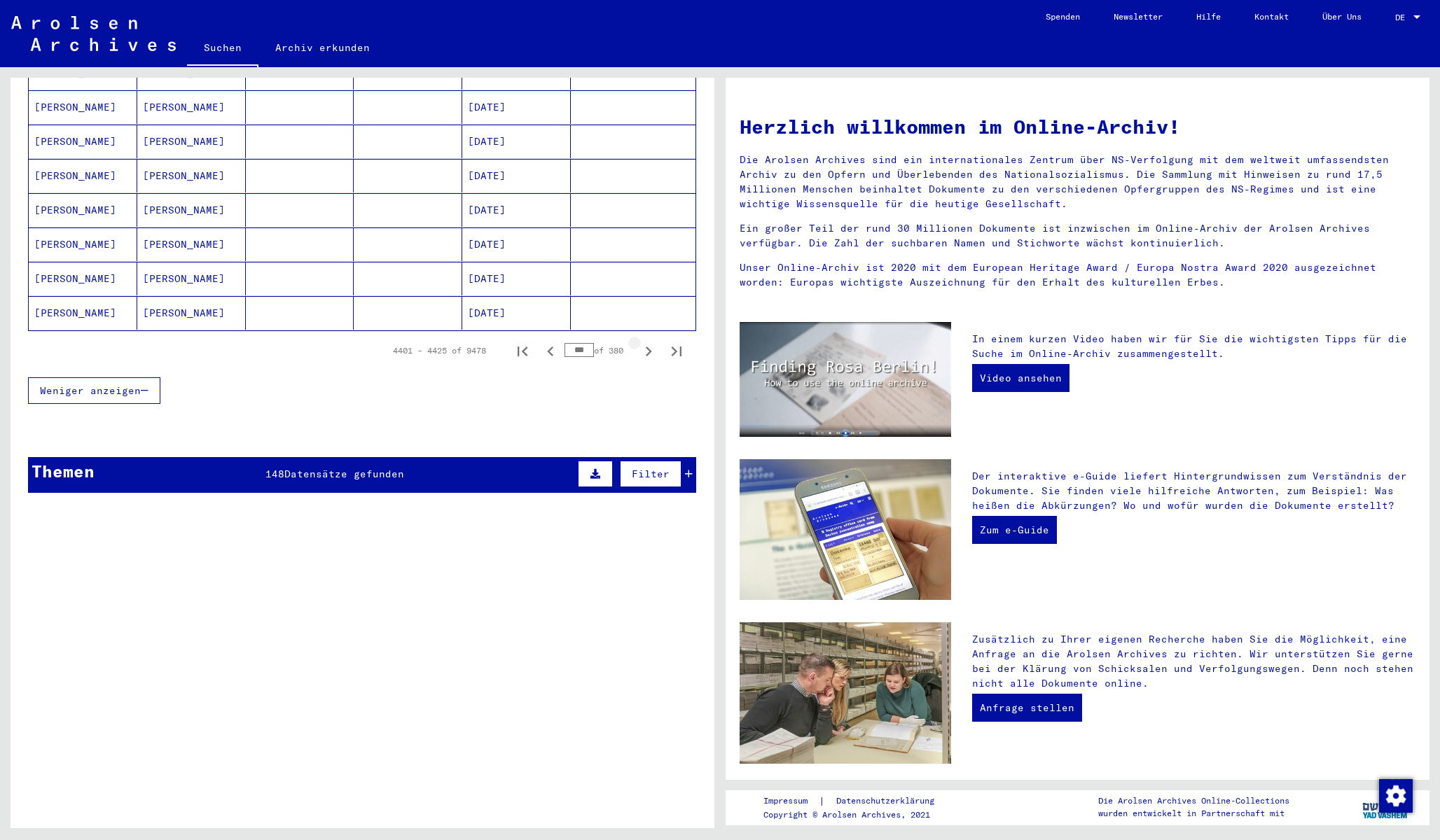
click at [649, 346] on icon "Next page" at bounding box center [649, 351] width 6 height 10
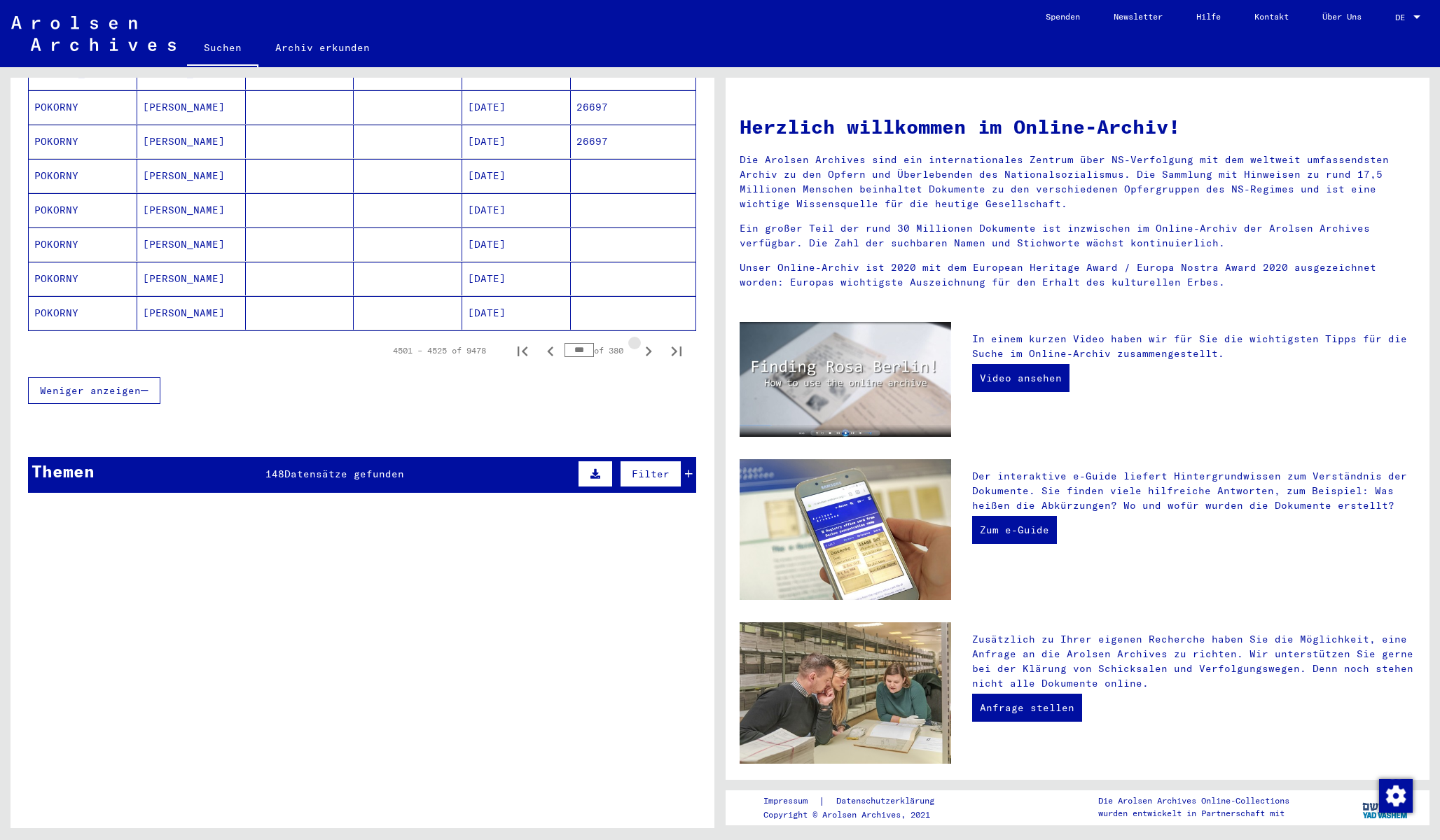
click at [649, 346] on icon "Next page" at bounding box center [649, 351] width 6 height 10
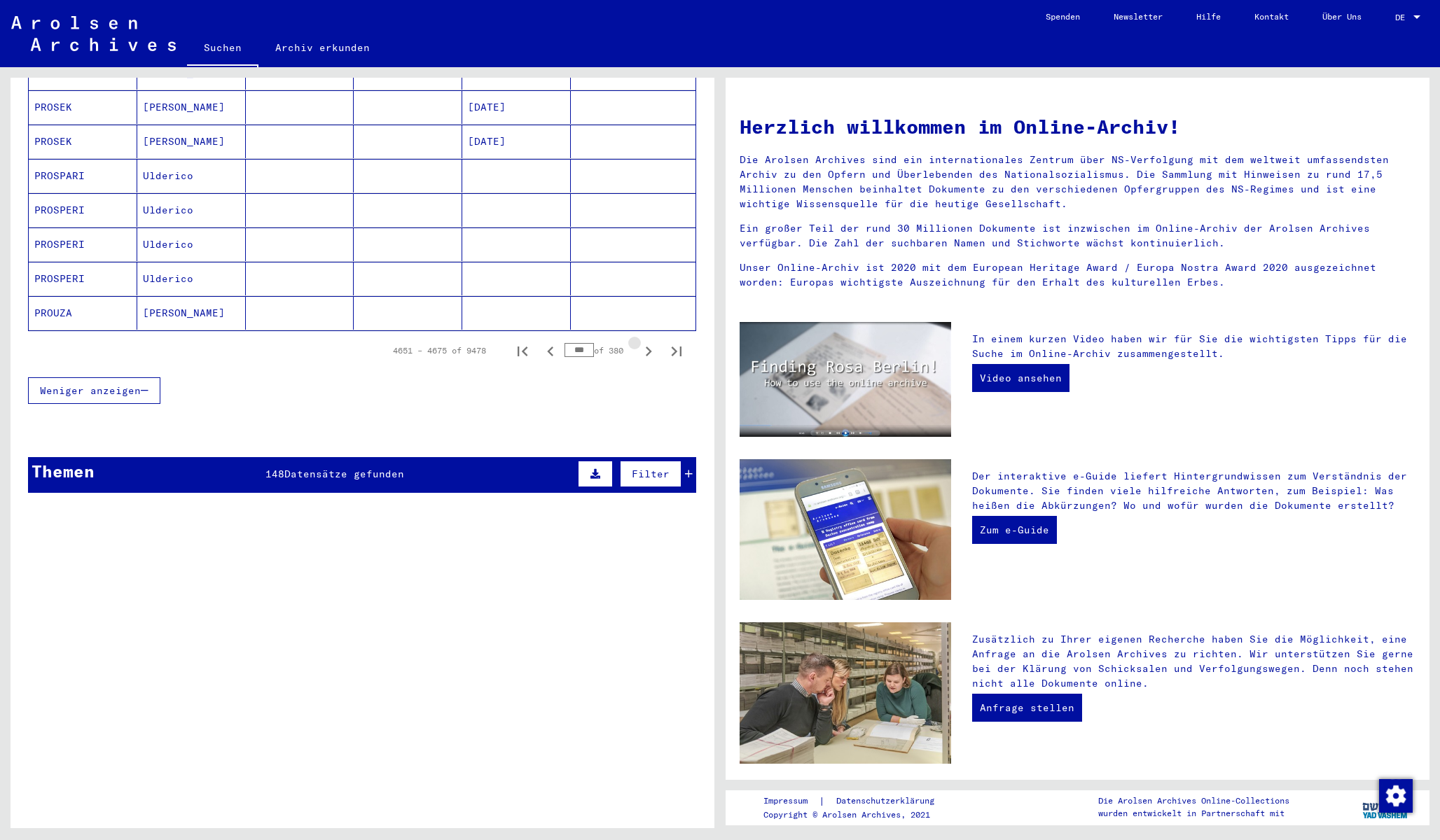
click at [649, 346] on icon "Next page" at bounding box center [649, 351] width 6 height 10
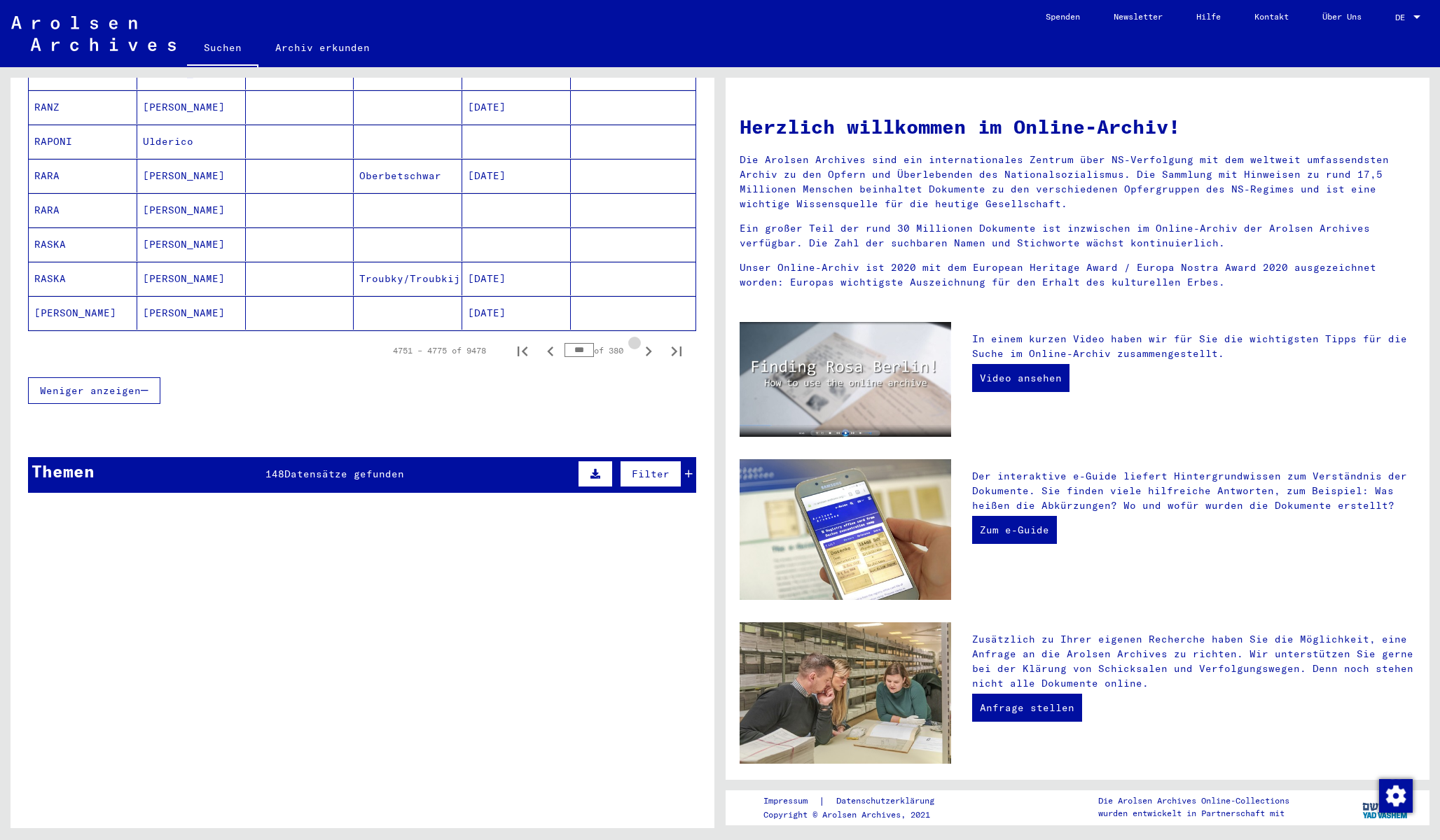
click at [649, 346] on icon "Next page" at bounding box center [649, 351] width 6 height 10
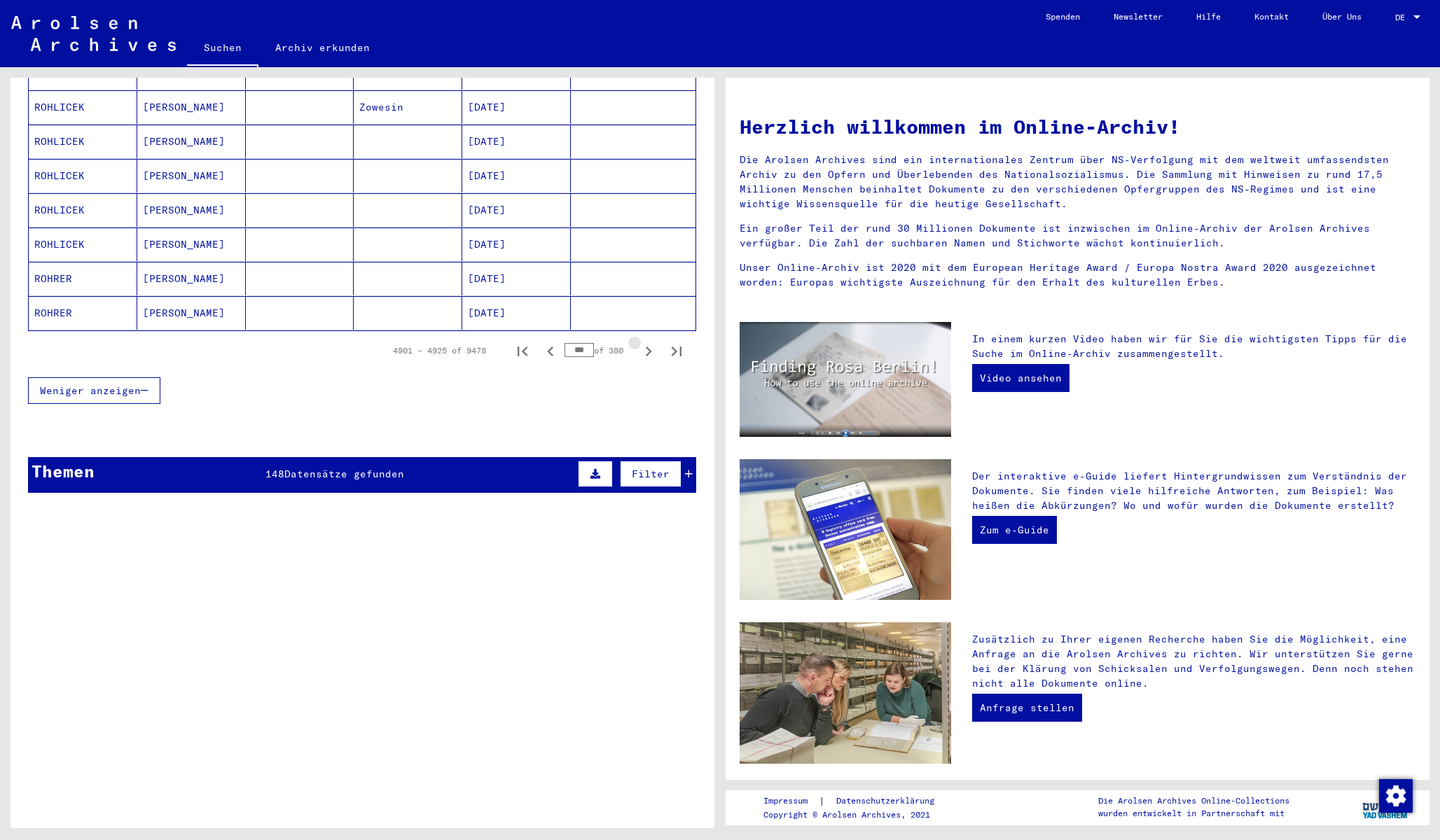
click at [649, 346] on icon "Next page" at bounding box center [649, 351] width 6 height 10
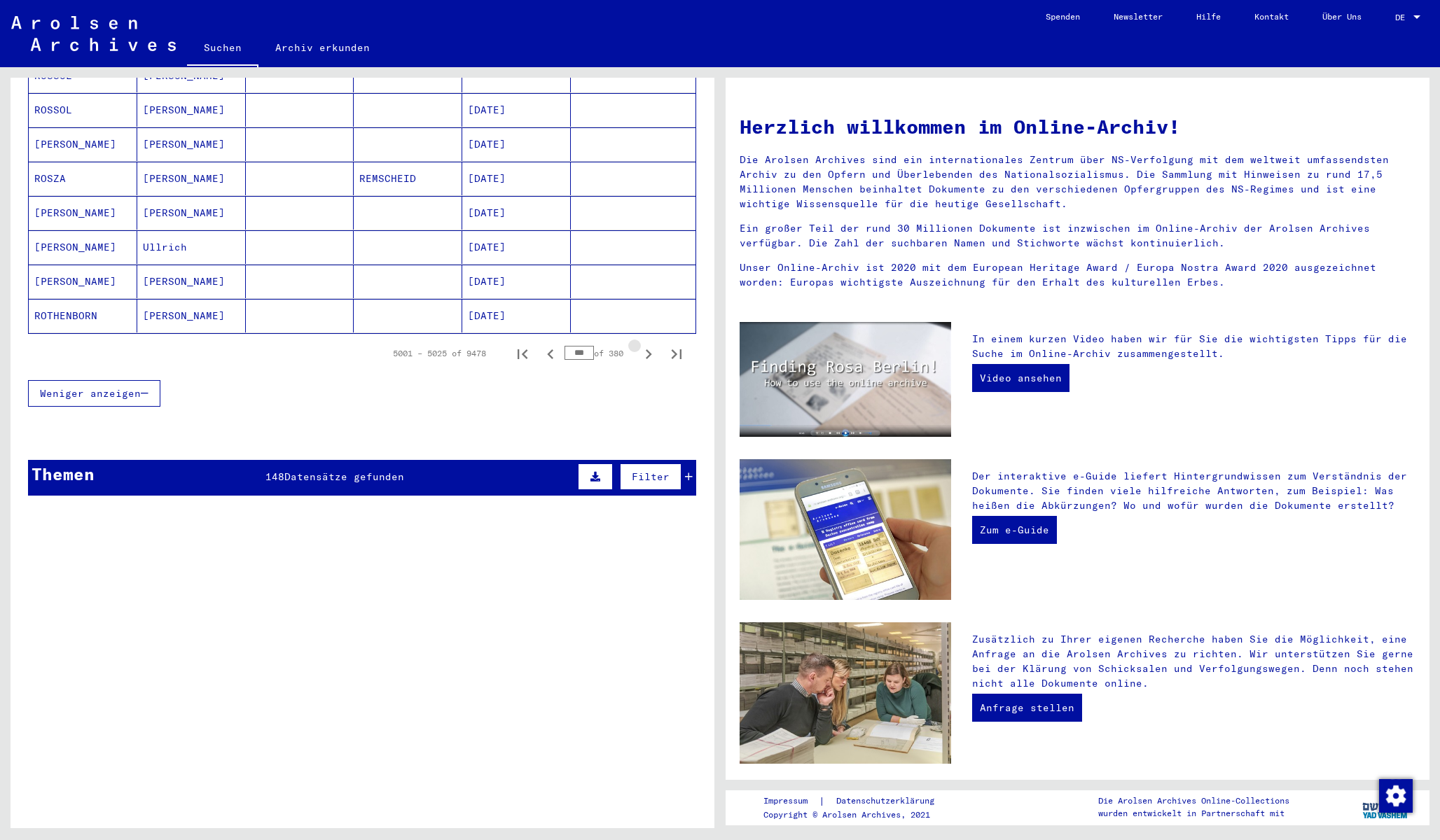
click at [649, 349] on icon "Next page" at bounding box center [649, 354] width 6 height 10
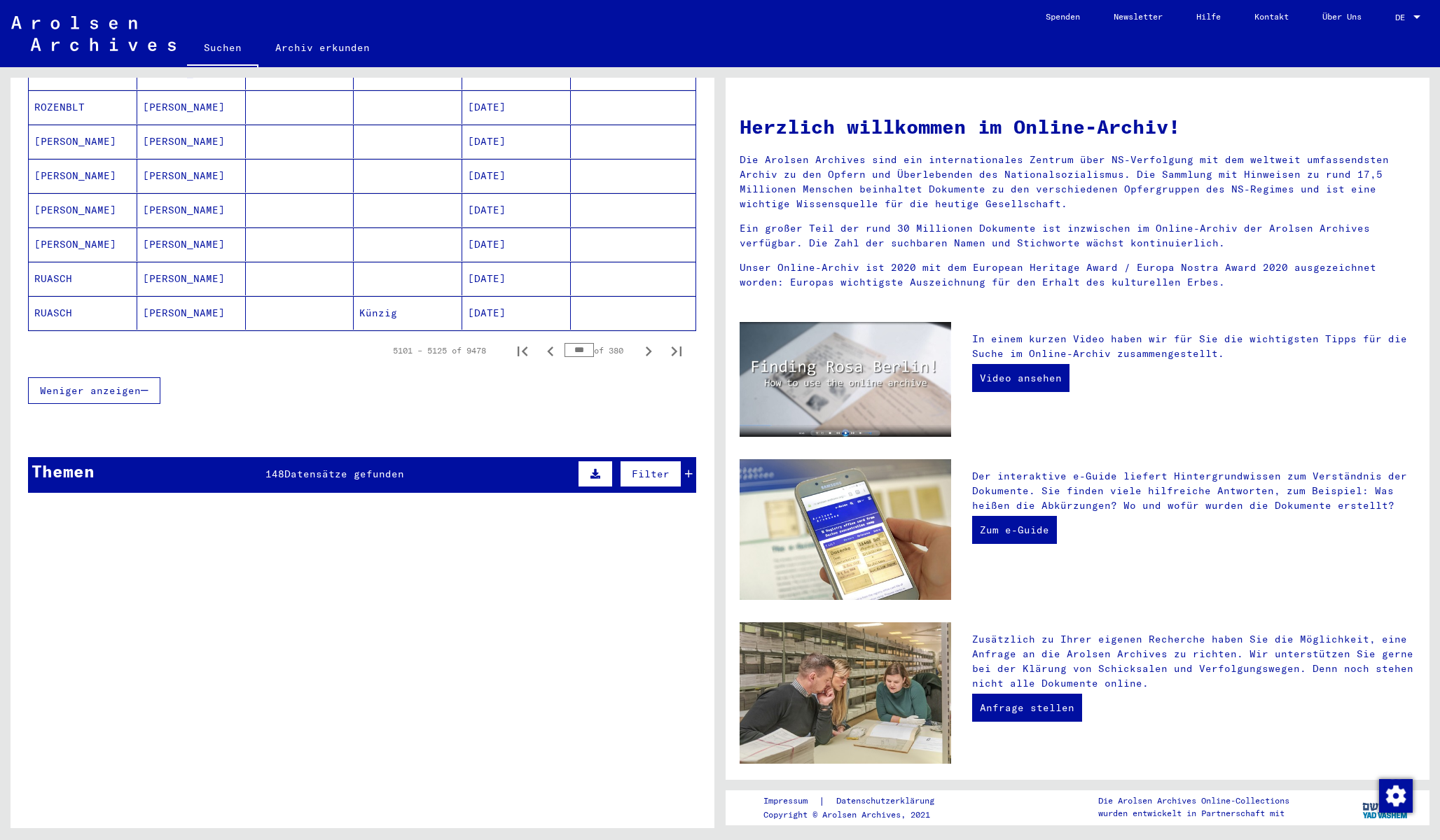
click at [649, 346] on icon "Next page" at bounding box center [649, 351] width 6 height 10
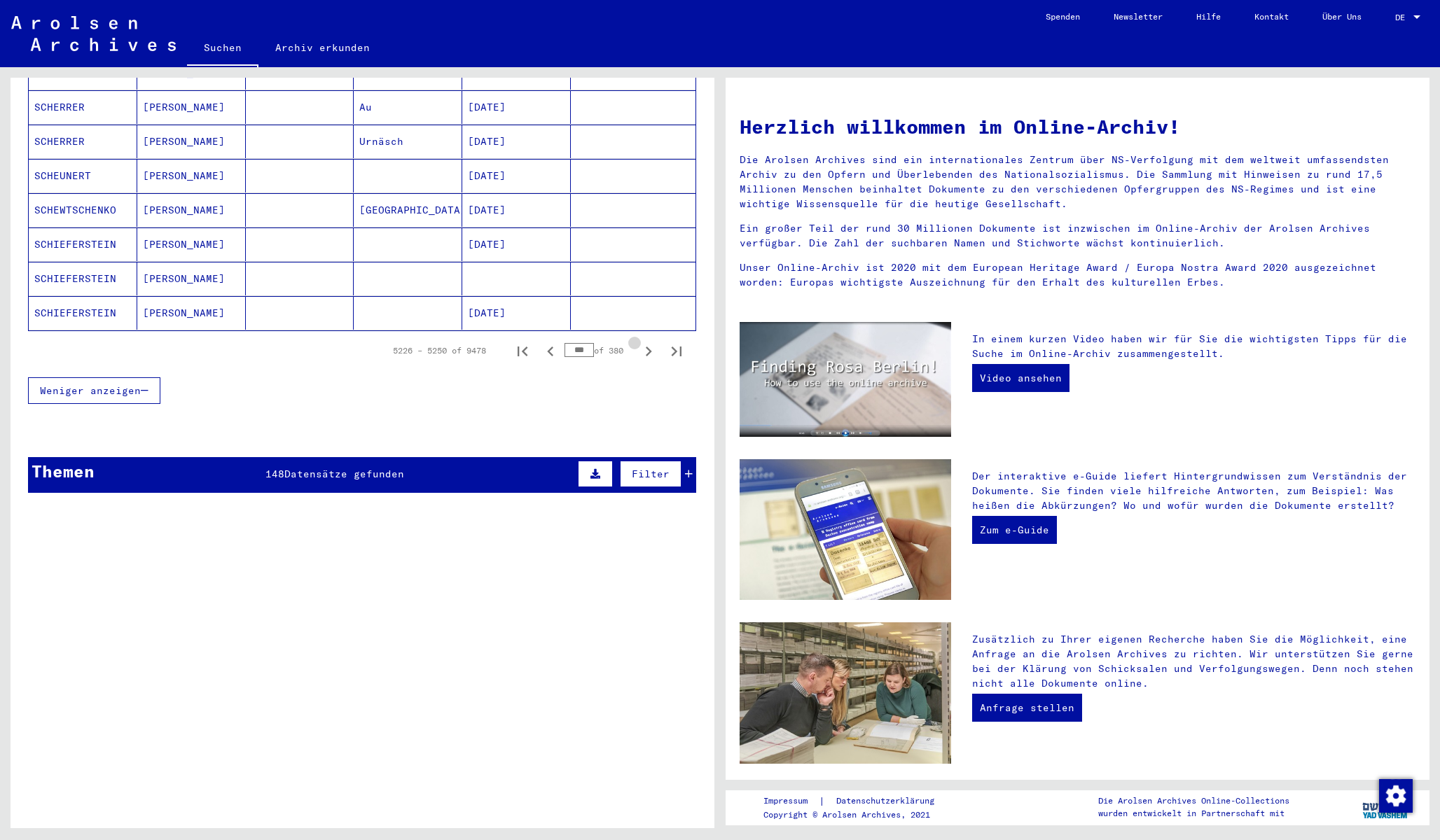
click at [649, 346] on icon "Next page" at bounding box center [649, 351] width 6 height 10
click at [551, 342] on icon "Previous page" at bounding box center [550, 351] width 19 height 19
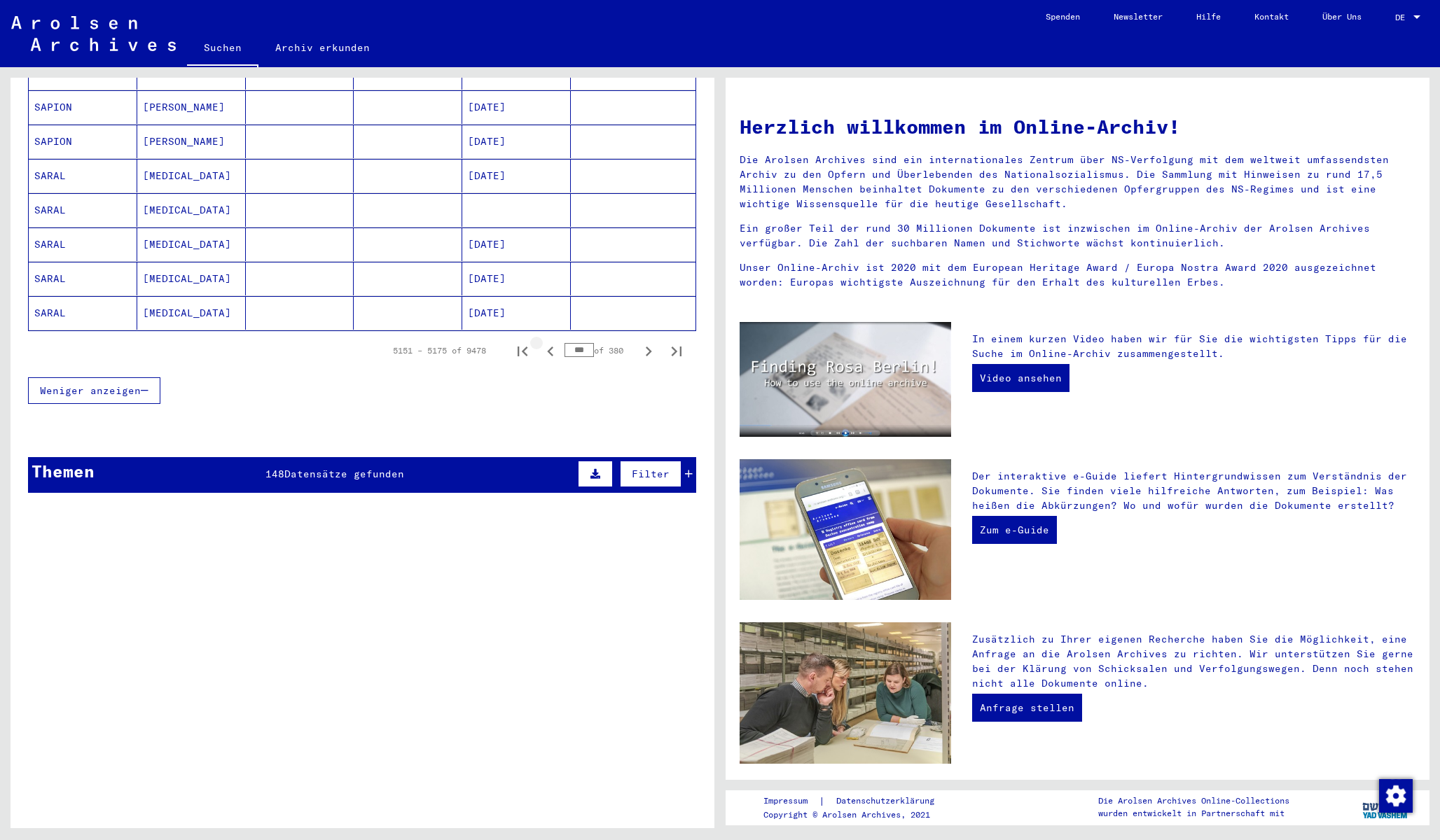
click at [551, 342] on icon "Previous page" at bounding box center [550, 351] width 19 height 19
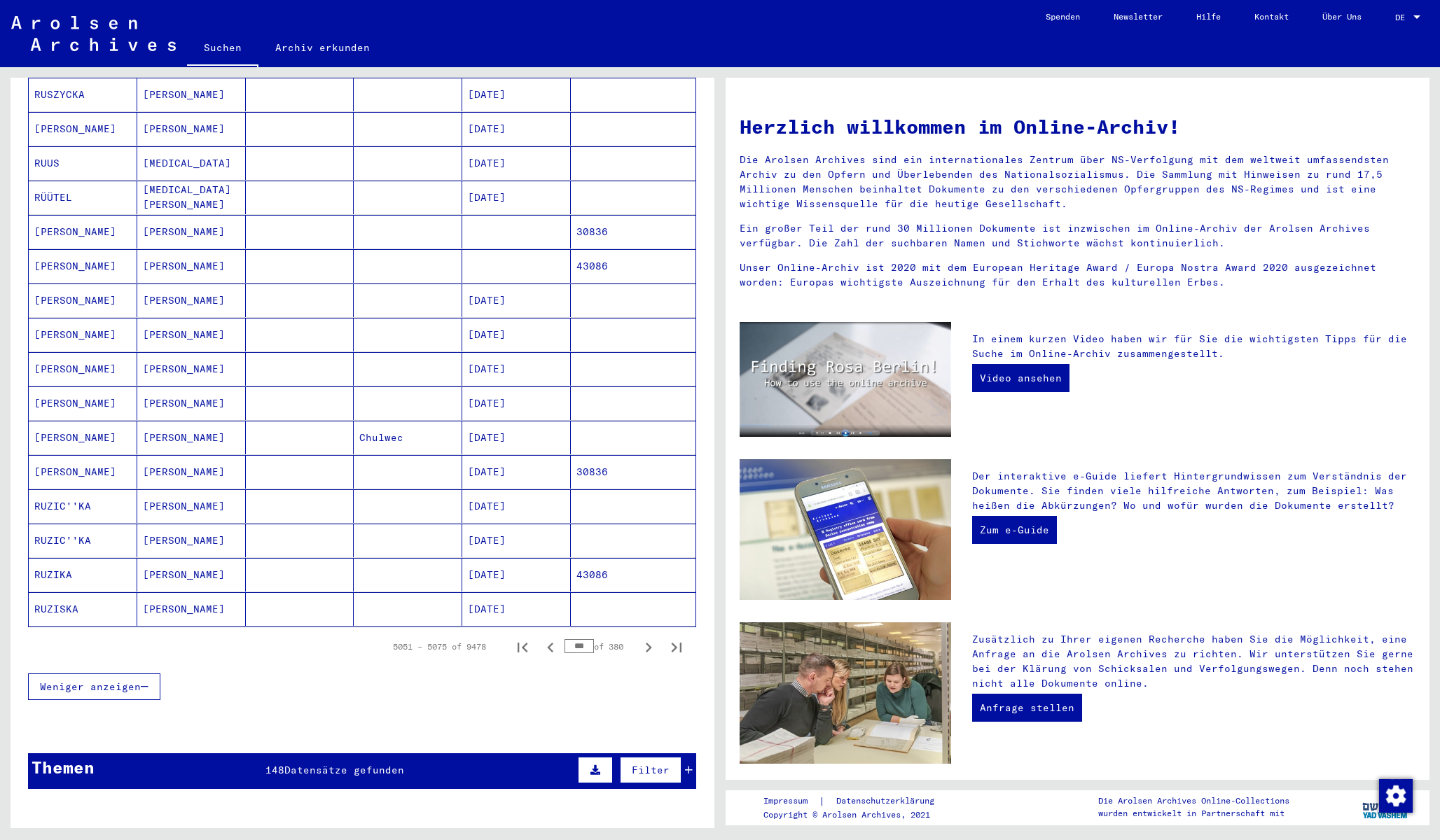
scroll to position [470, 0]
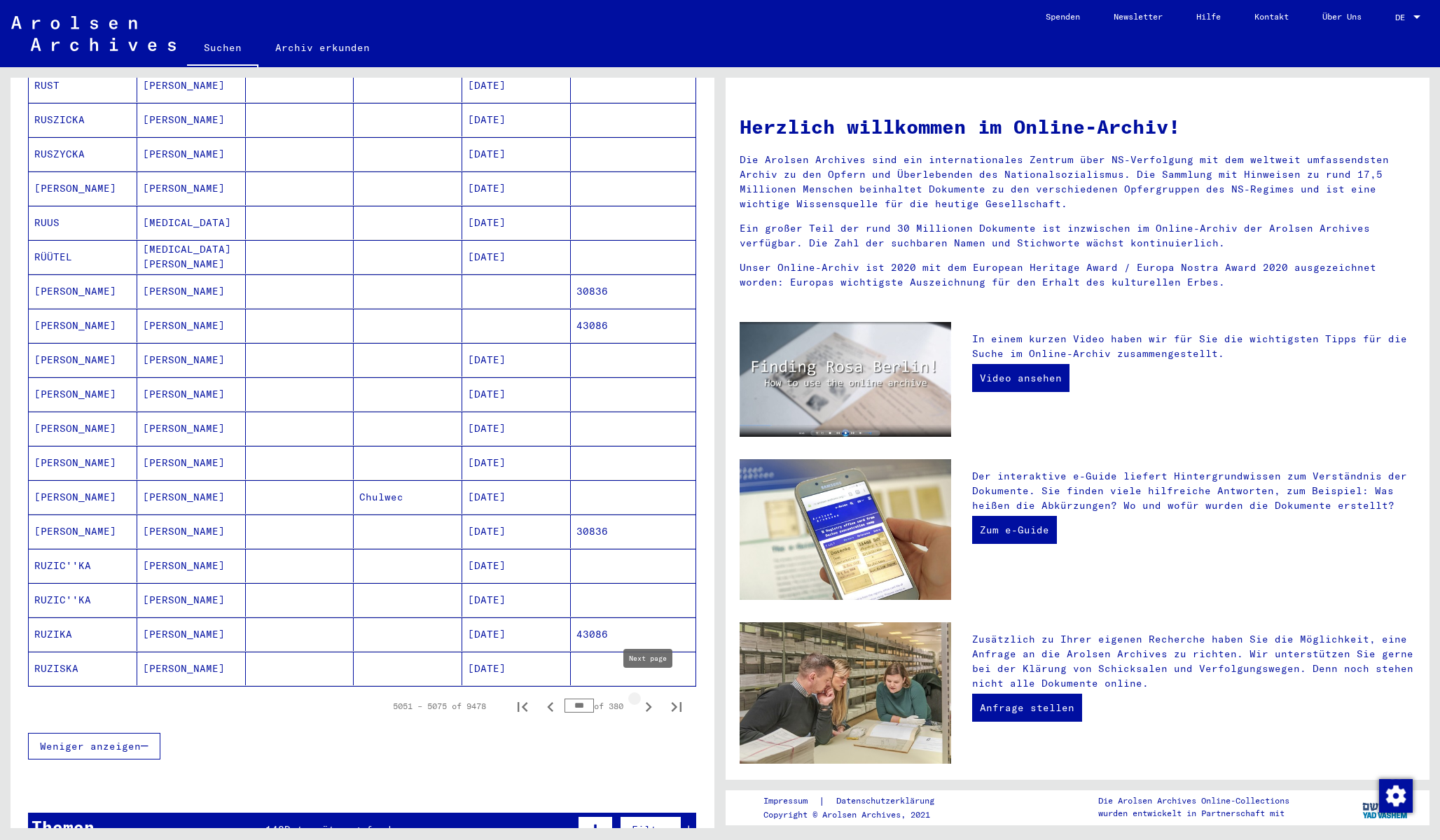
click at [647, 697] on icon "Next page" at bounding box center [648, 706] width 19 height 19
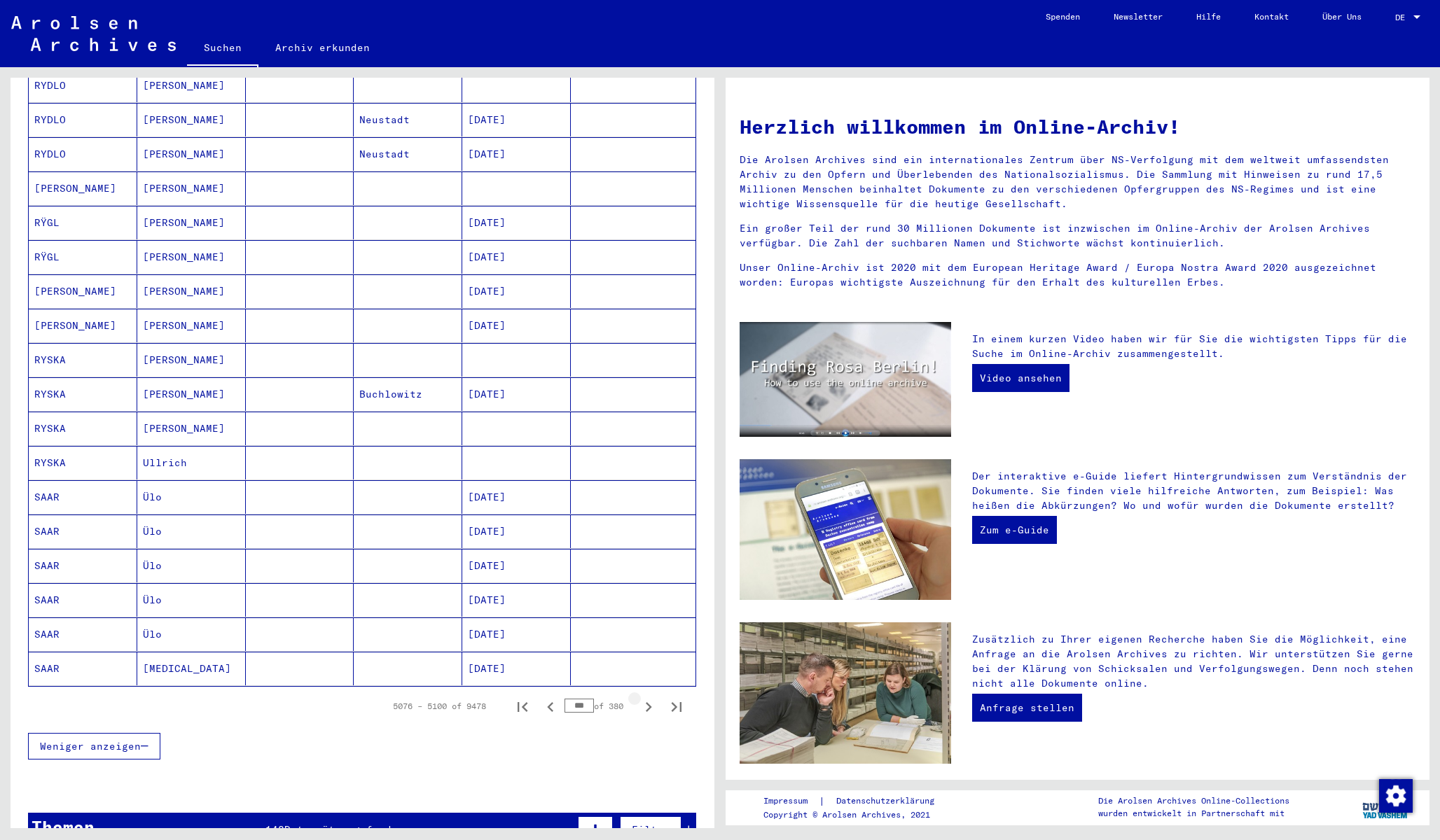
click at [647, 697] on icon "Next page" at bounding box center [648, 706] width 19 height 19
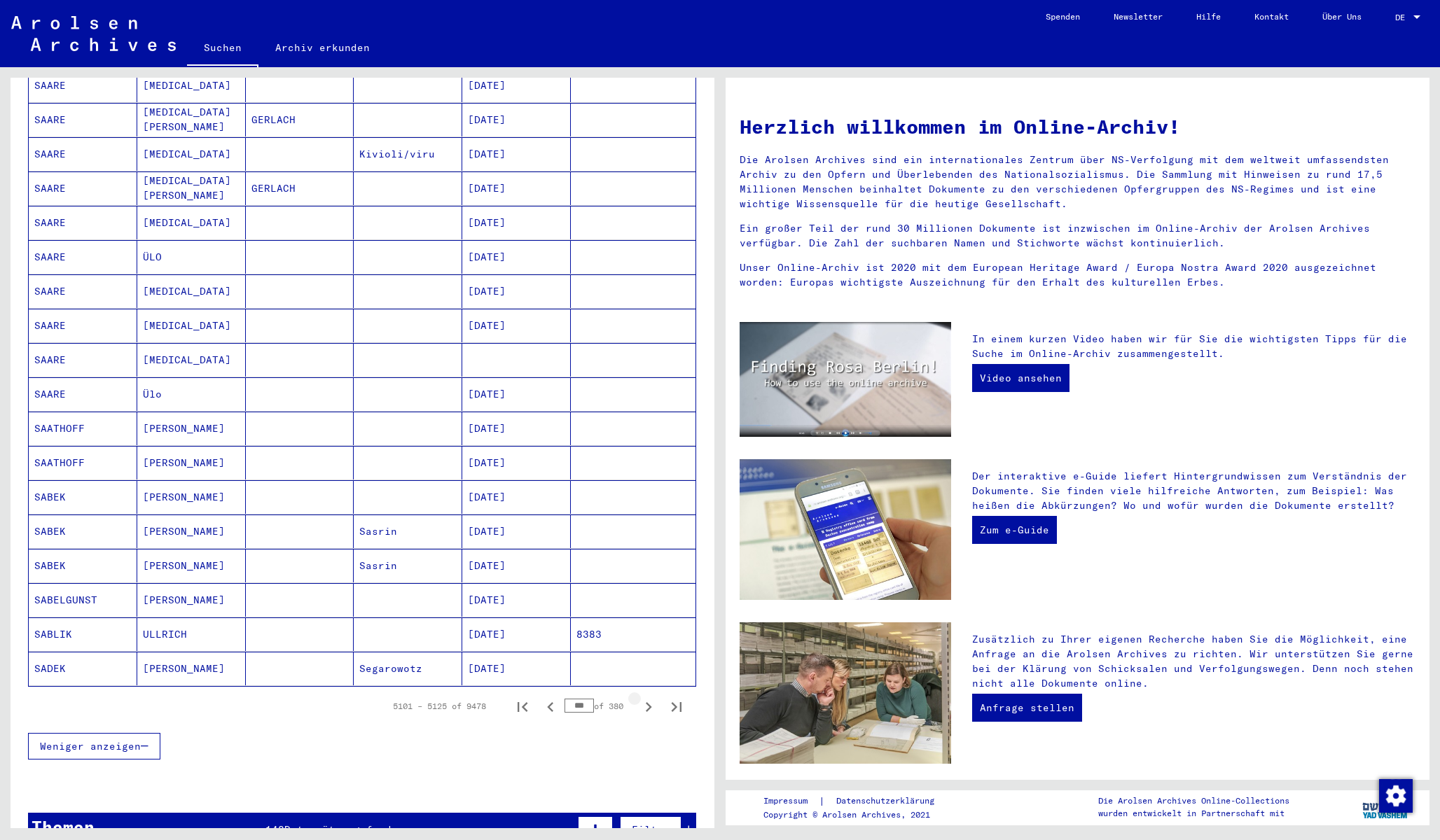
click at [647, 697] on icon "Next page" at bounding box center [648, 706] width 19 height 19
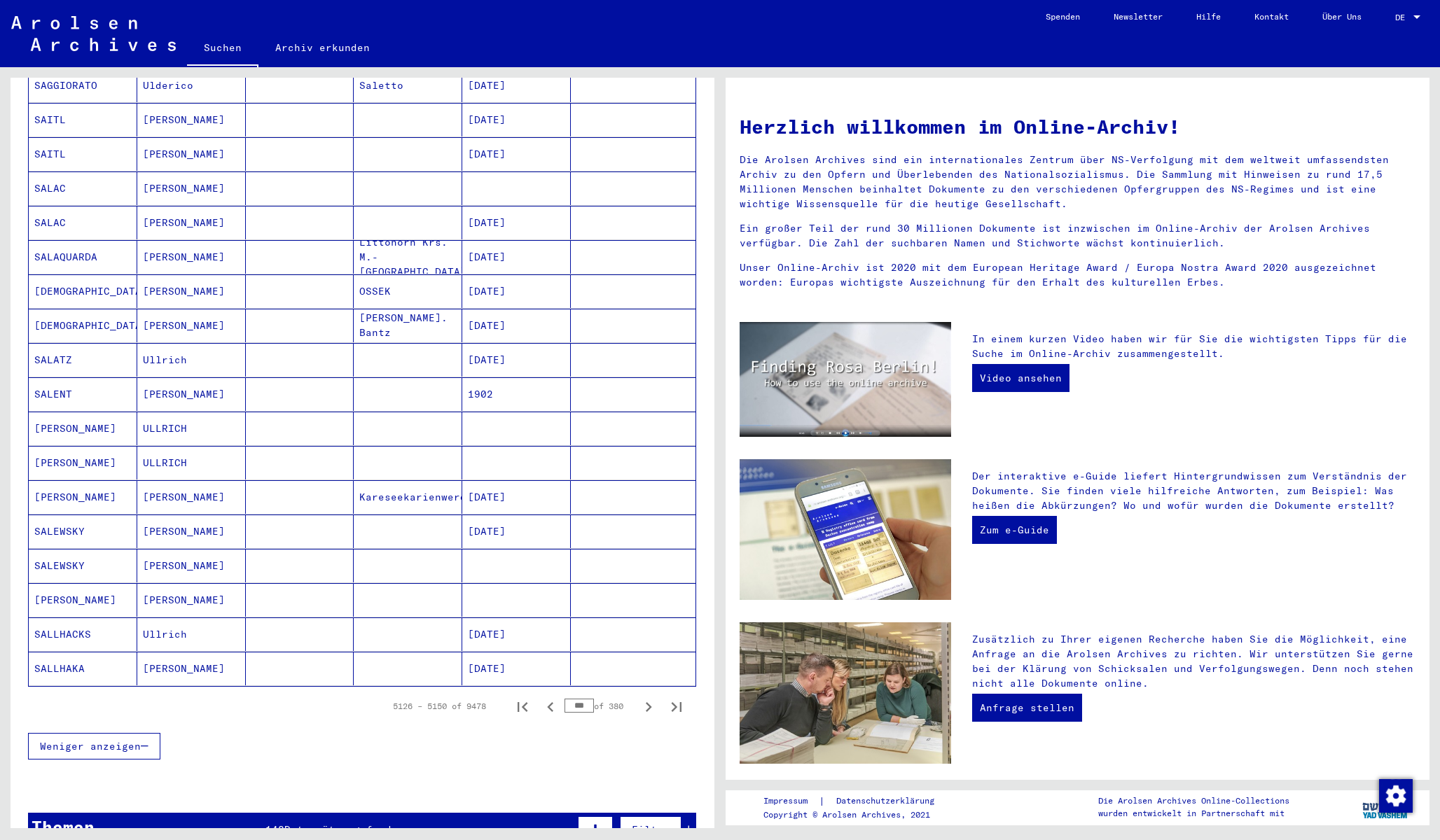
click at [647, 697] on icon "Next page" at bounding box center [648, 706] width 19 height 19
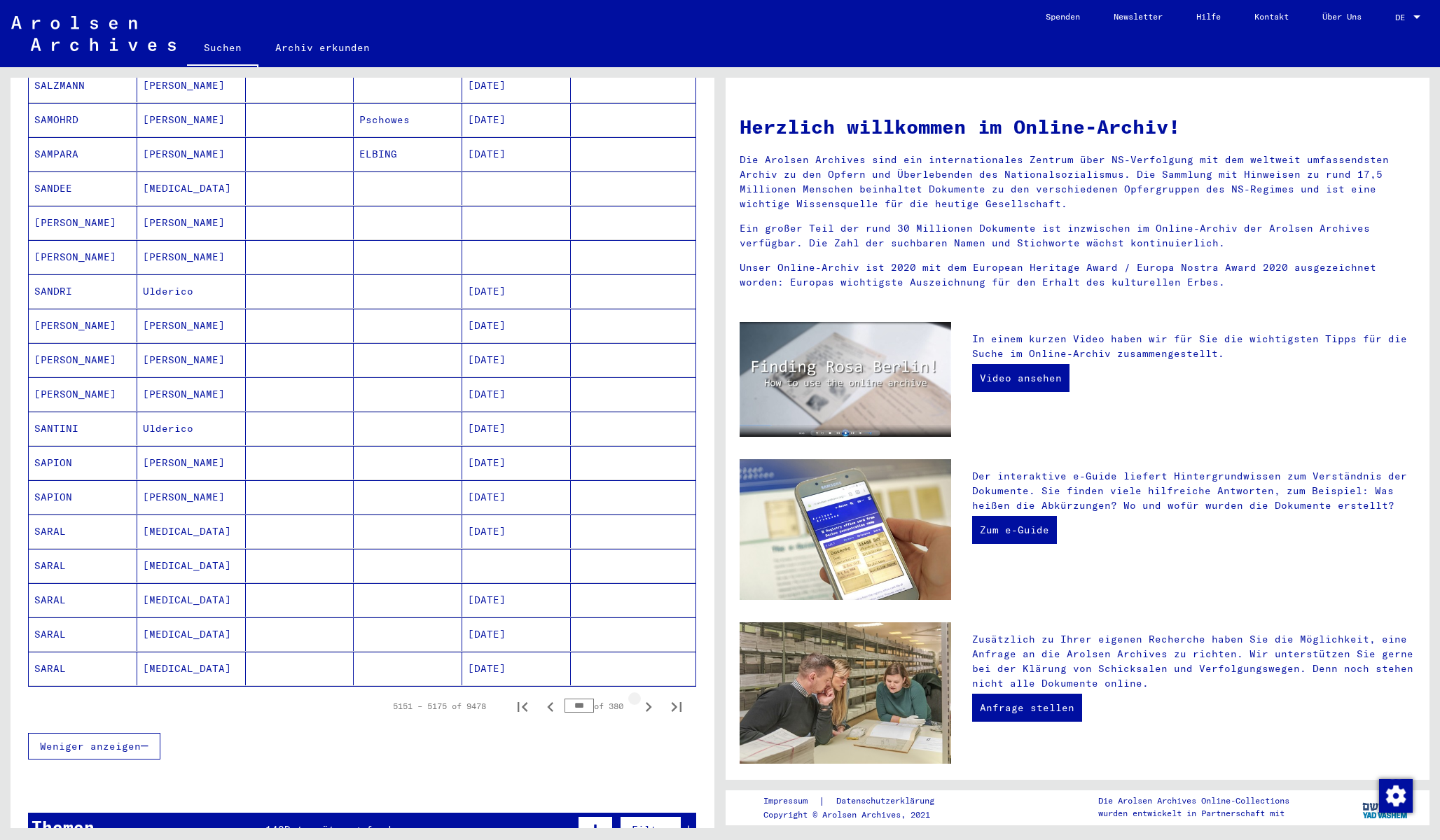
click at [647, 697] on icon "Next page" at bounding box center [648, 706] width 19 height 19
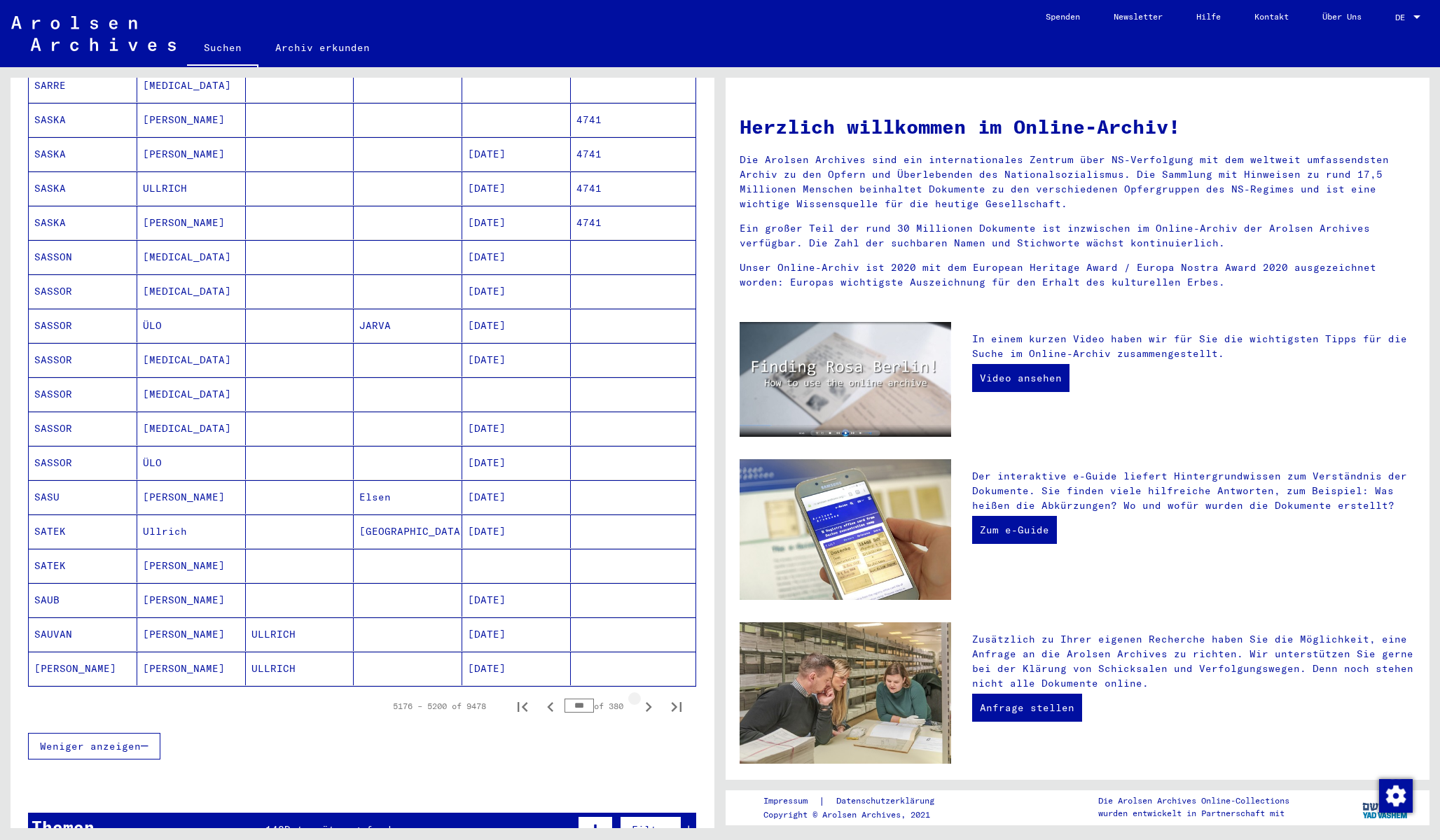
click at [647, 697] on icon "Next page" at bounding box center [648, 706] width 19 height 19
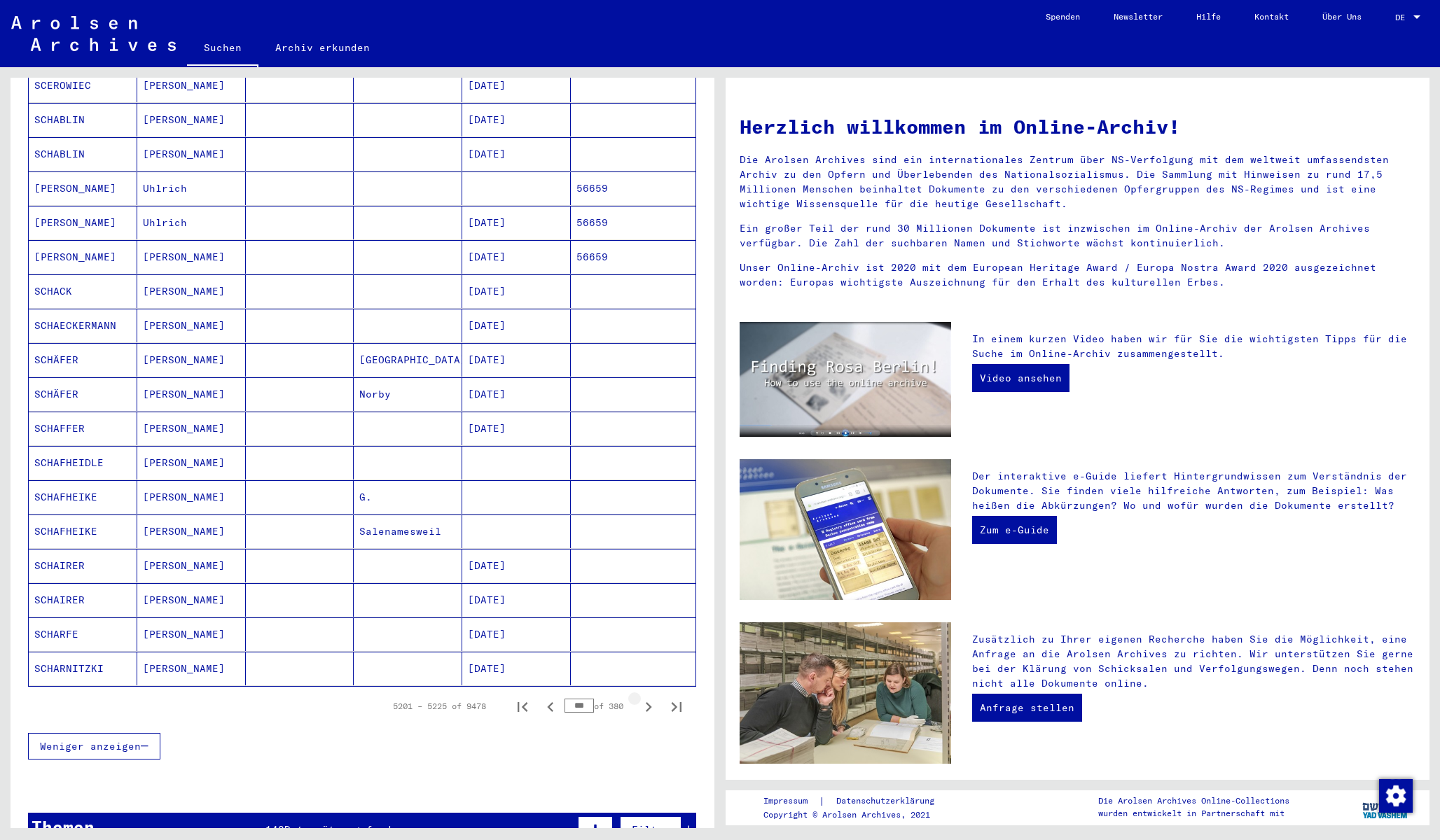
click at [647, 697] on icon "Next page" at bounding box center [648, 706] width 19 height 19
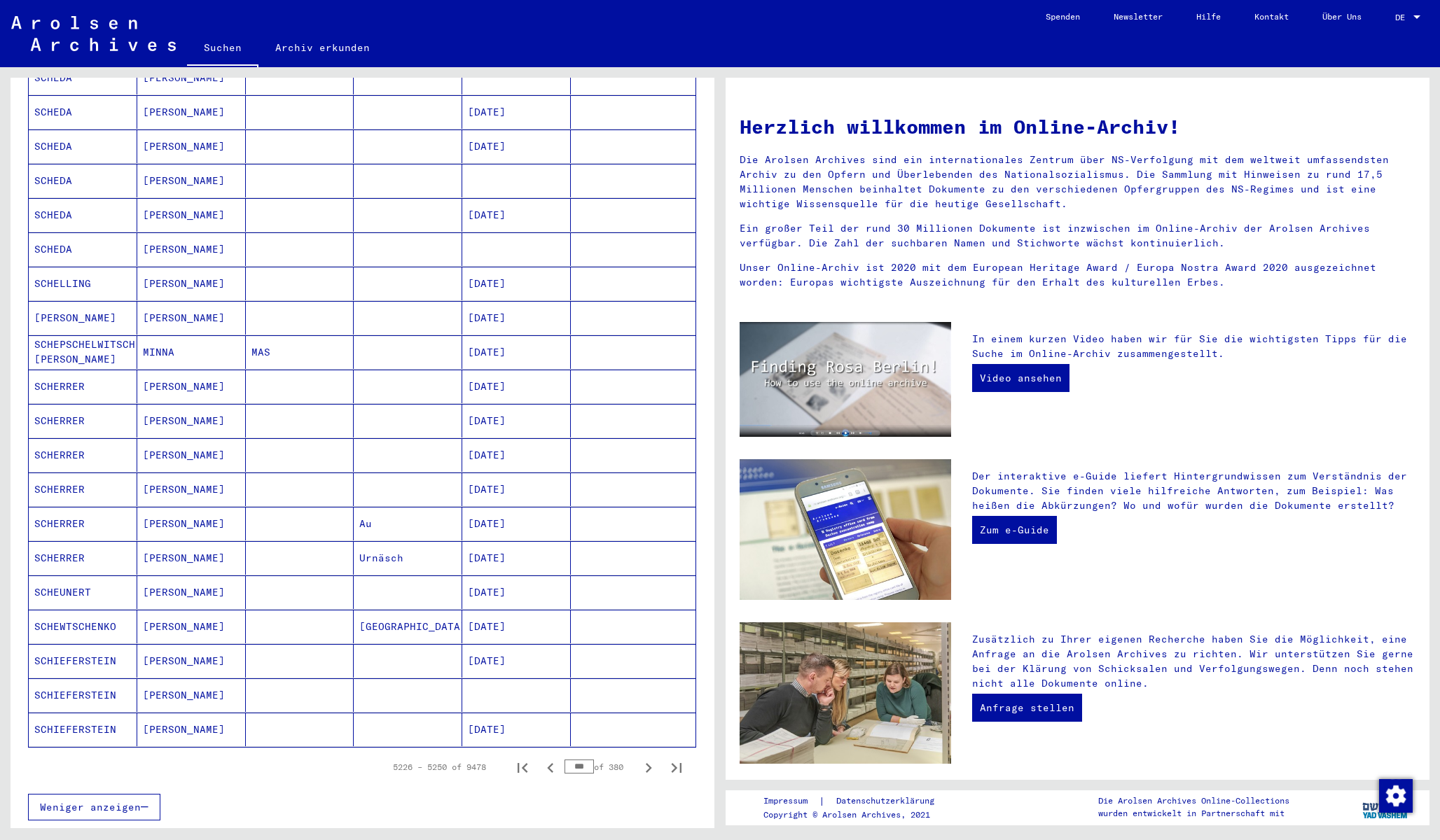
scroll to position [361, 0]
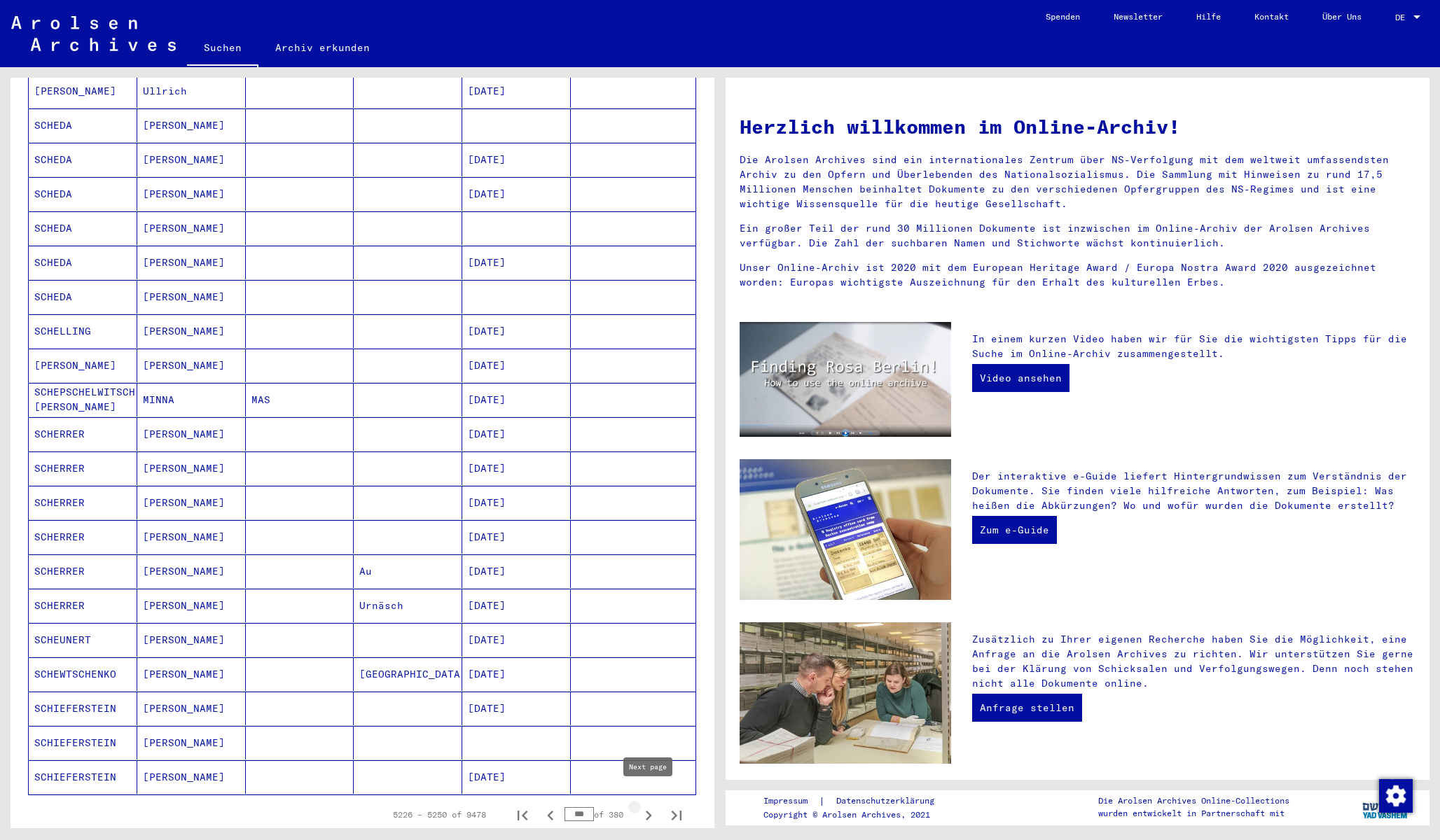
click at [650, 806] on icon "Next page" at bounding box center [648, 815] width 19 height 19
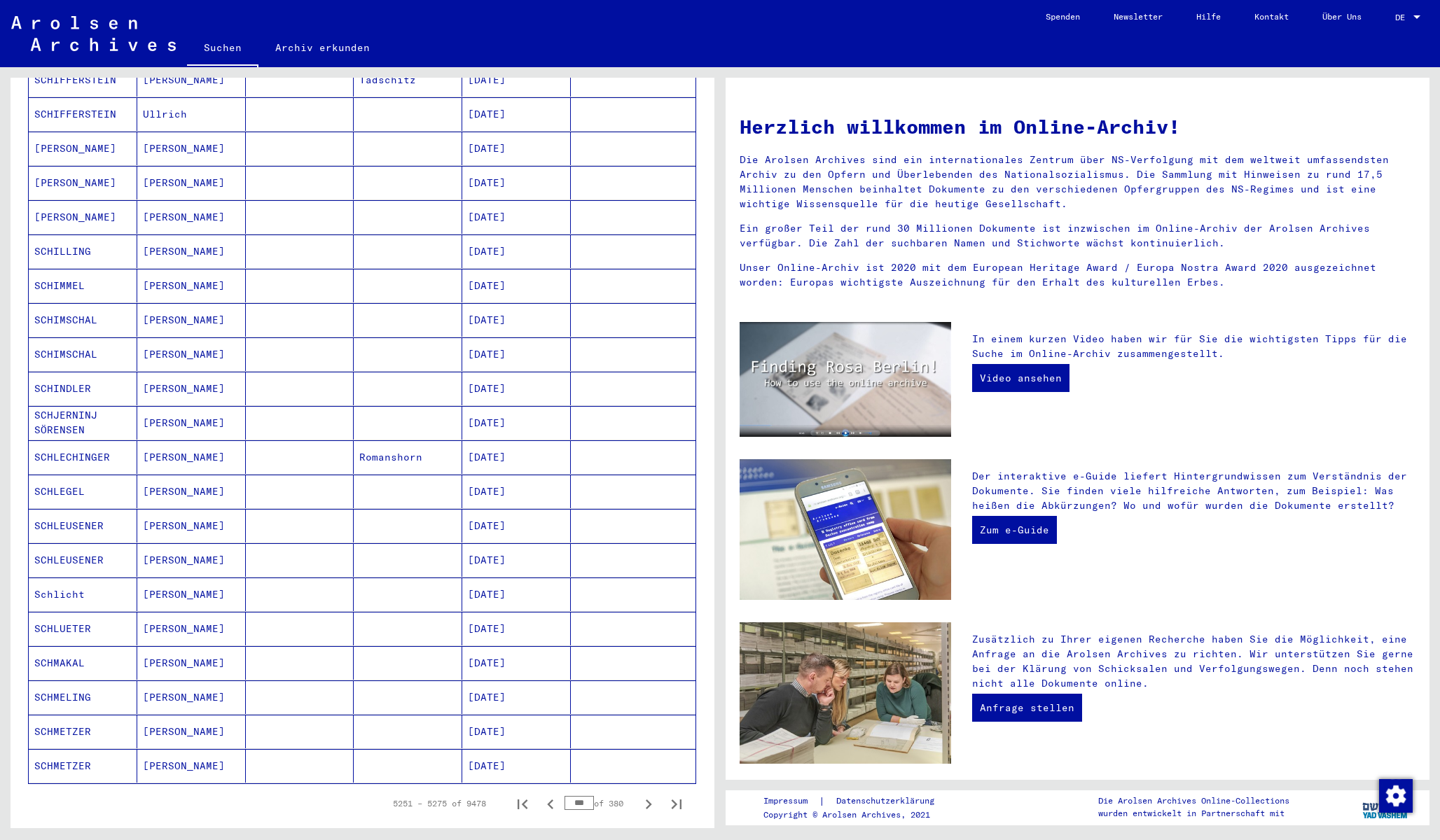
scroll to position [375, 0]
click at [649, 796] on icon "Next page" at bounding box center [648, 801] width 19 height 19
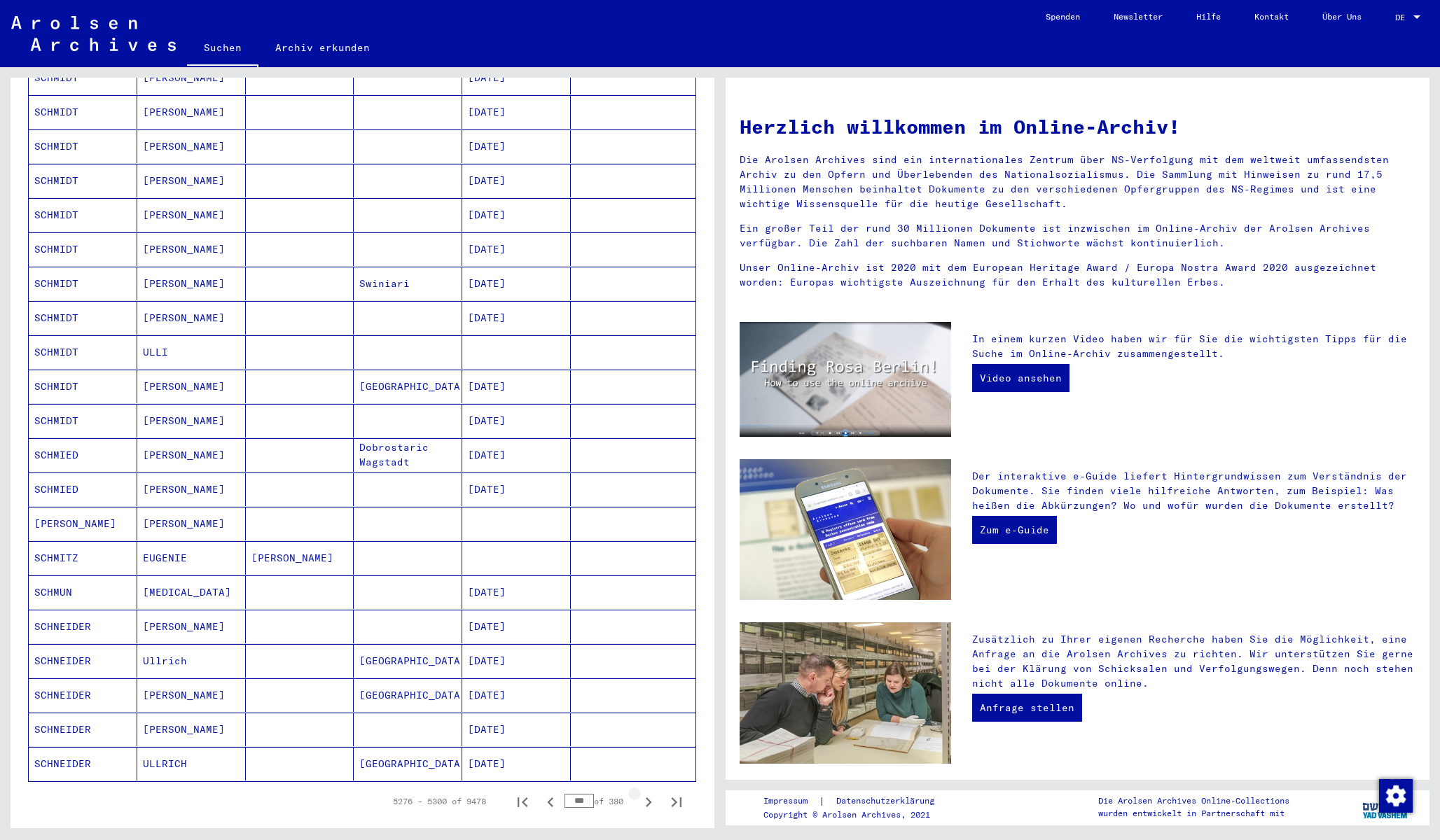
click at [649, 796] on icon "Next page" at bounding box center [648, 801] width 19 height 19
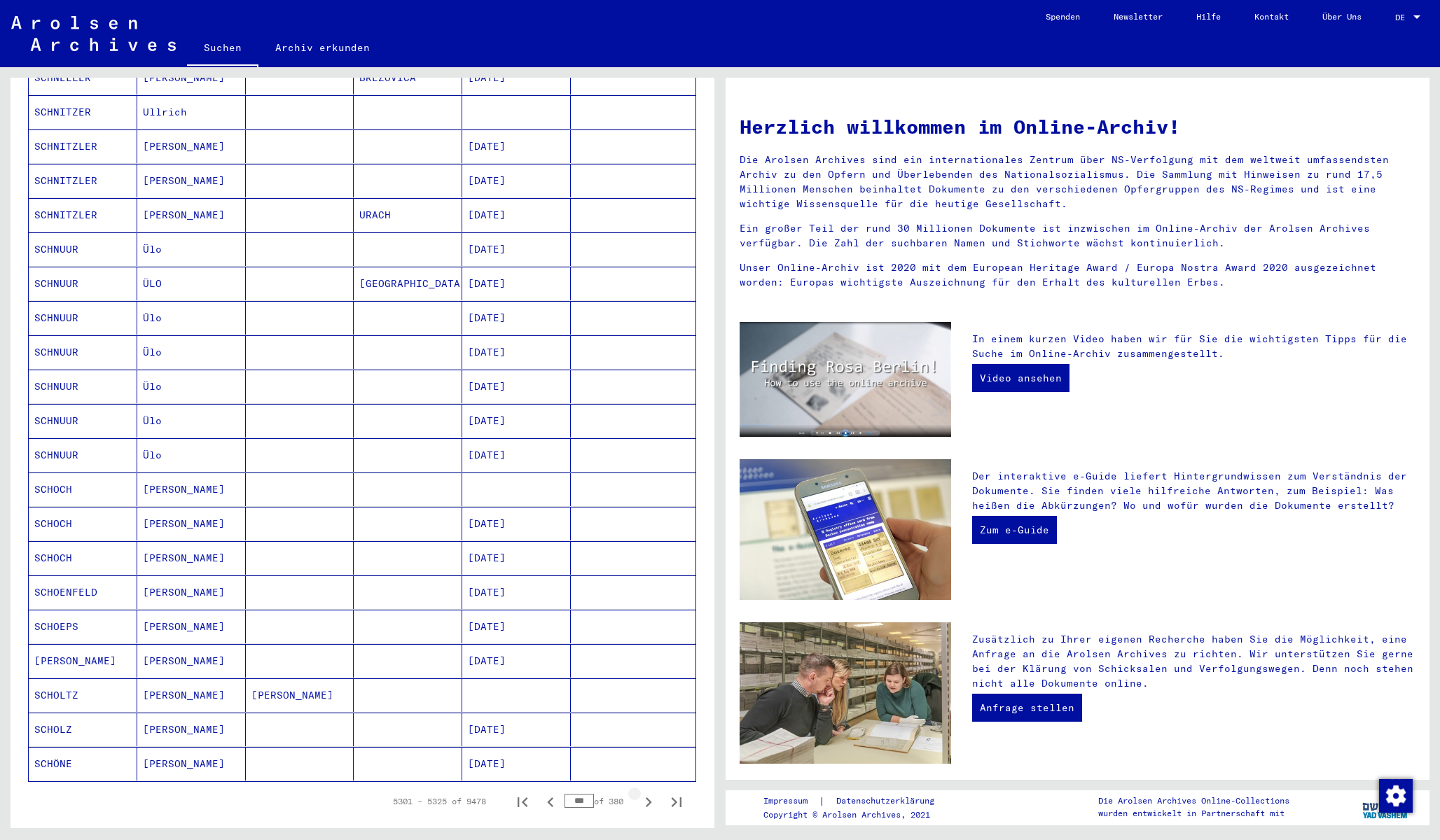
click at [649, 797] on icon "Next page" at bounding box center [648, 801] width 19 height 19
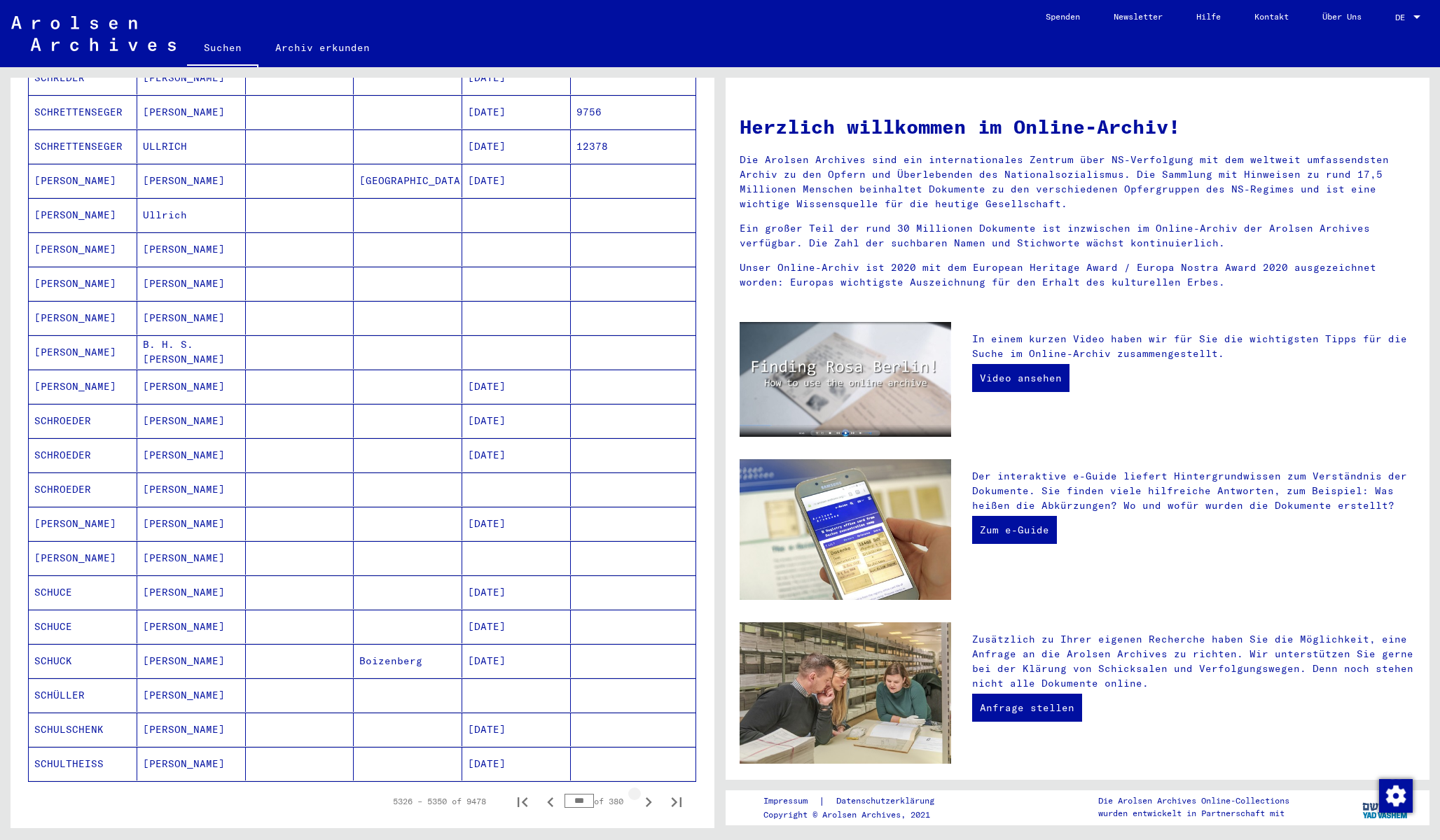
click at [649, 797] on icon "Next page" at bounding box center [648, 801] width 19 height 19
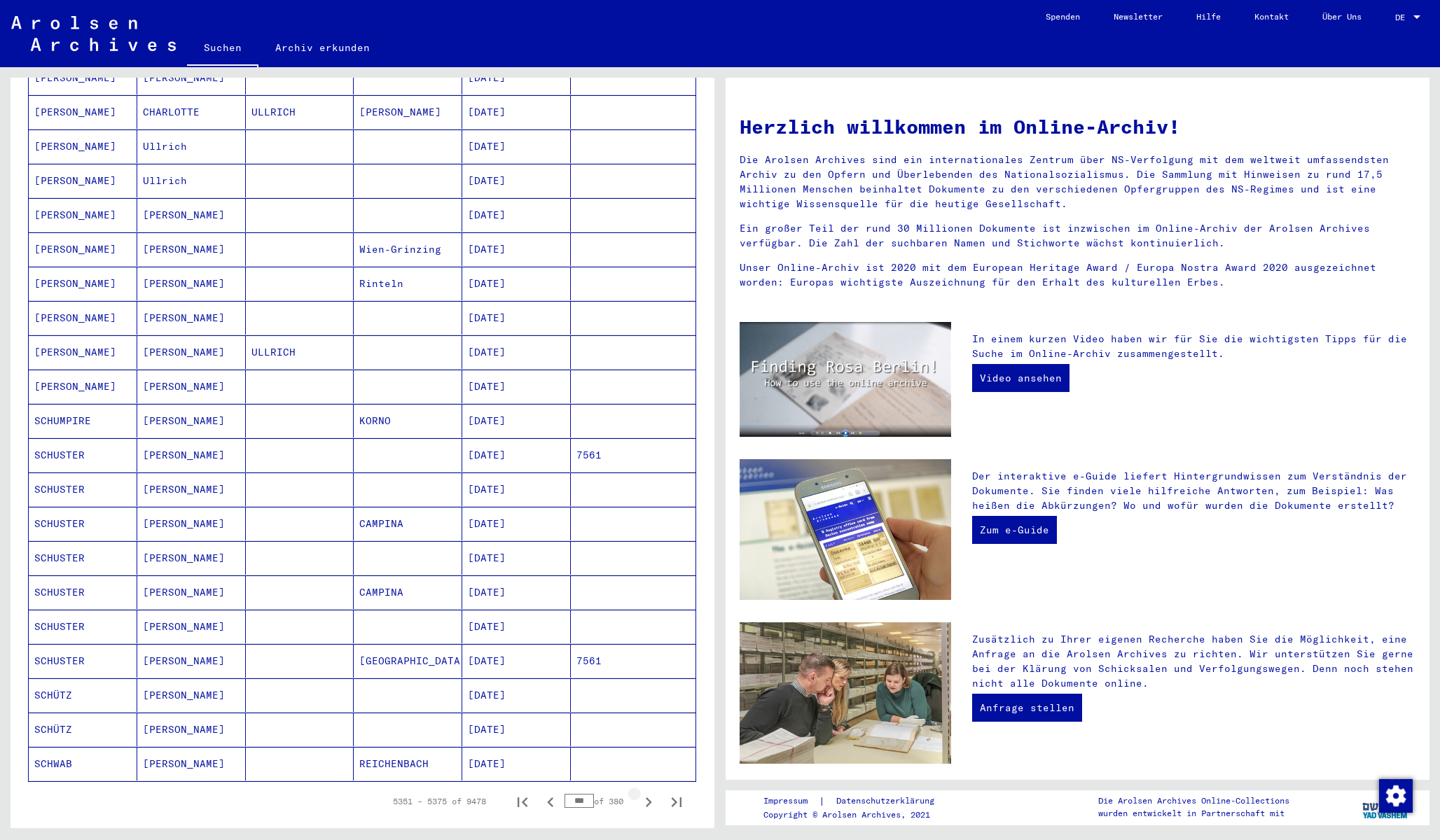
click at [649, 797] on icon "Next page" at bounding box center [648, 801] width 19 height 19
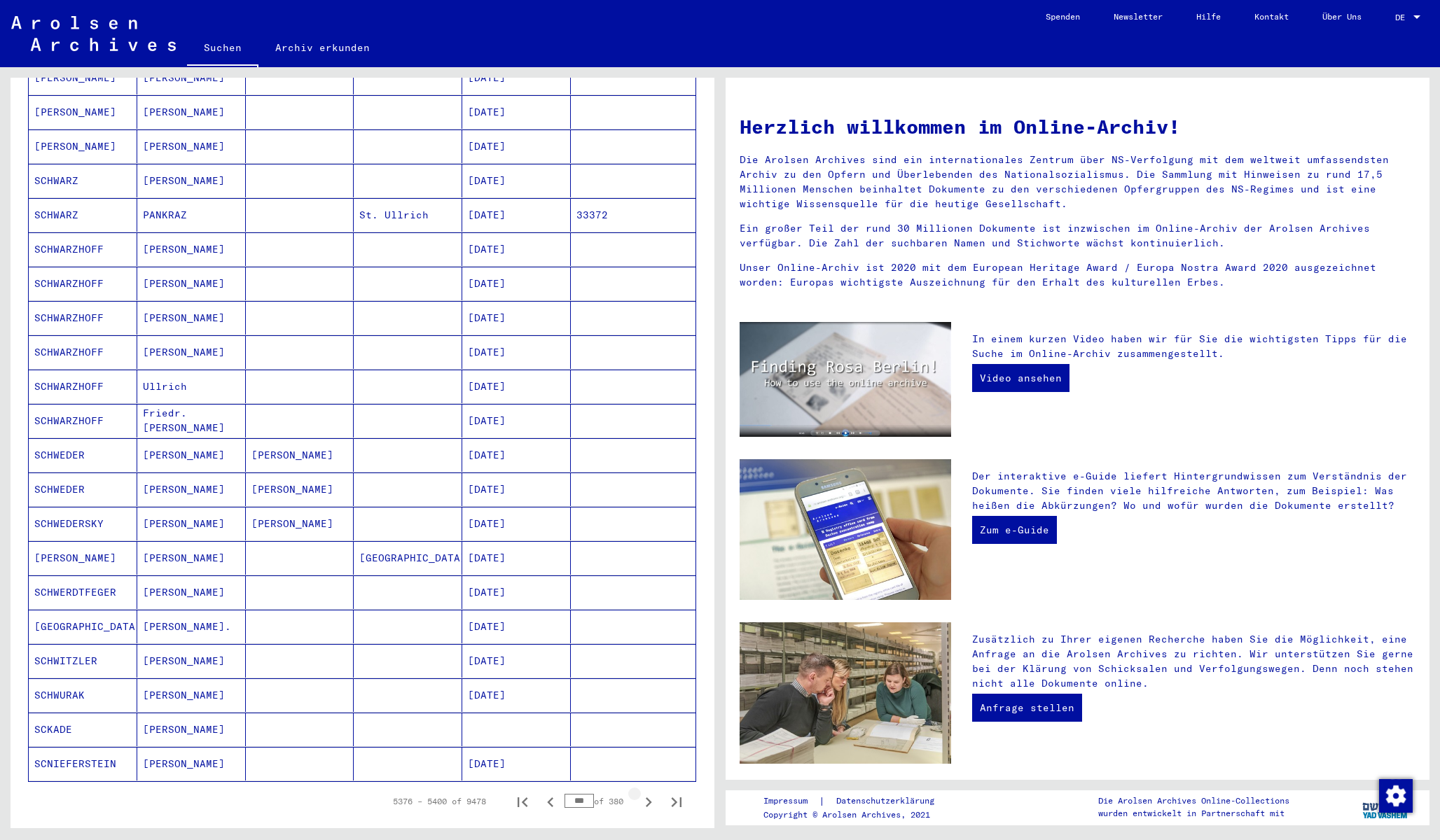
click at [649, 797] on icon "Next page" at bounding box center [648, 801] width 19 height 19
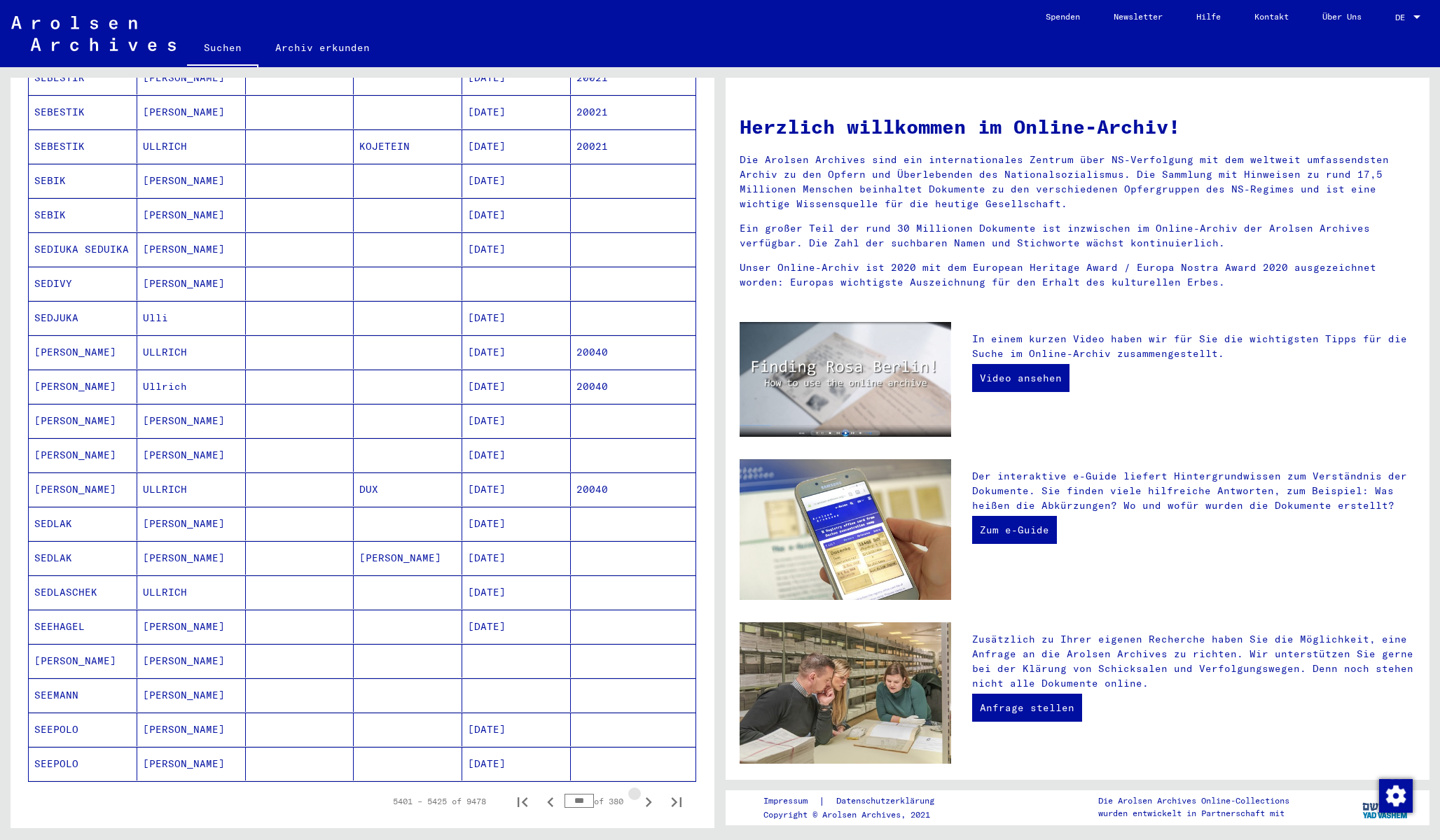
click at [649, 797] on icon "Next page" at bounding box center [648, 801] width 19 height 19
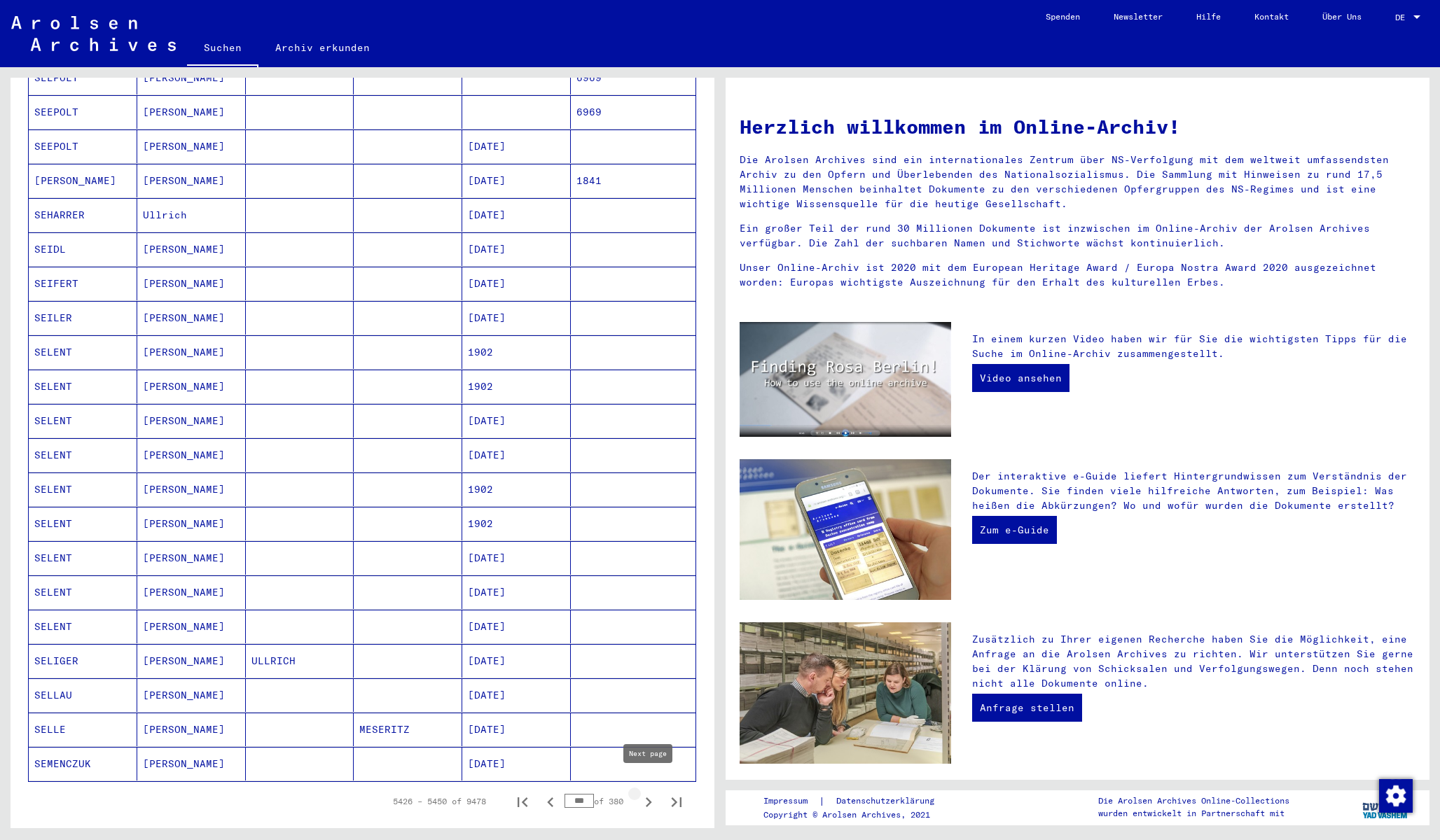
click at [647, 798] on icon "Next page" at bounding box center [649, 802] width 6 height 10
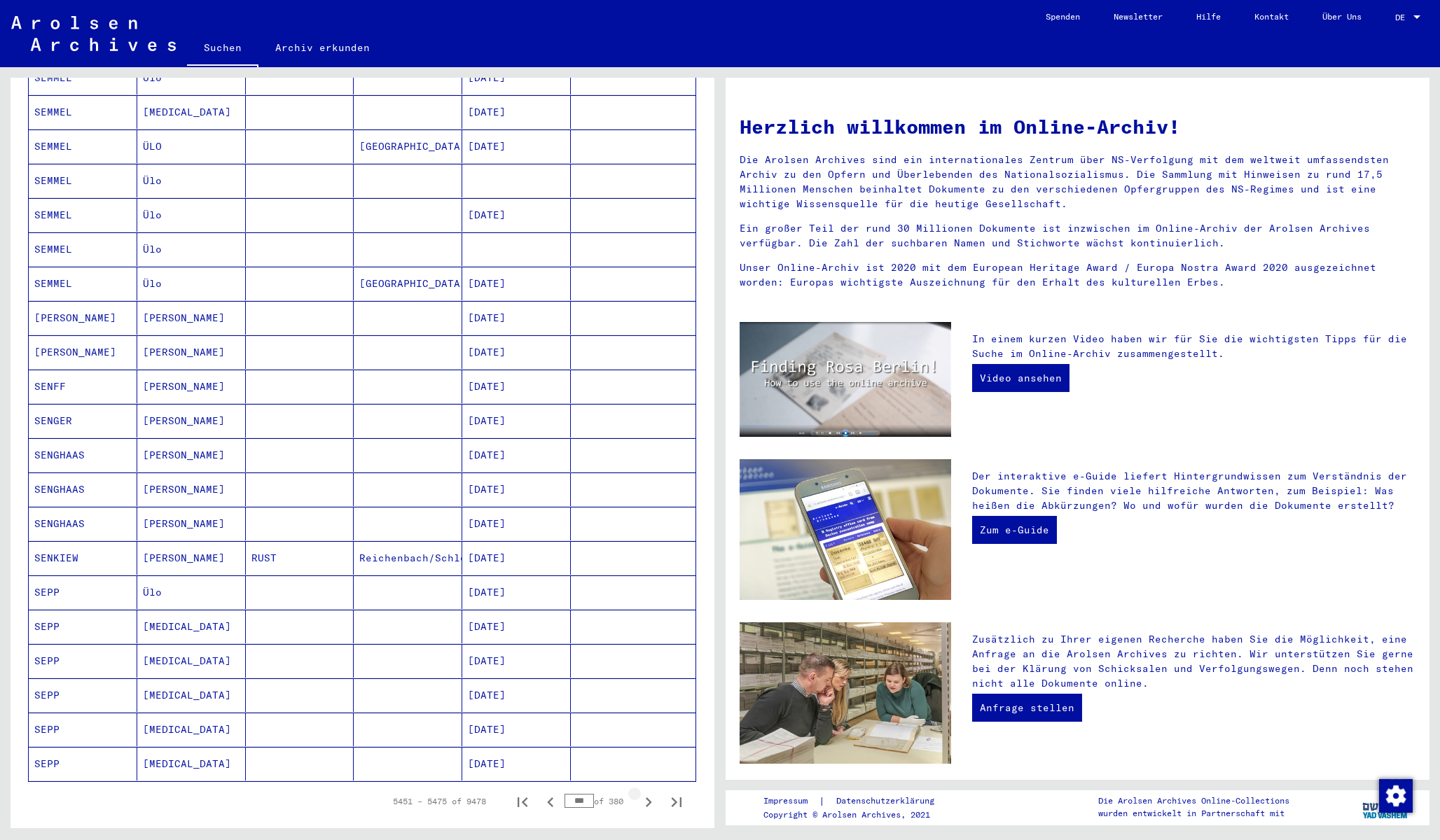
click at [647, 798] on icon "Next page" at bounding box center [649, 802] width 6 height 10
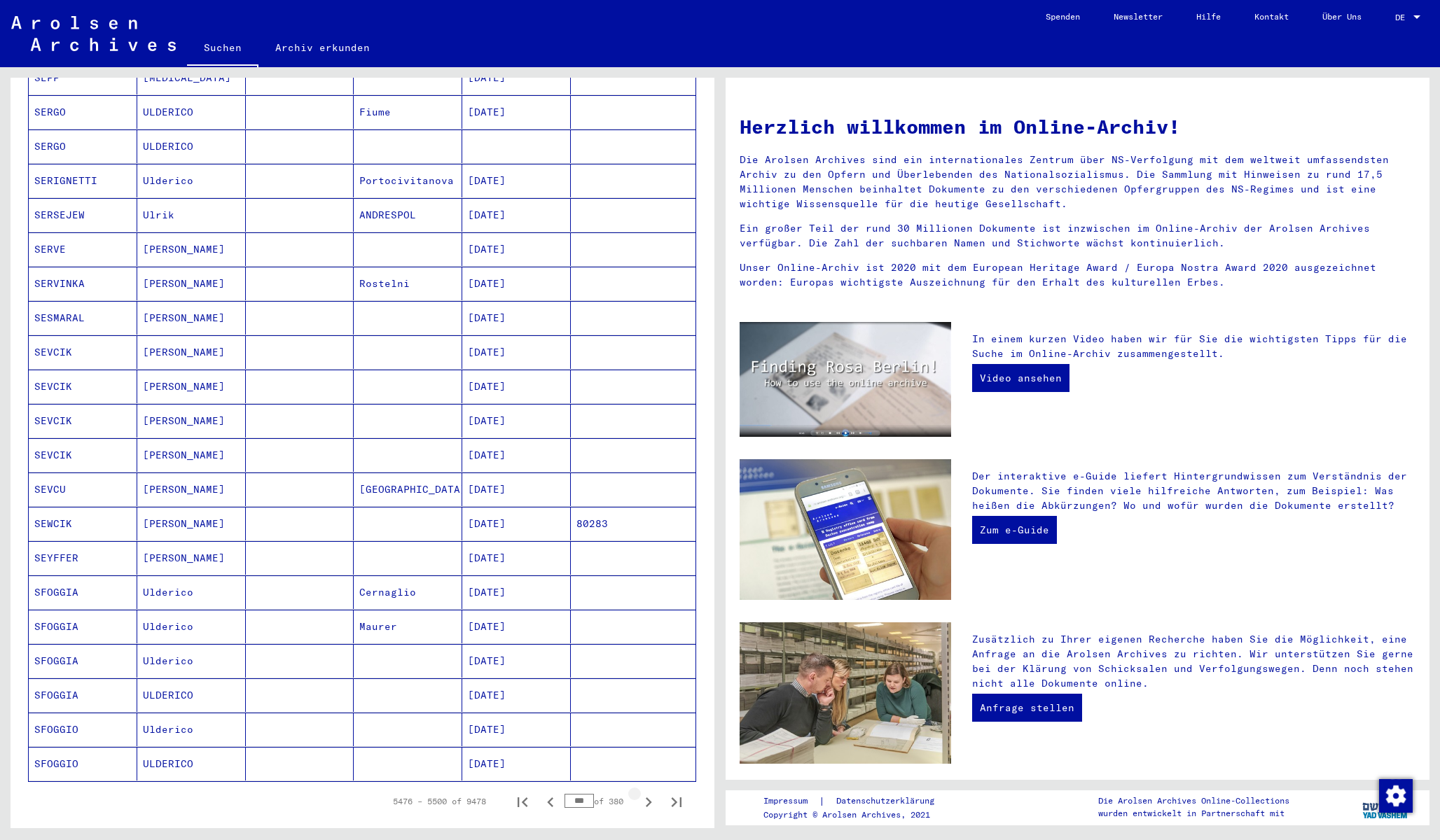
click at [648, 798] on icon "Next page" at bounding box center [649, 802] width 6 height 10
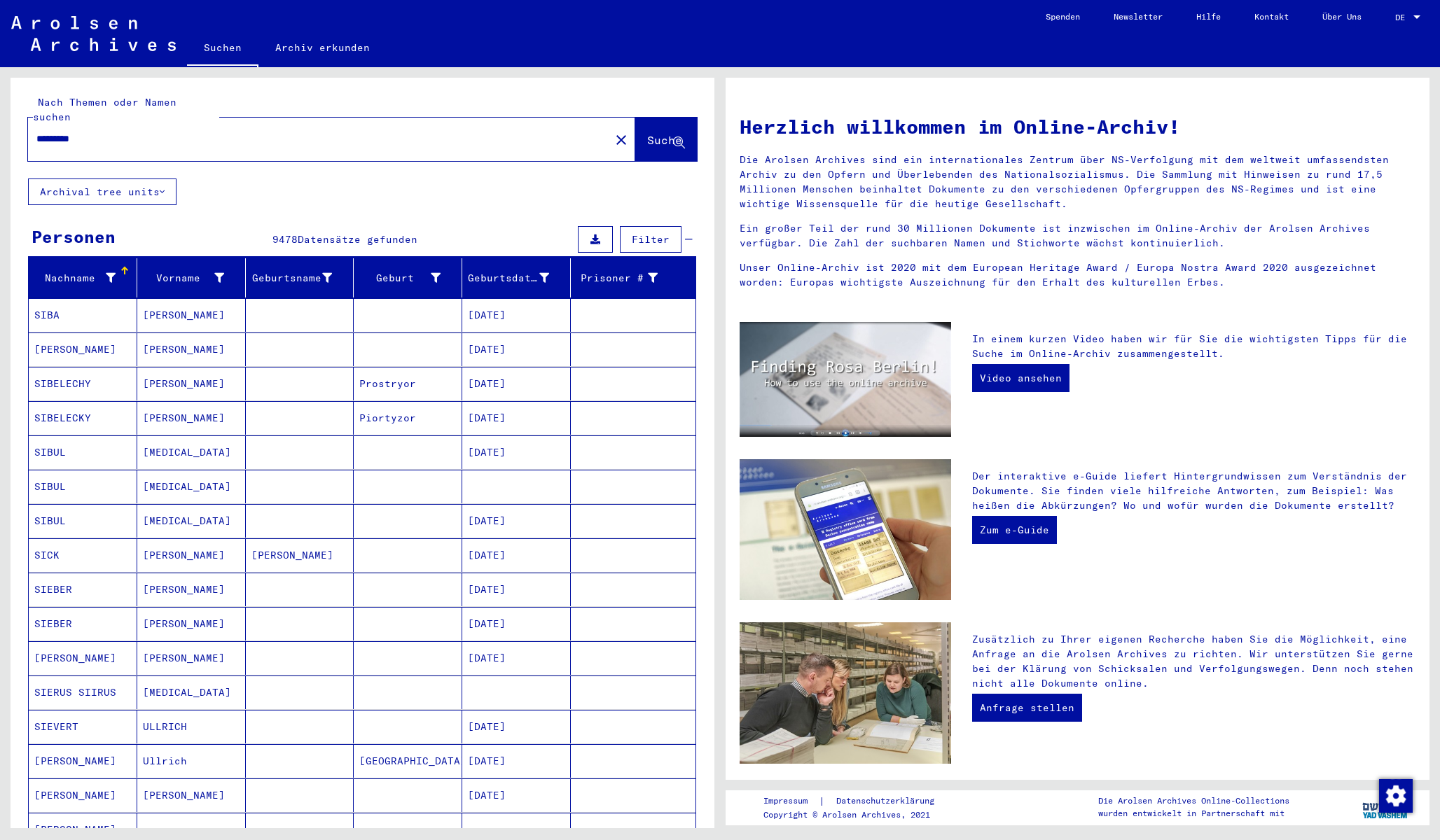
scroll to position [0, 0]
click at [45, 574] on mat-cell "SIEBER" at bounding box center [83, 589] width 109 height 33
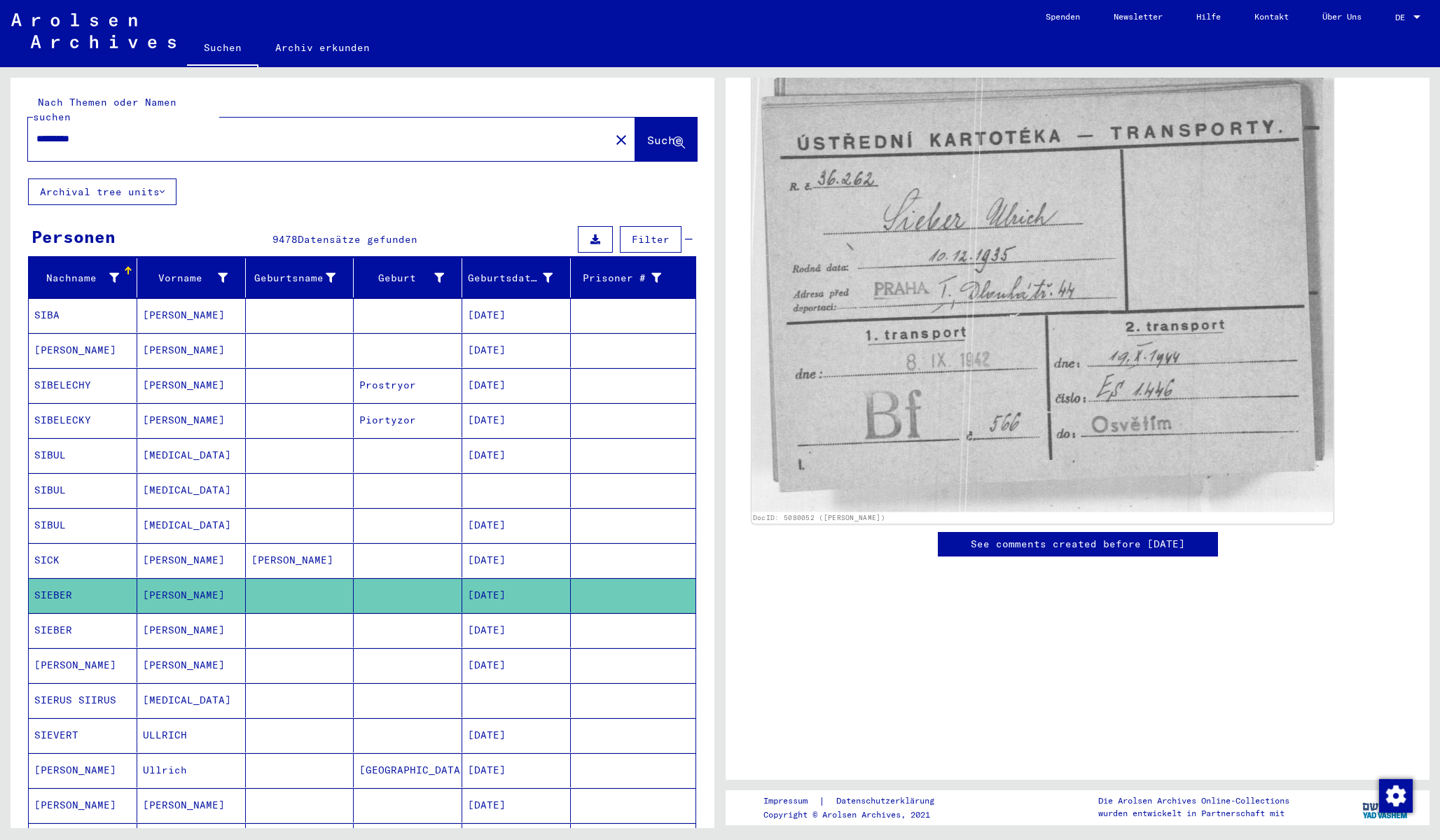
scroll to position [250, 0]
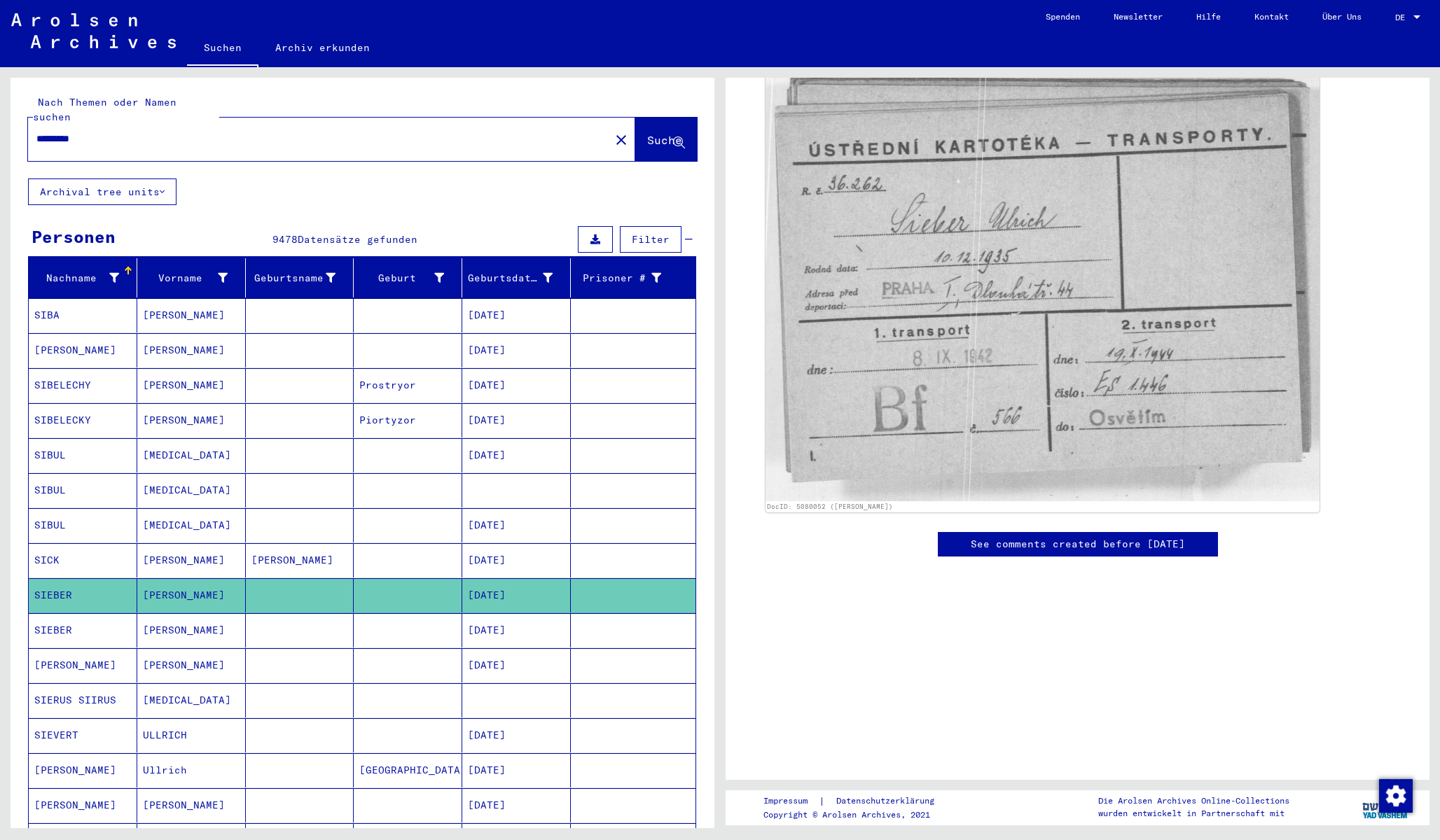
click at [149, 620] on mat-cell "[PERSON_NAME]" at bounding box center [192, 630] width 109 height 34
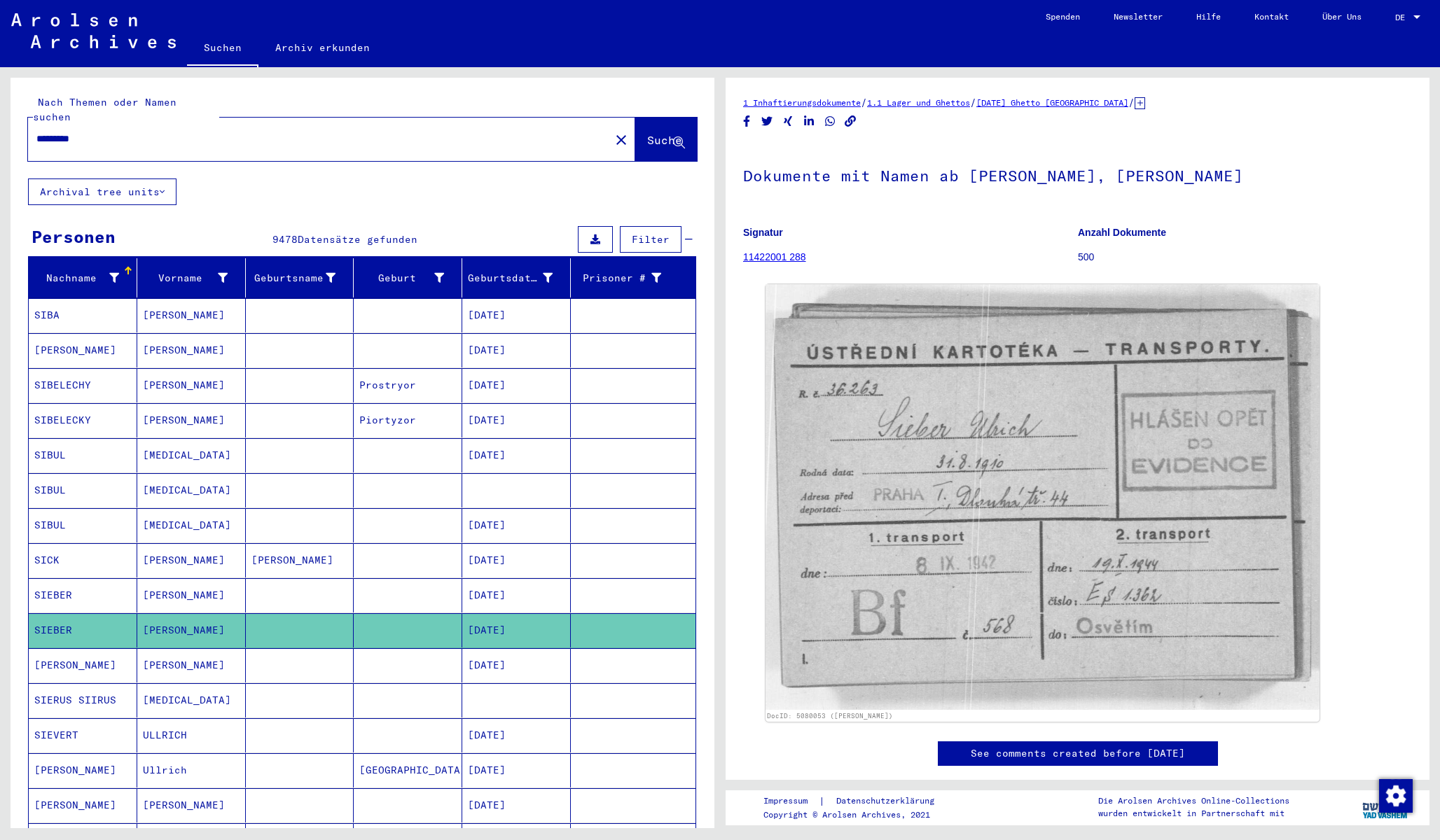
click at [345, 619] on mat-cell at bounding box center [300, 630] width 109 height 34
click at [345, 196] on div "Nach Themen oder Namen suchen ******* close Suche Archival tree units Personen …" at bounding box center [362, 712] width 704 height 1269
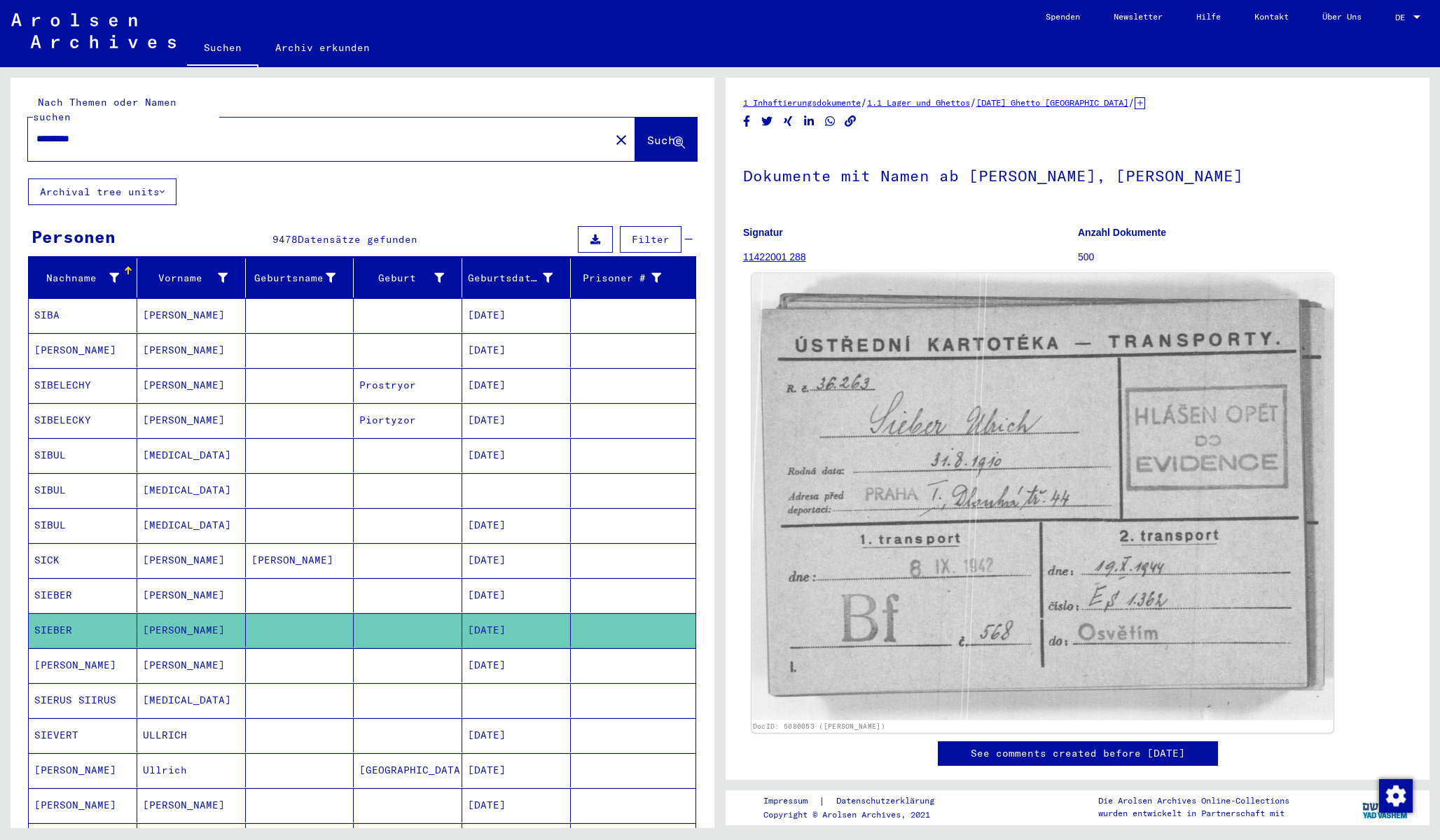
click at [845, 687] on img at bounding box center [1043, 497] width 582 height 448
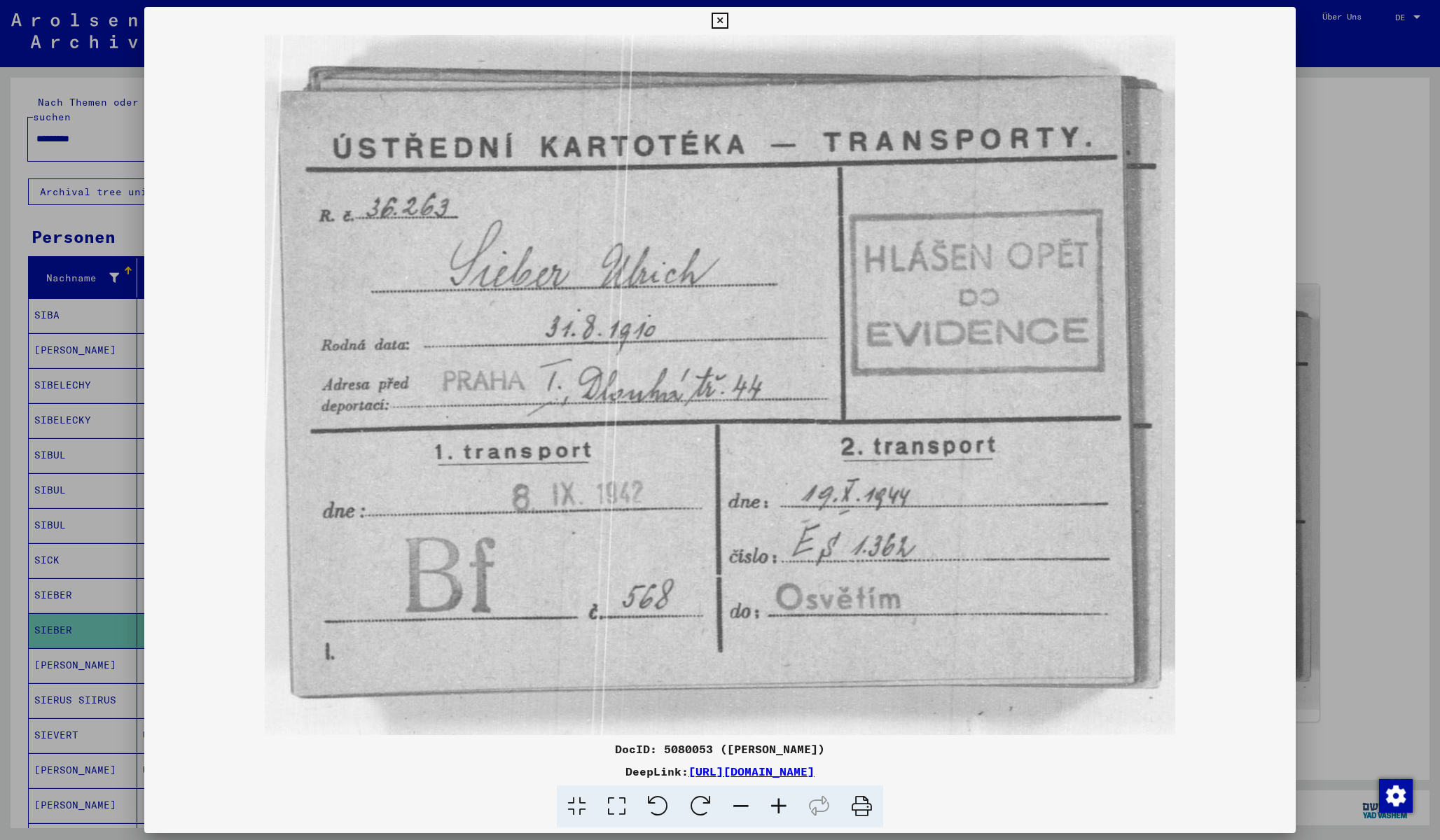
click at [1325, 396] on div at bounding box center [720, 420] width 1440 height 840
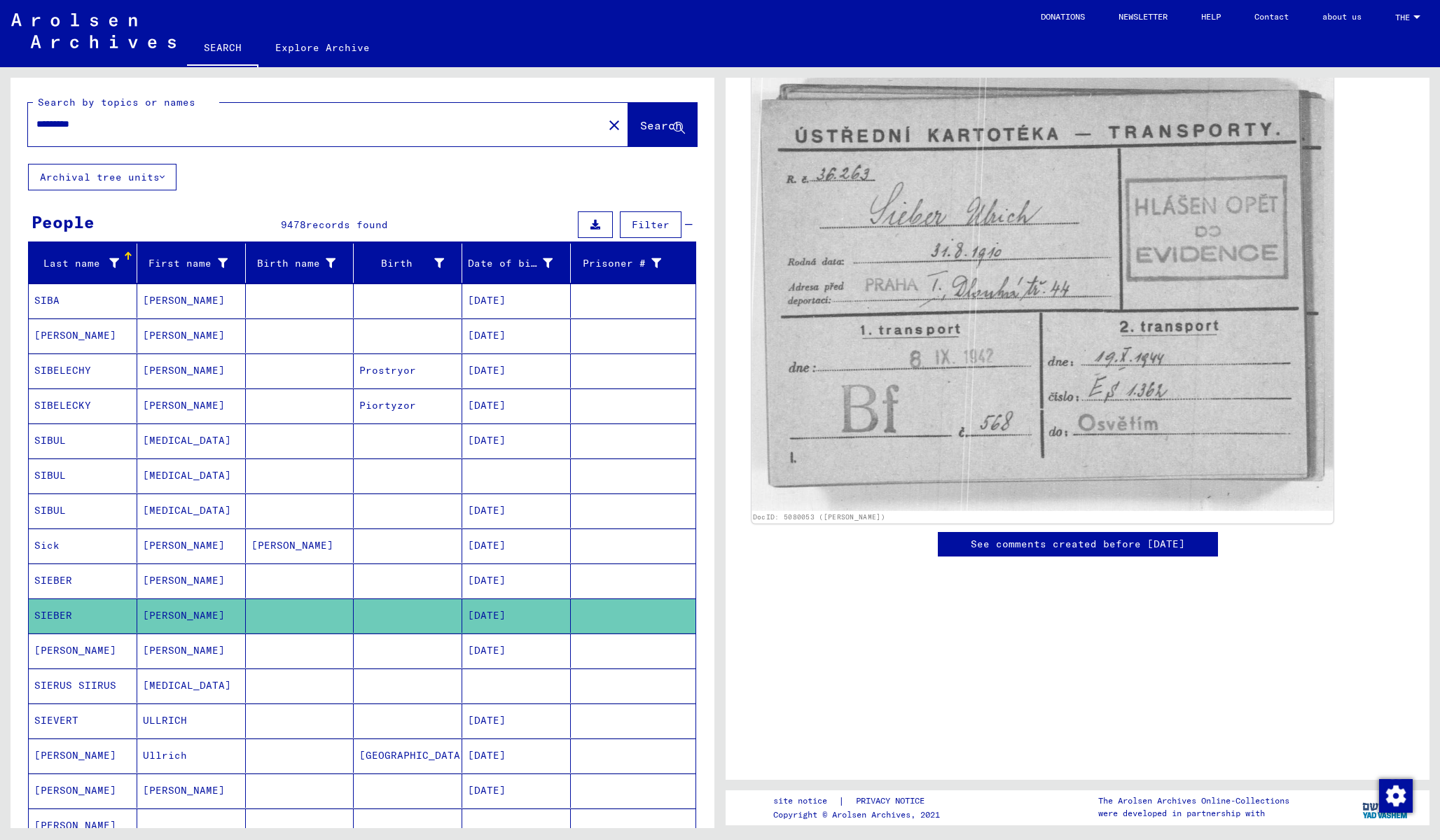
scroll to position [274, 0]
drag, startPoint x: 1063, startPoint y: 629, endPoint x: 818, endPoint y: 435, distance: 312.5
click at [818, 435] on img at bounding box center [1043, 288] width 582 height 448
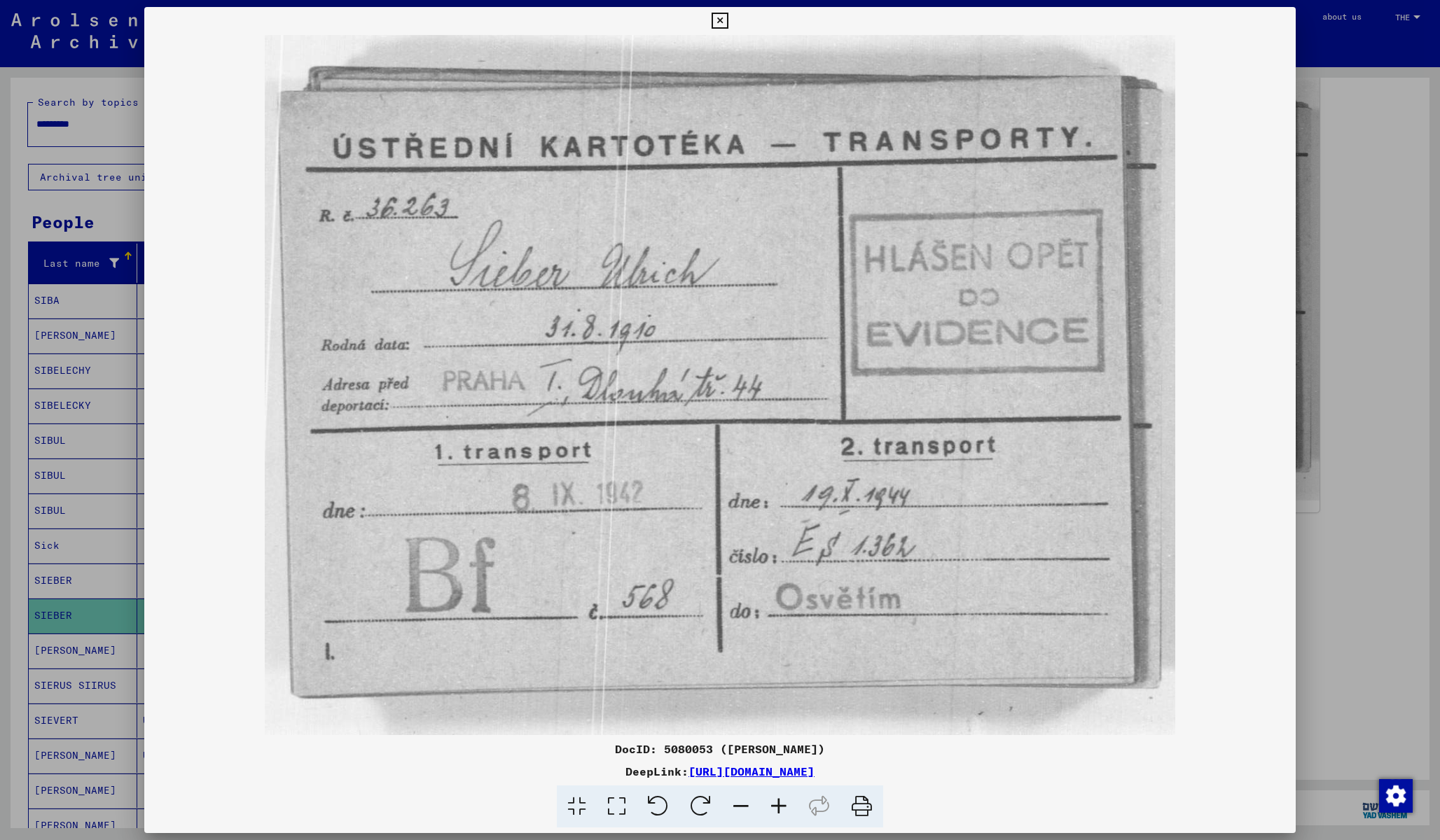
drag, startPoint x: 818, startPoint y: 435, endPoint x: 1409, endPoint y: 481, distance: 592.8
click at [1409, 481] on div at bounding box center [720, 420] width 1440 height 840
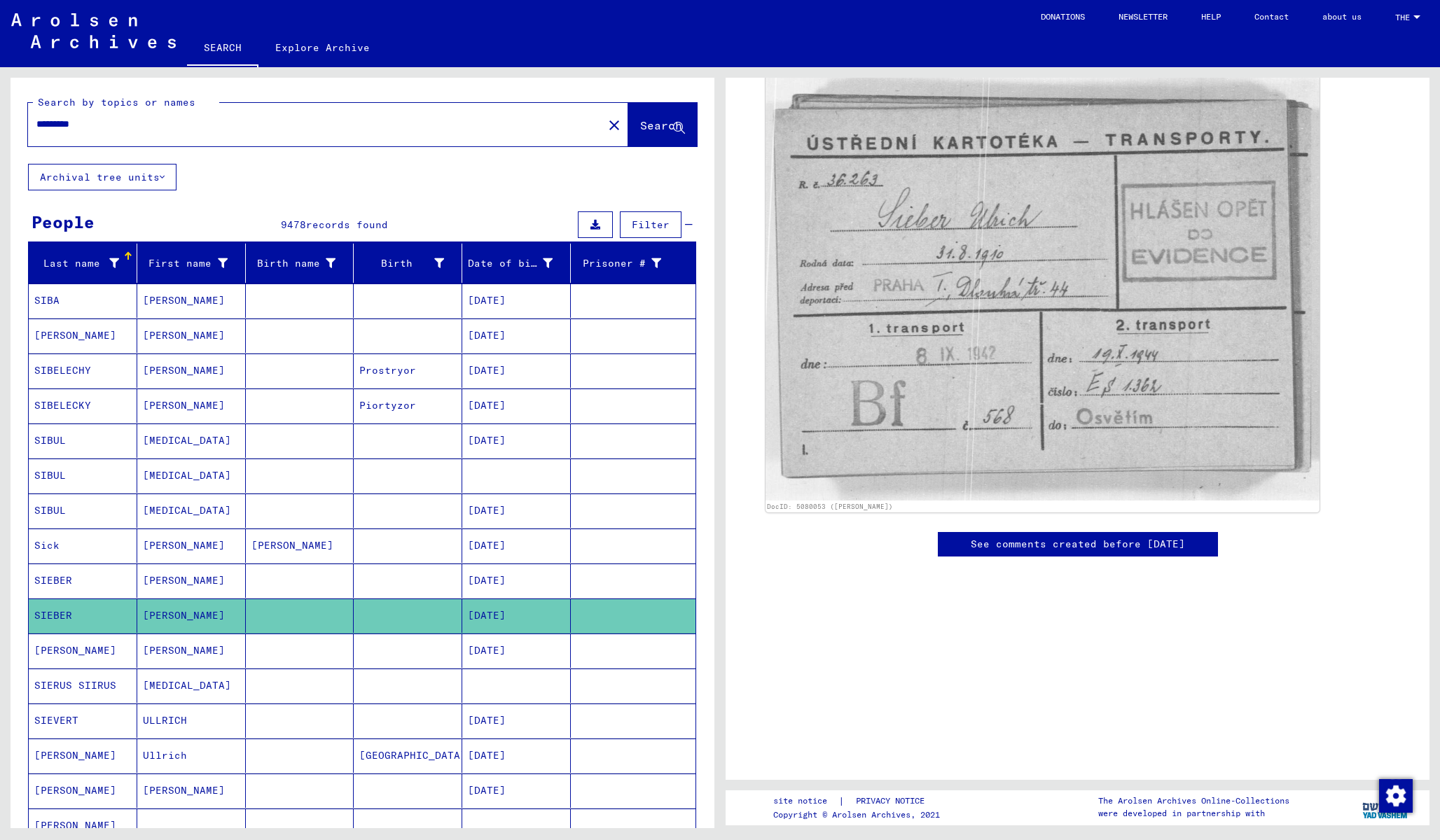
click at [1281, 364] on img at bounding box center [1042, 287] width 554 height 426
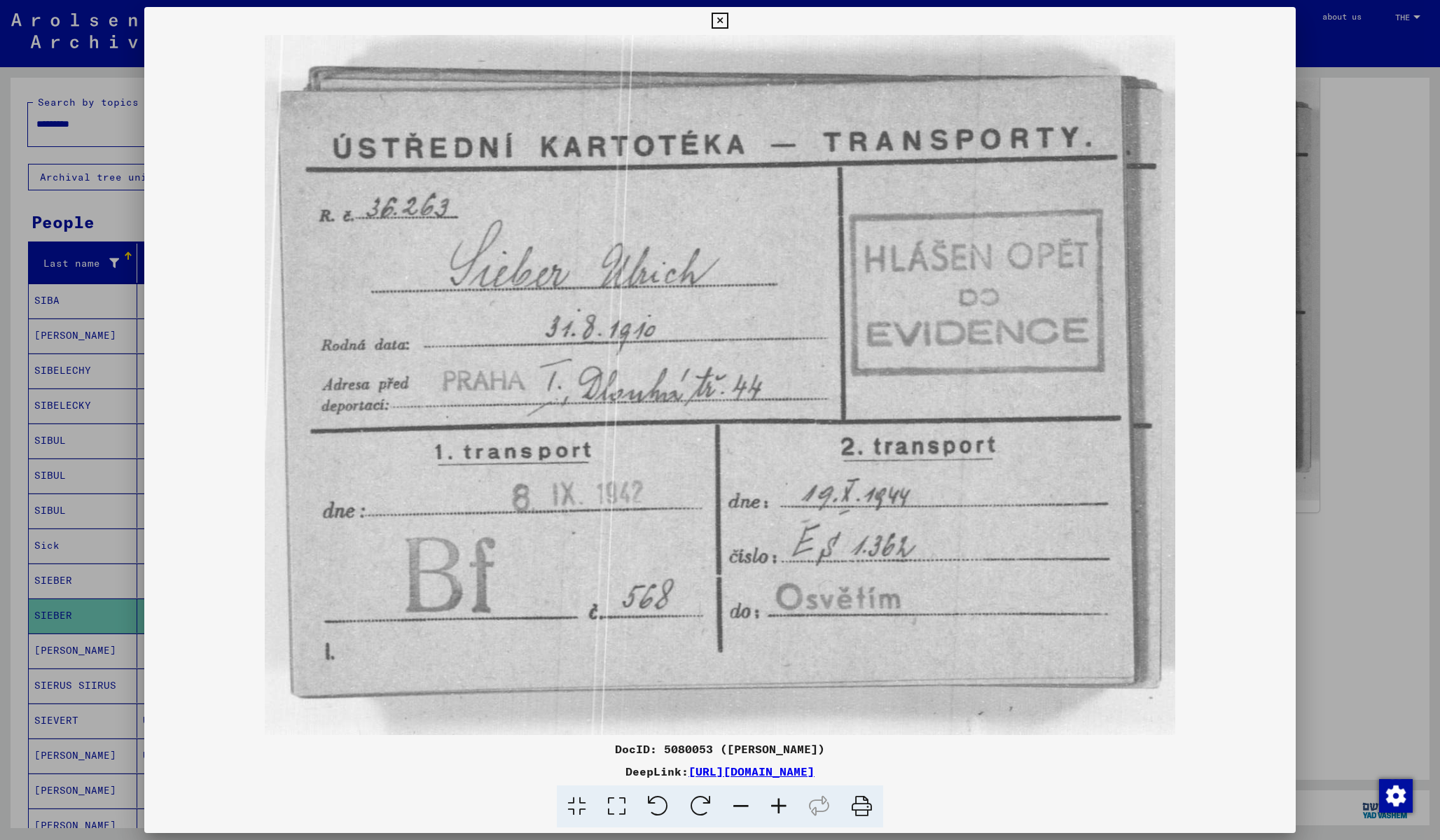
drag, startPoint x: 1409, startPoint y: 481, endPoint x: 920, endPoint y: 773, distance: 569.5
click at [814, 773] on link "[URL][DOMAIN_NAME]" at bounding box center [751, 771] width 126 height 14
click at [1308, 216] on div at bounding box center [720, 420] width 1440 height 840
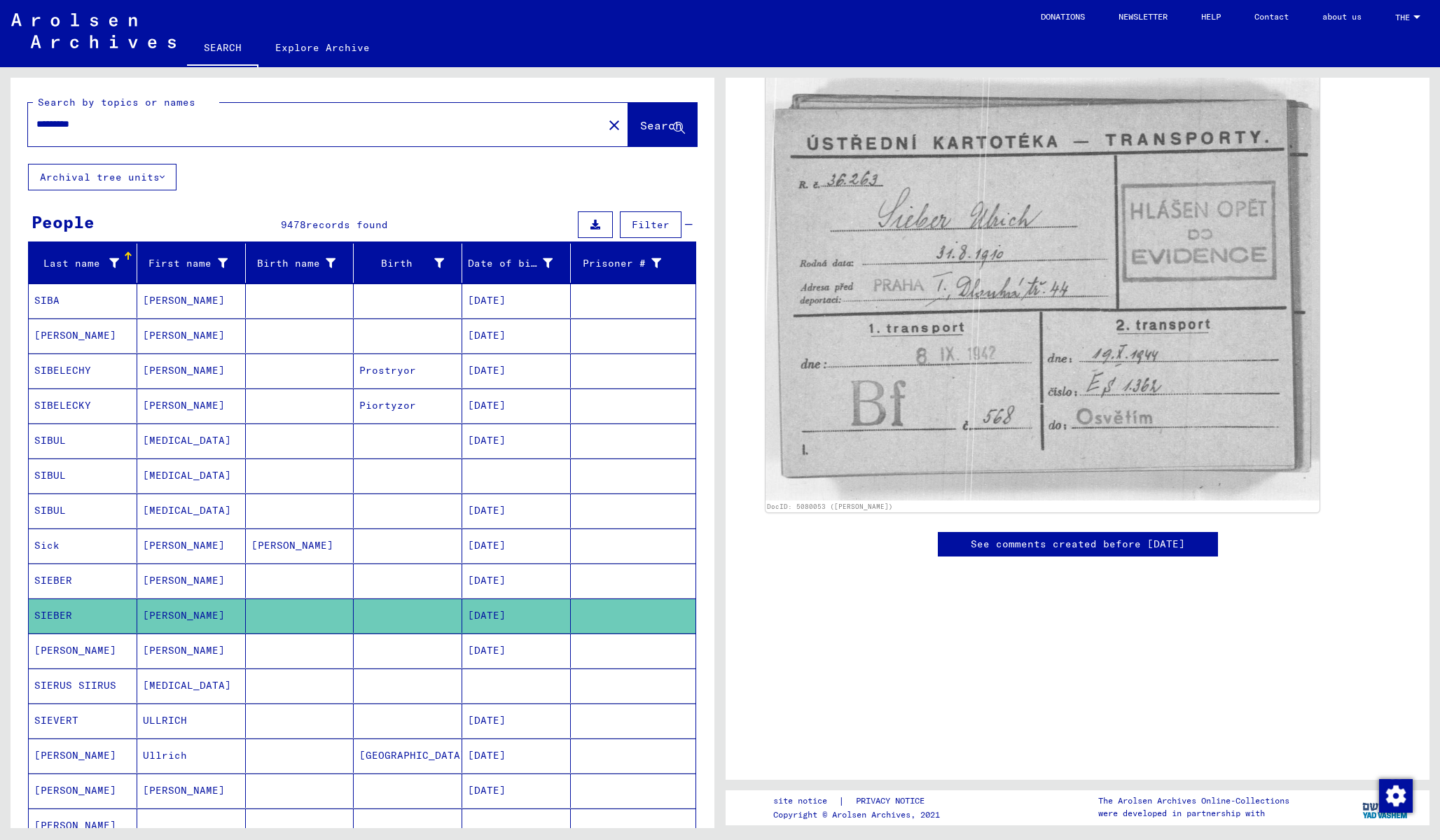
click at [427, 585] on mat-cell at bounding box center [408, 580] width 109 height 34
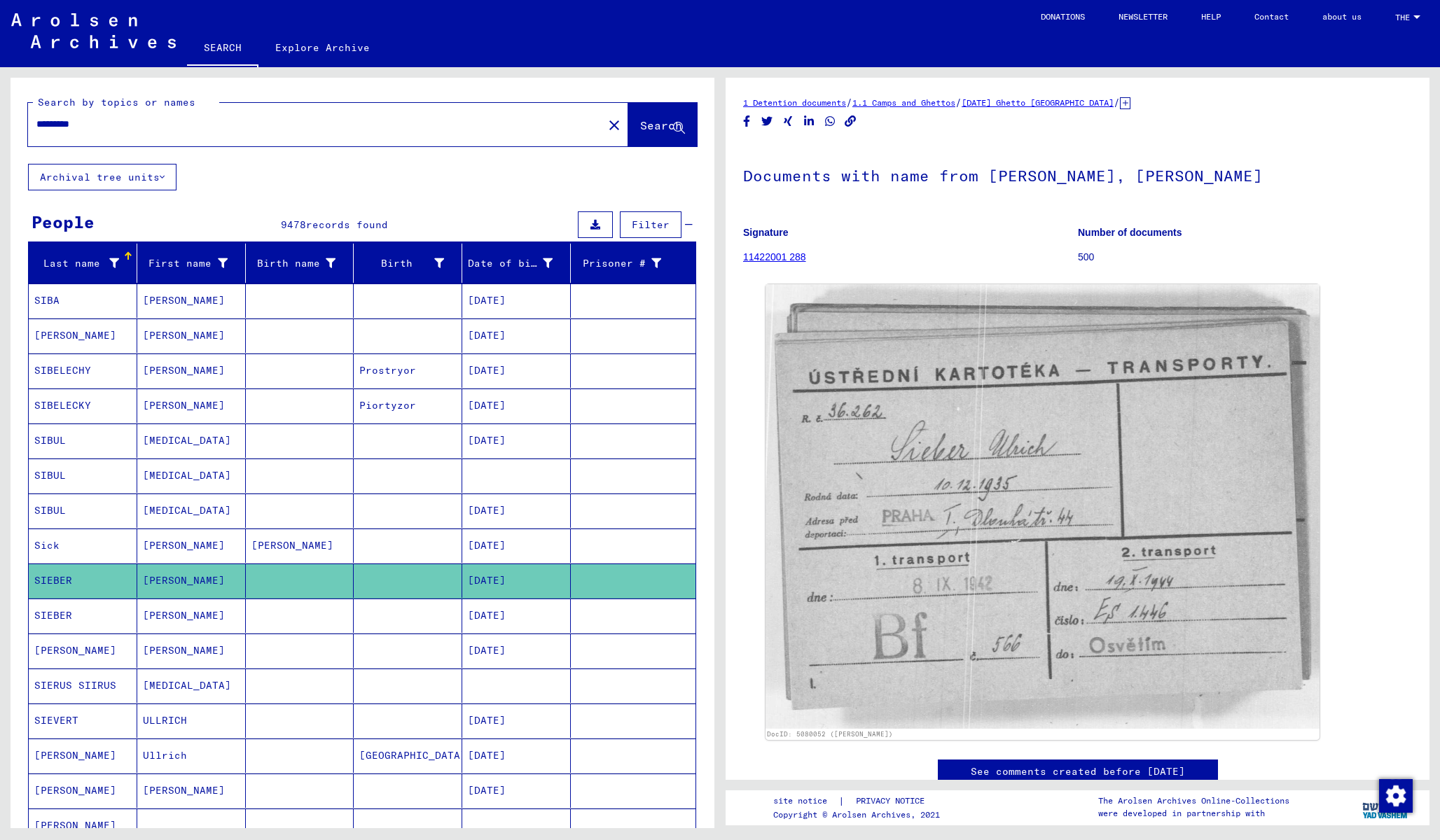
click at [533, 617] on mat-cell "[DATE]" at bounding box center [517, 615] width 109 height 34
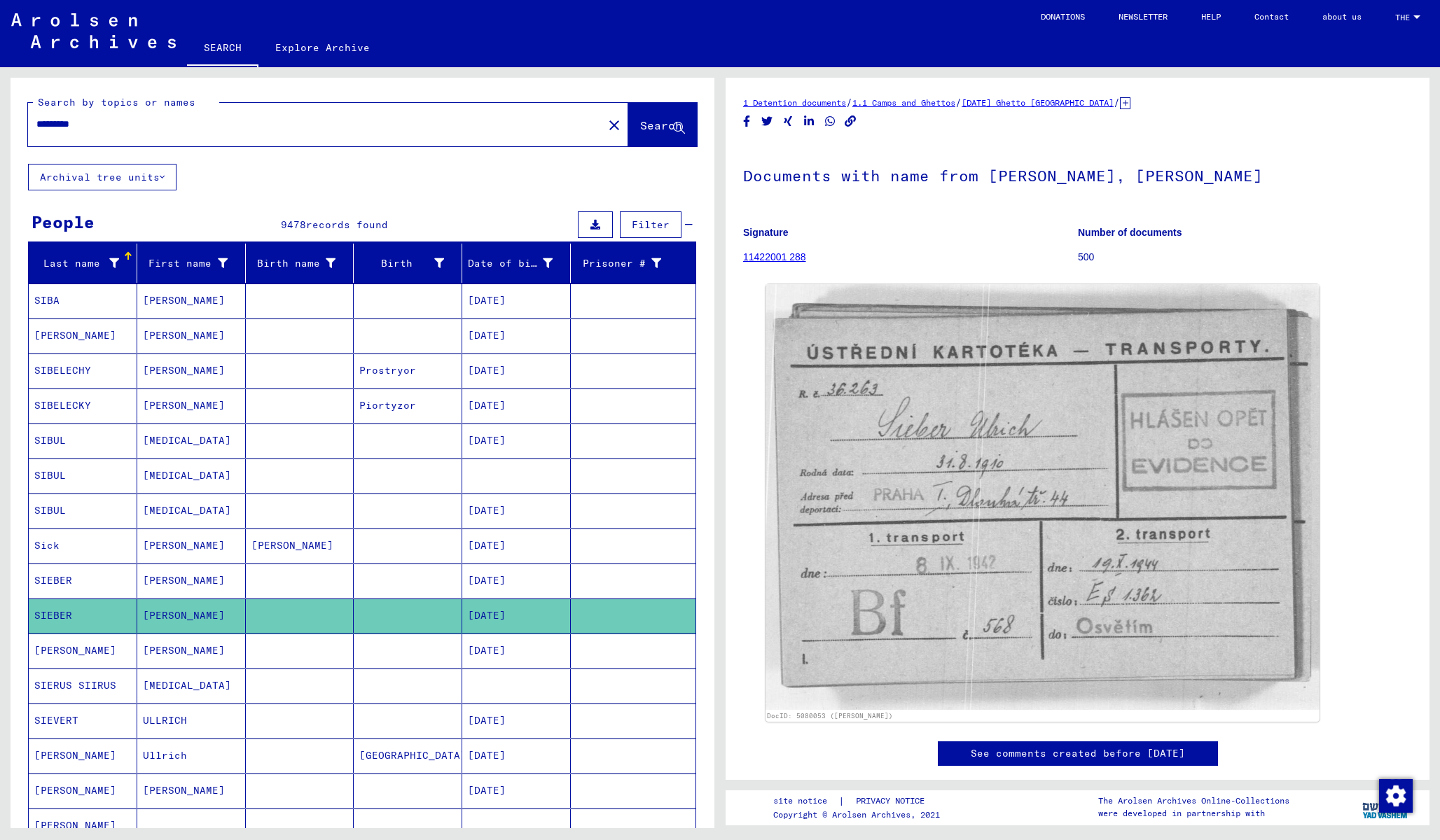
click at [524, 590] on mat-cell "[DATE]" at bounding box center [517, 580] width 109 height 34
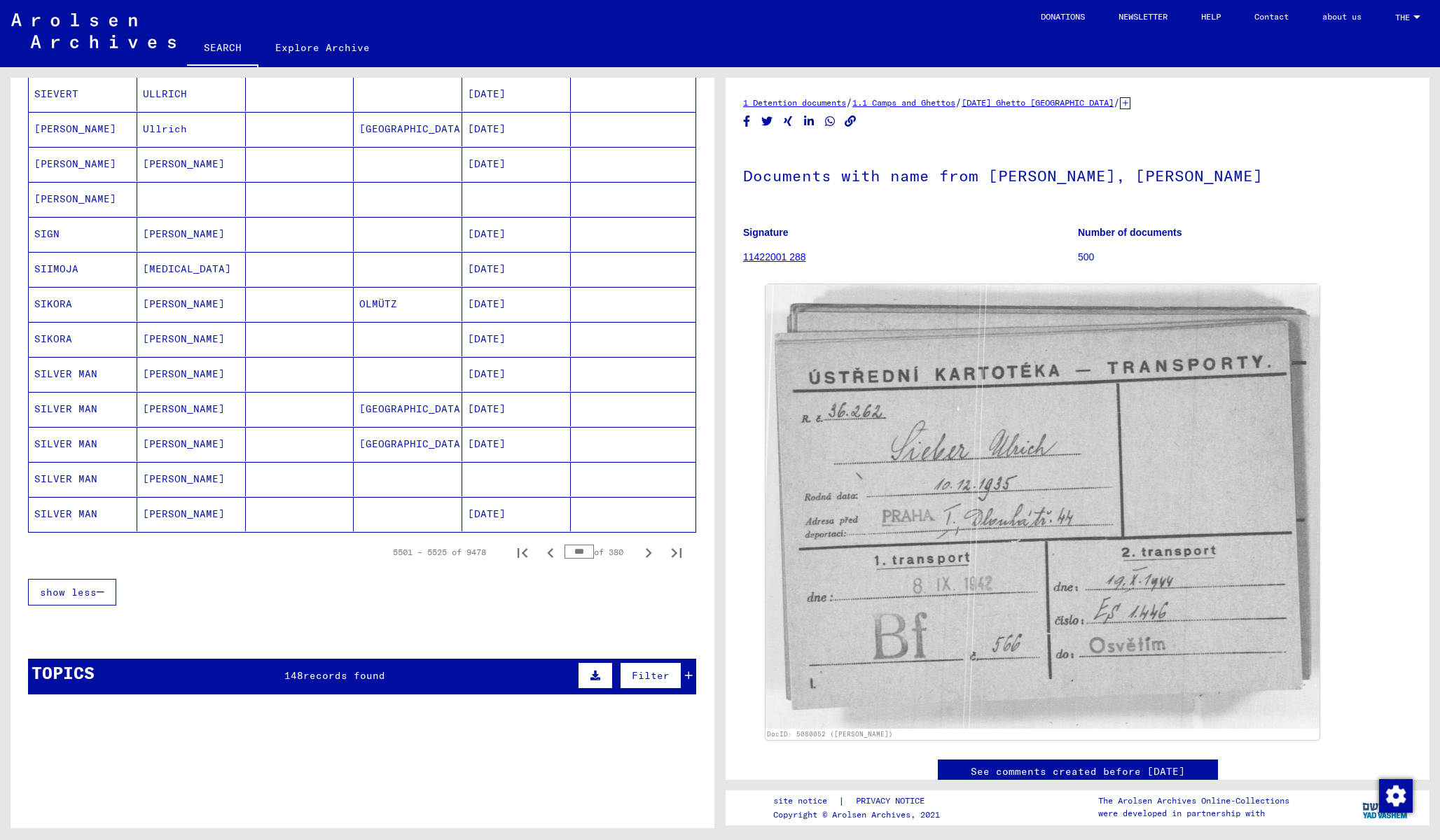
scroll to position [629, 0]
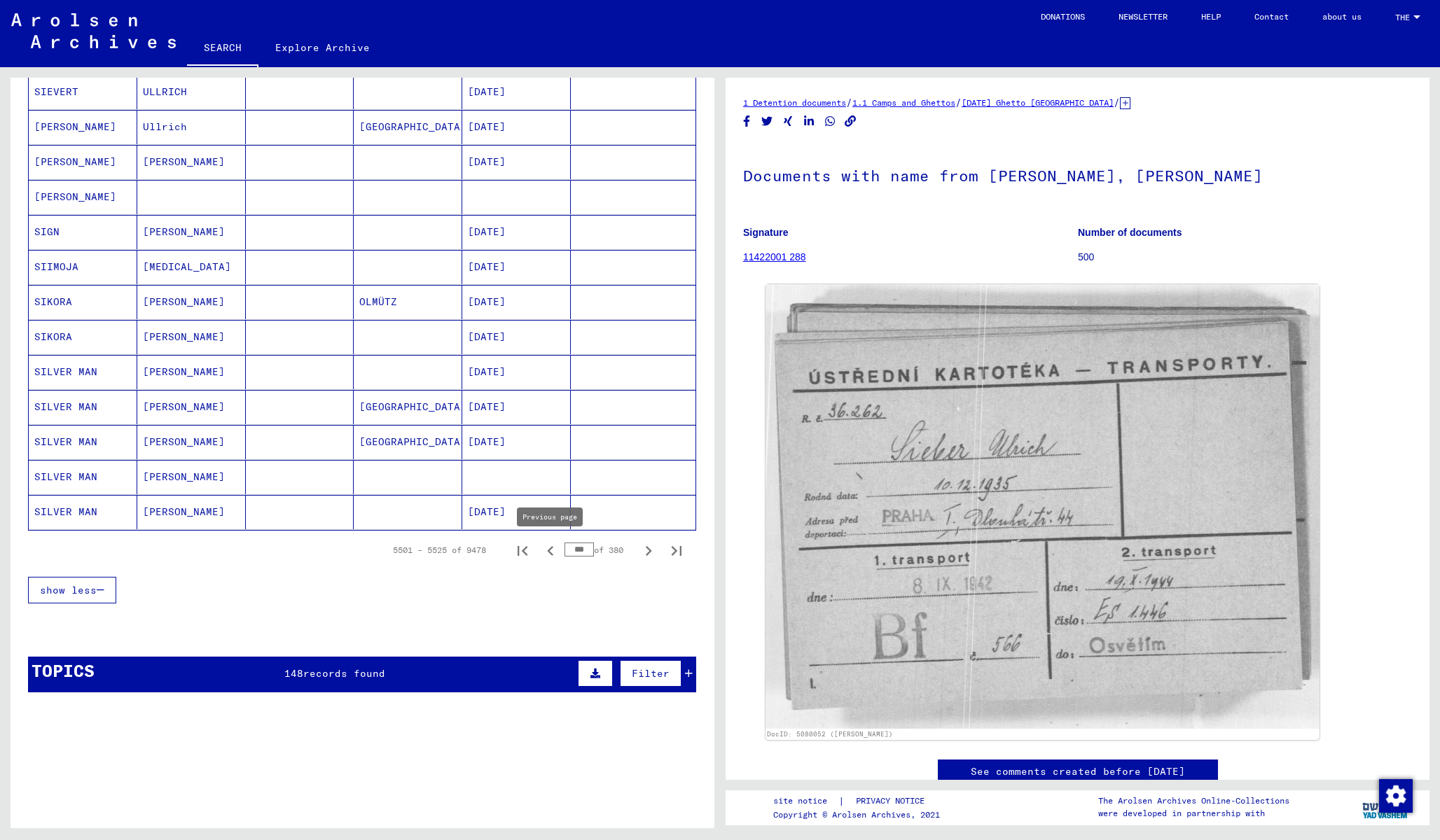
click at [545, 553] on icon "Previous page" at bounding box center [550, 551] width 19 height 19
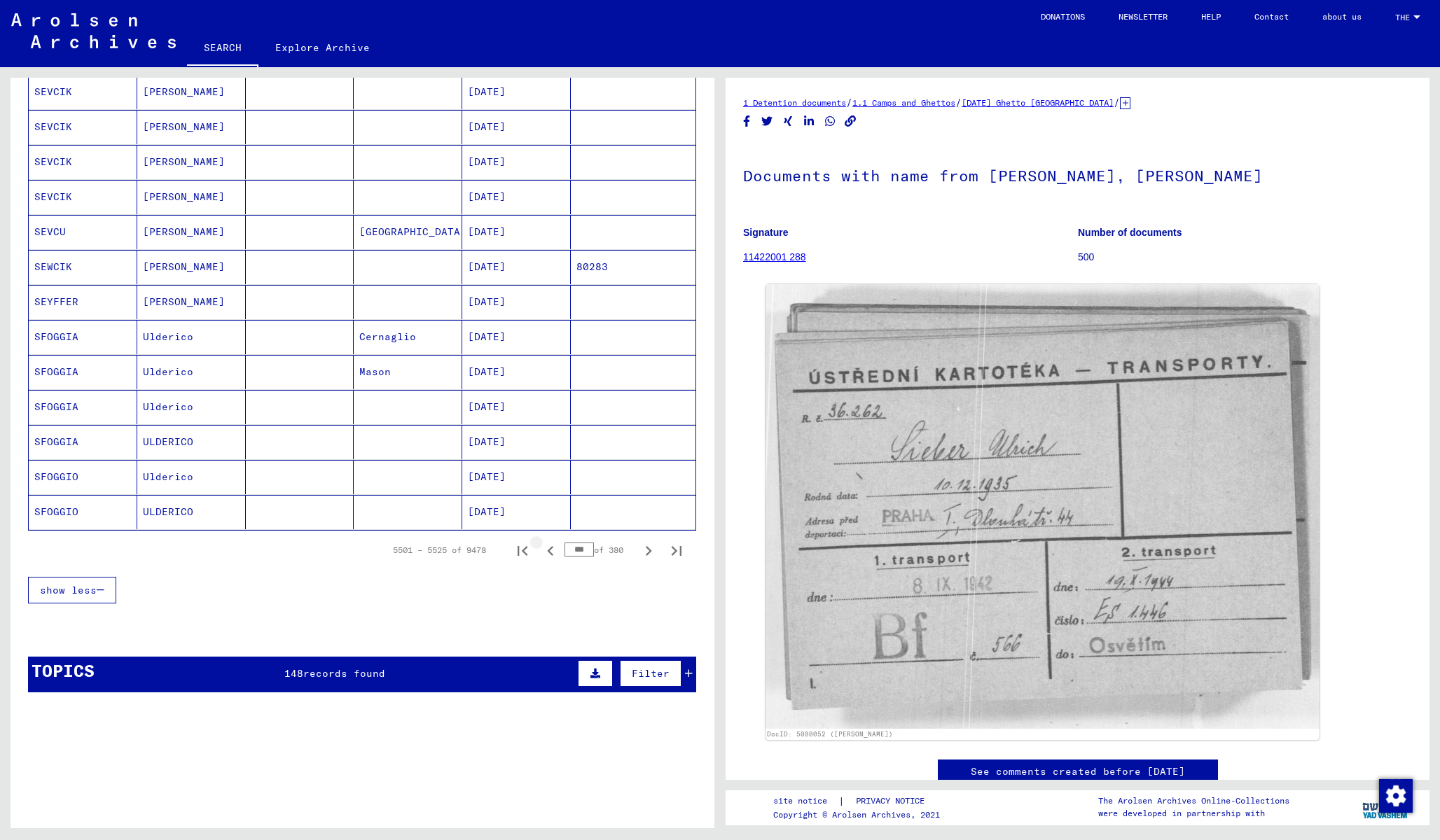
click at [545, 553] on icon "Previous page" at bounding box center [550, 551] width 19 height 19
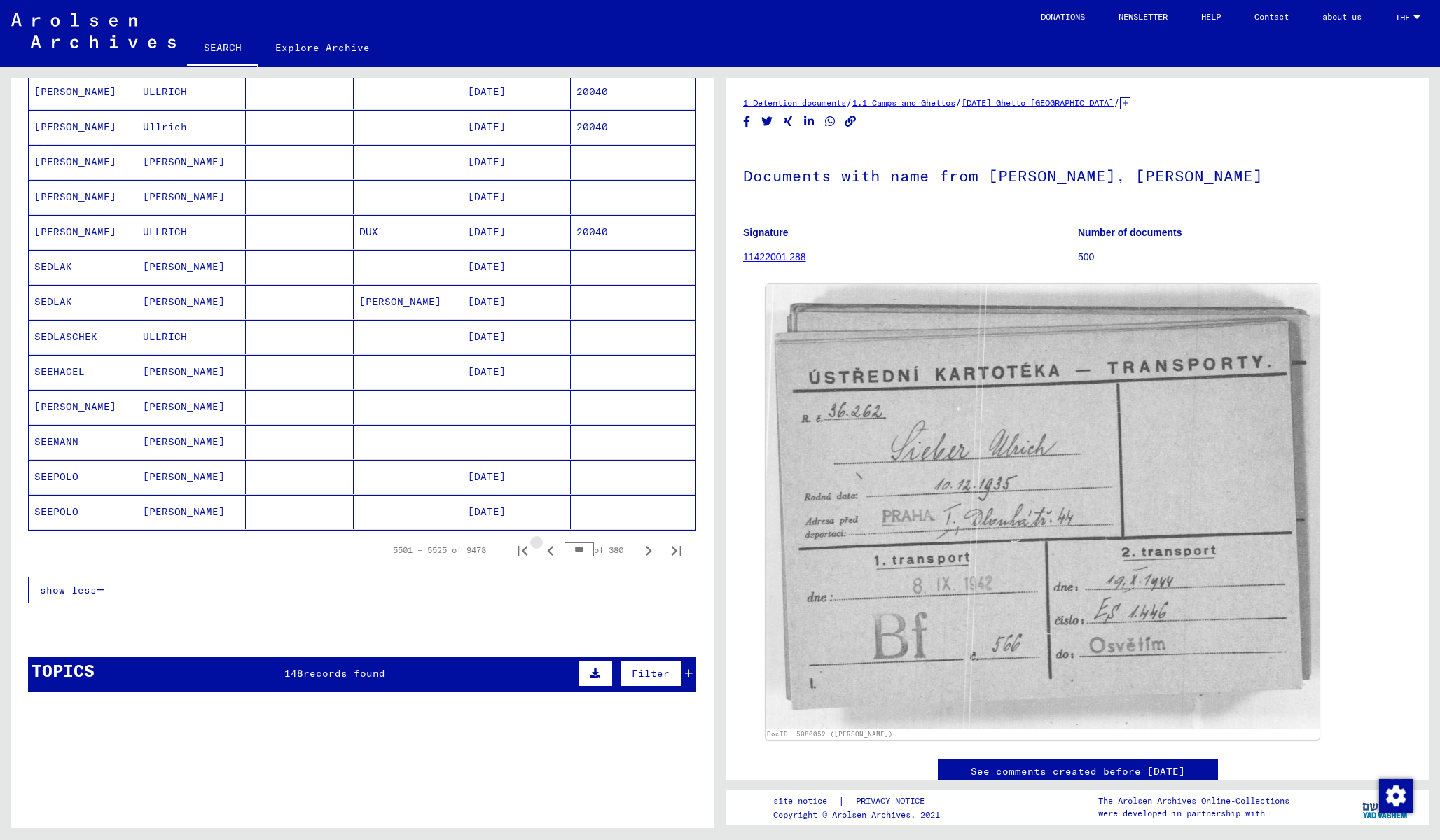
click at [545, 553] on icon "Previous page" at bounding box center [550, 551] width 19 height 19
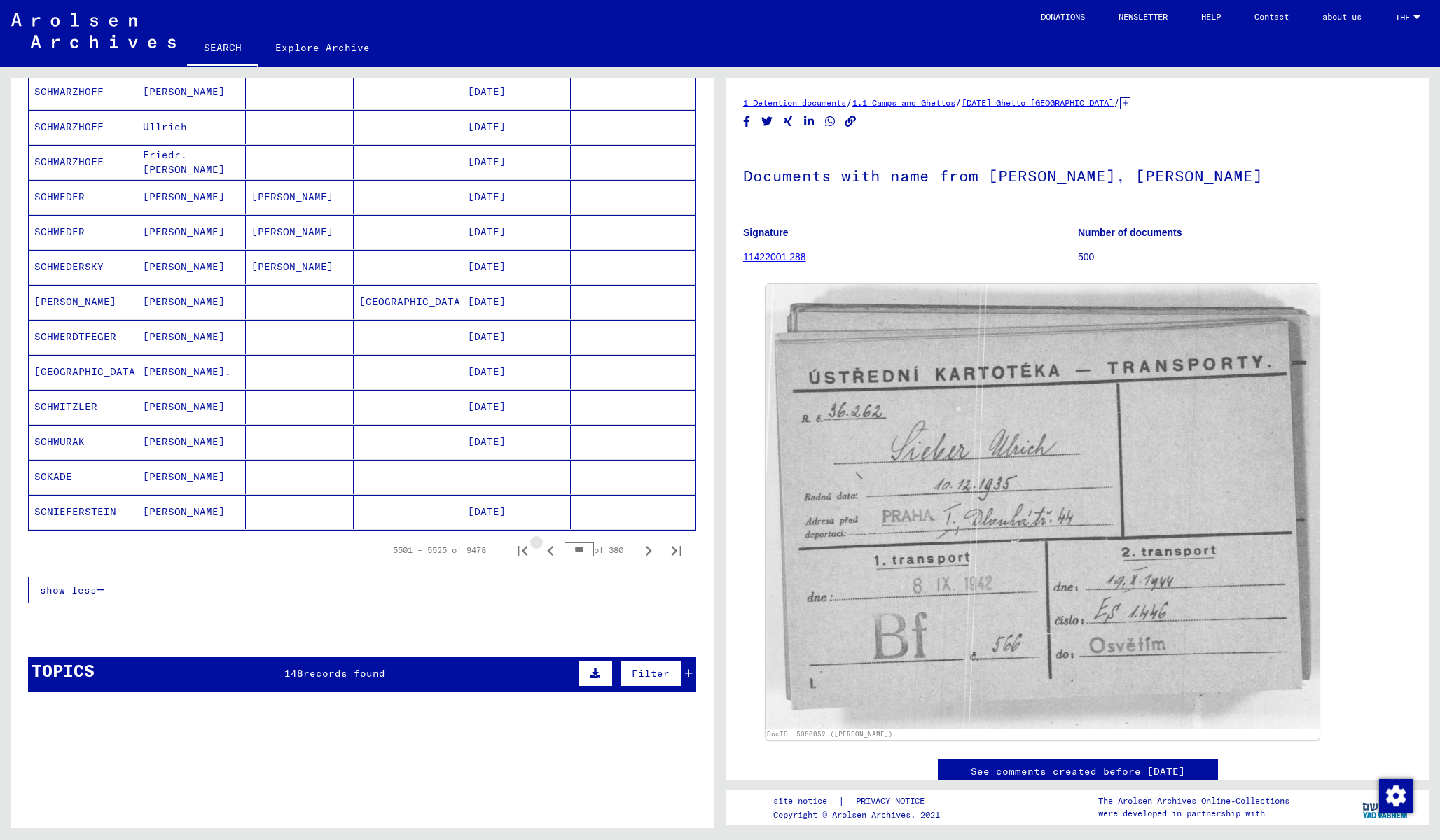
click at [545, 553] on icon "Previous page" at bounding box center [550, 551] width 19 height 19
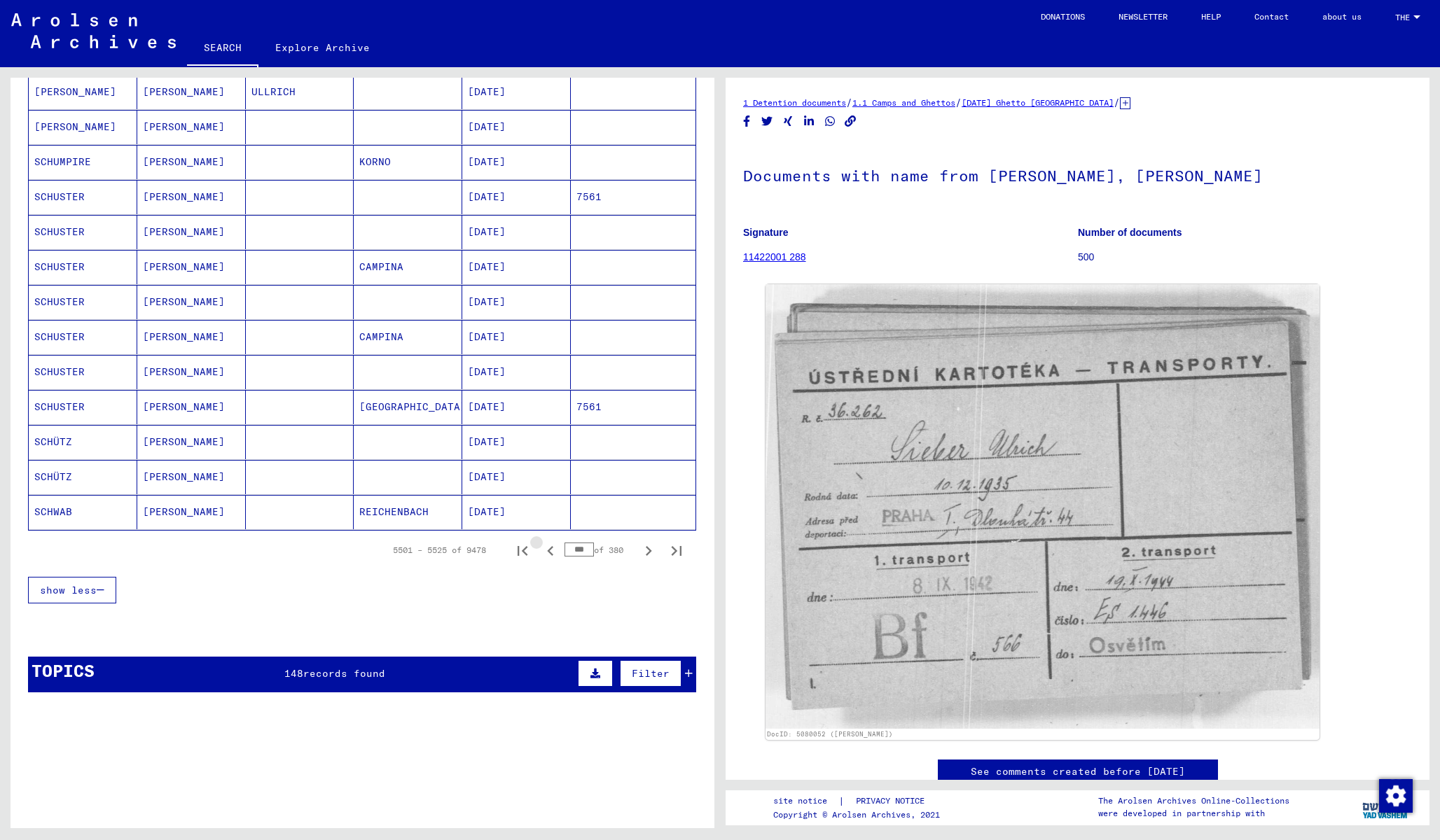
click at [545, 553] on icon "Previous page" at bounding box center [550, 551] width 19 height 19
type input "***"
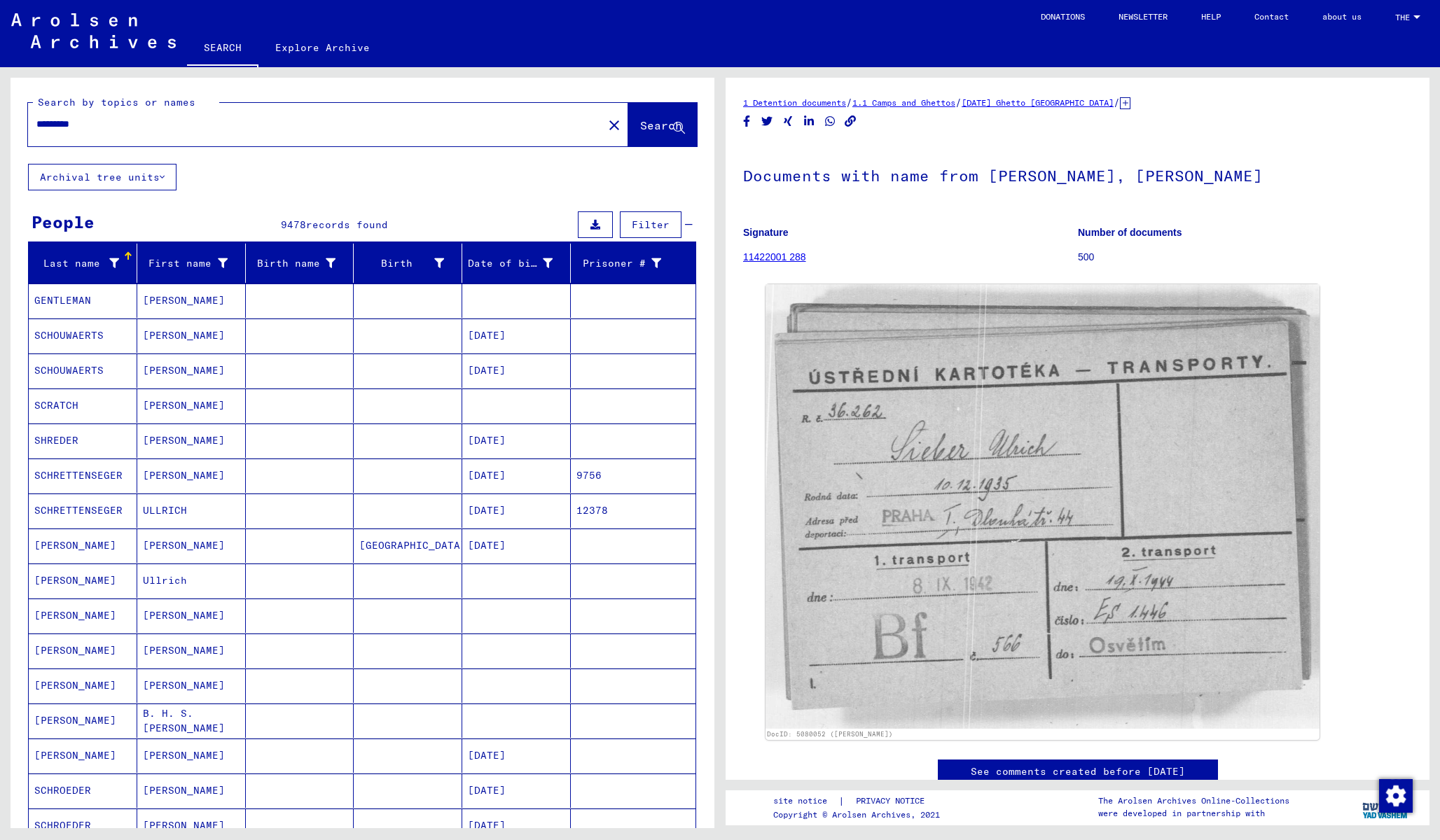
scroll to position [0, 0]
click at [112, 130] on input "*******" at bounding box center [316, 124] width 558 height 15
click at [614, 124] on mat-icon "close" at bounding box center [614, 125] width 17 height 17
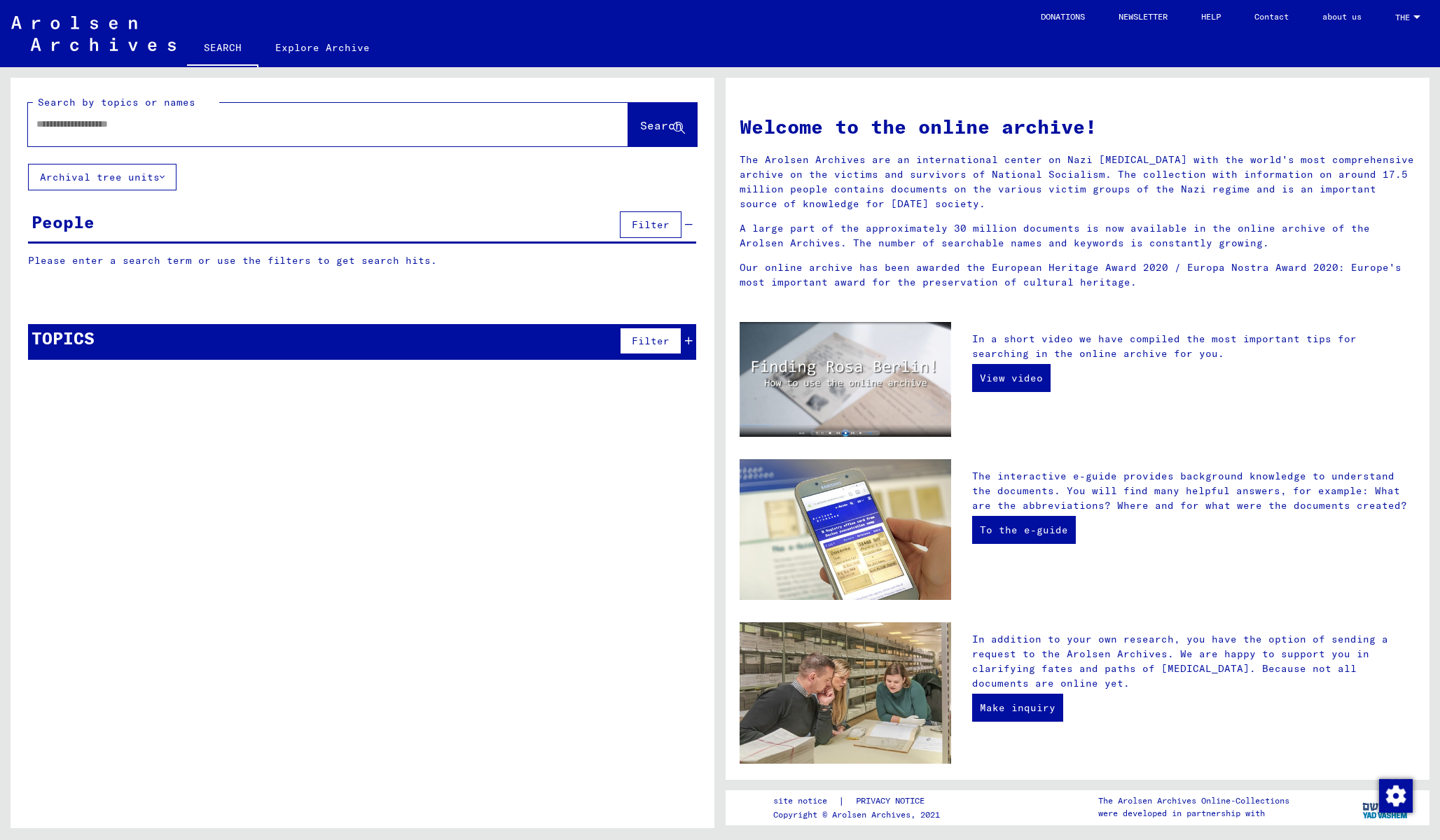
click at [460, 122] on input "text" at bounding box center [311, 124] width 550 height 15
type input "*"
drag, startPoint x: 422, startPoint y: 227, endPoint x: 645, endPoint y: 127, distance: 244.4
click at [645, 127] on span "Search" at bounding box center [661, 124] width 42 height 14
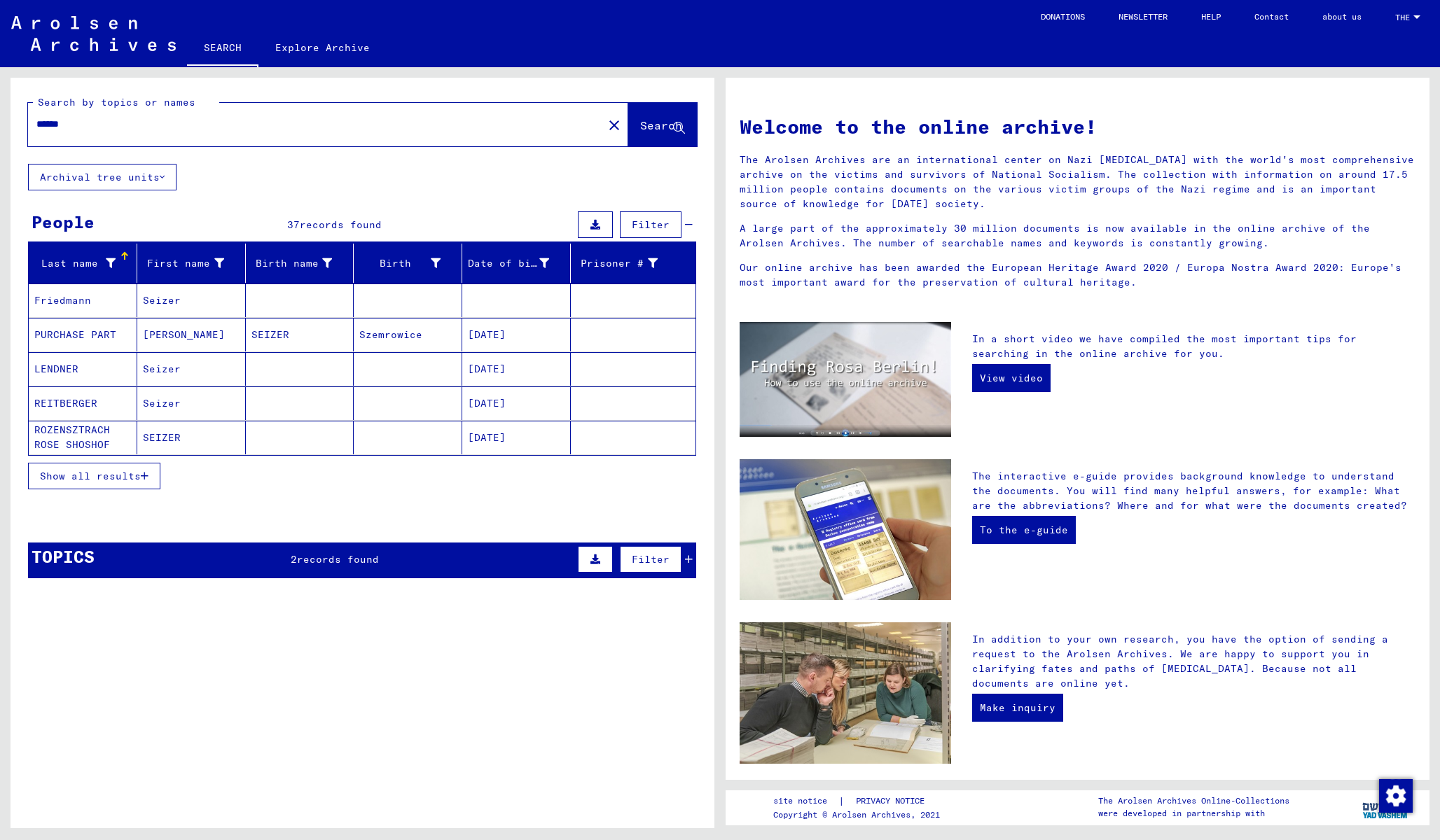
click at [691, 559] on icon at bounding box center [688, 559] width 7 height 10
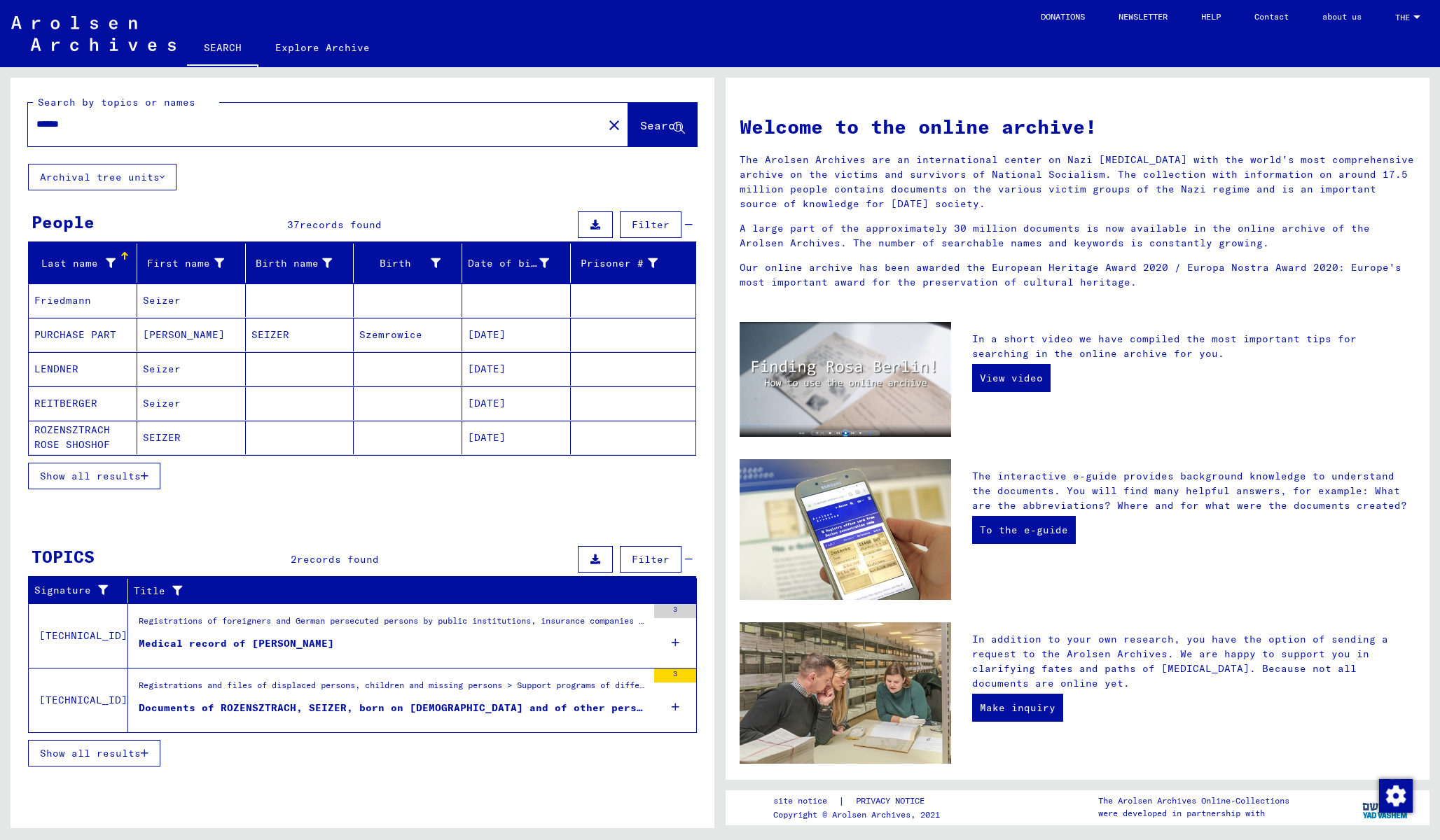
click at [60, 122] on input "******" at bounding box center [311, 124] width 550 height 15
type input "******"
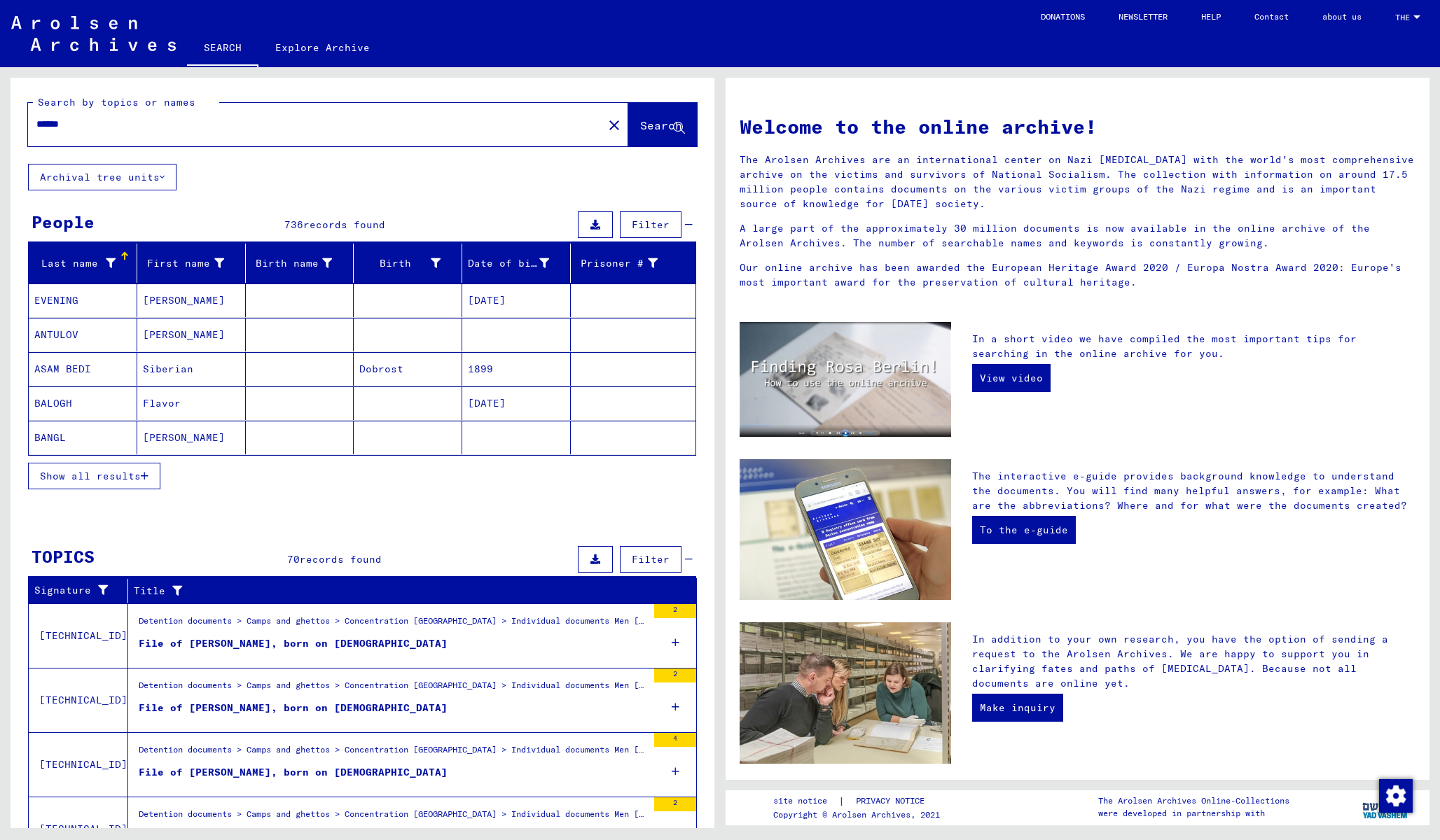
click at [130, 472] on span "Show all results" at bounding box center [89, 476] width 100 height 13
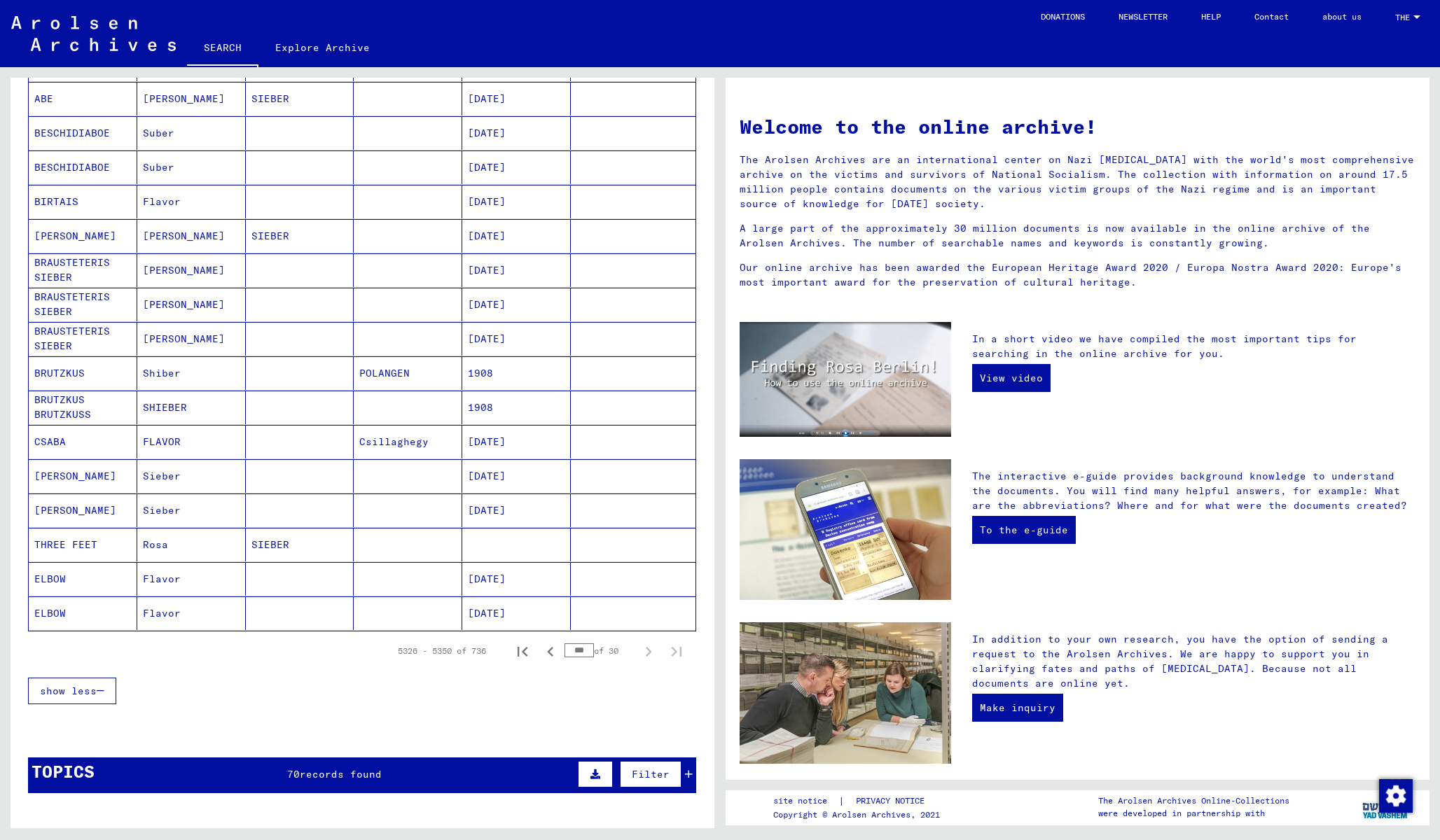
scroll to position [530, 0]
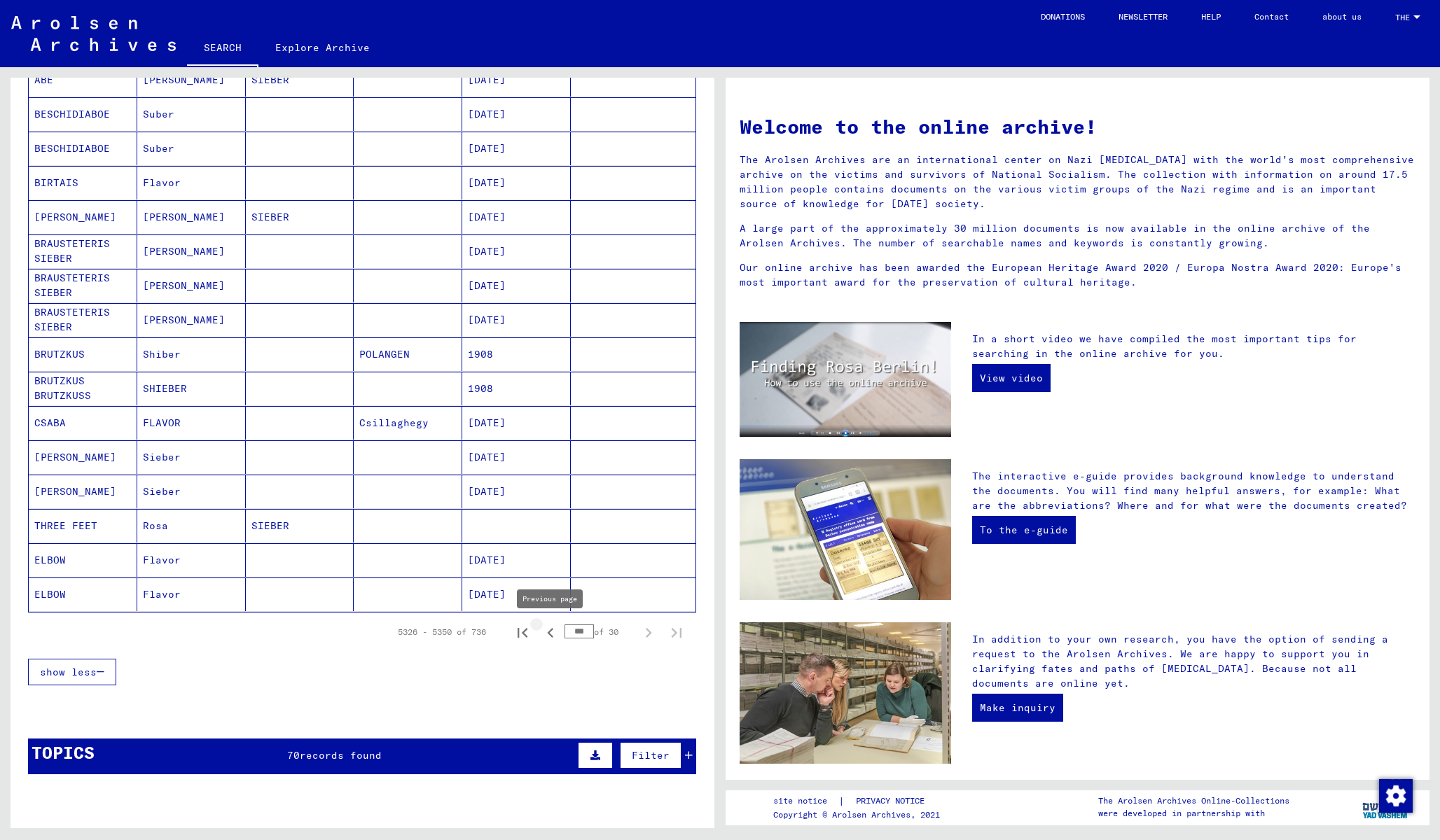
click at [543, 632] on icon "Previous page" at bounding box center [550, 632] width 19 height 19
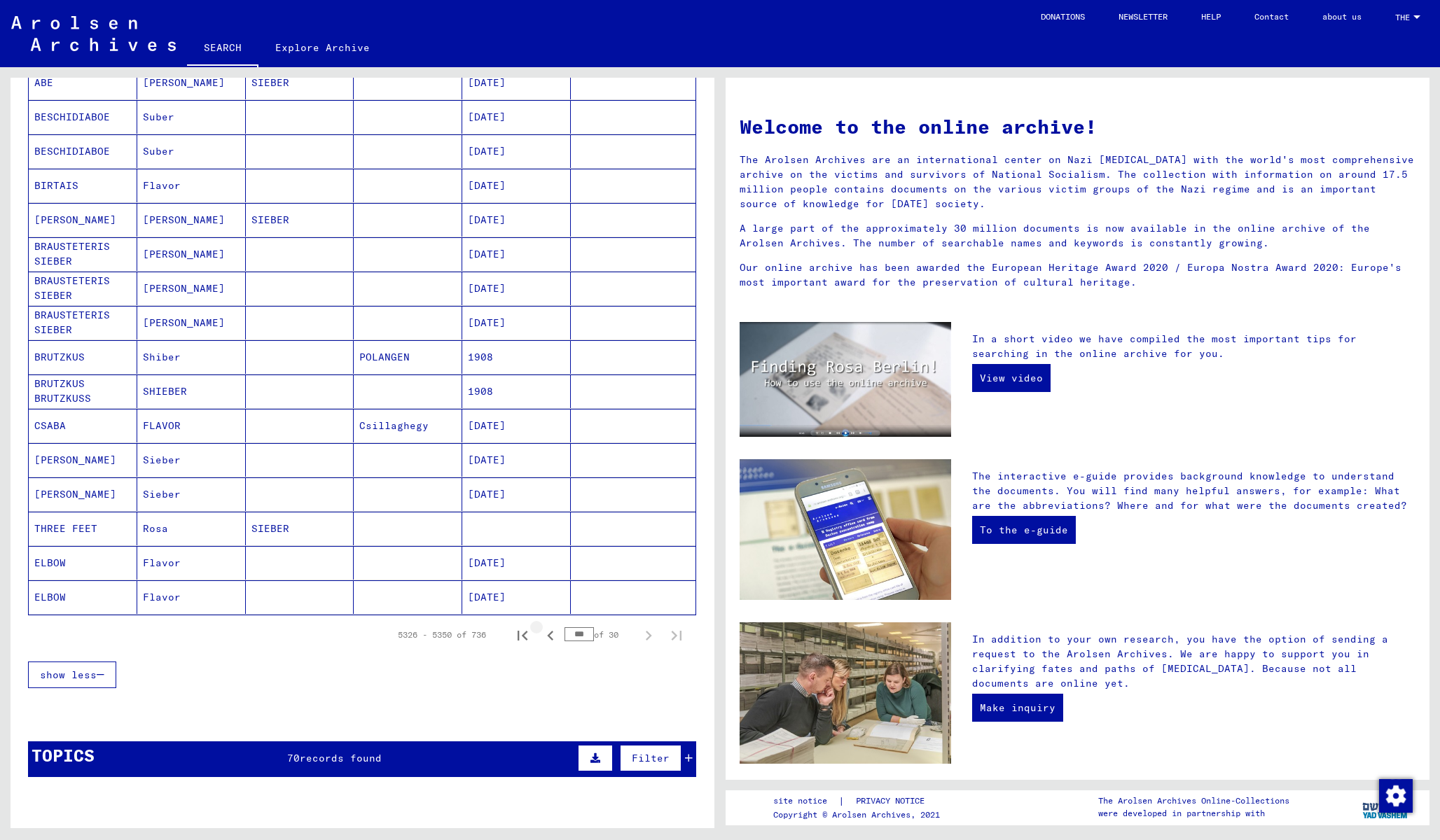
scroll to position [0, 0]
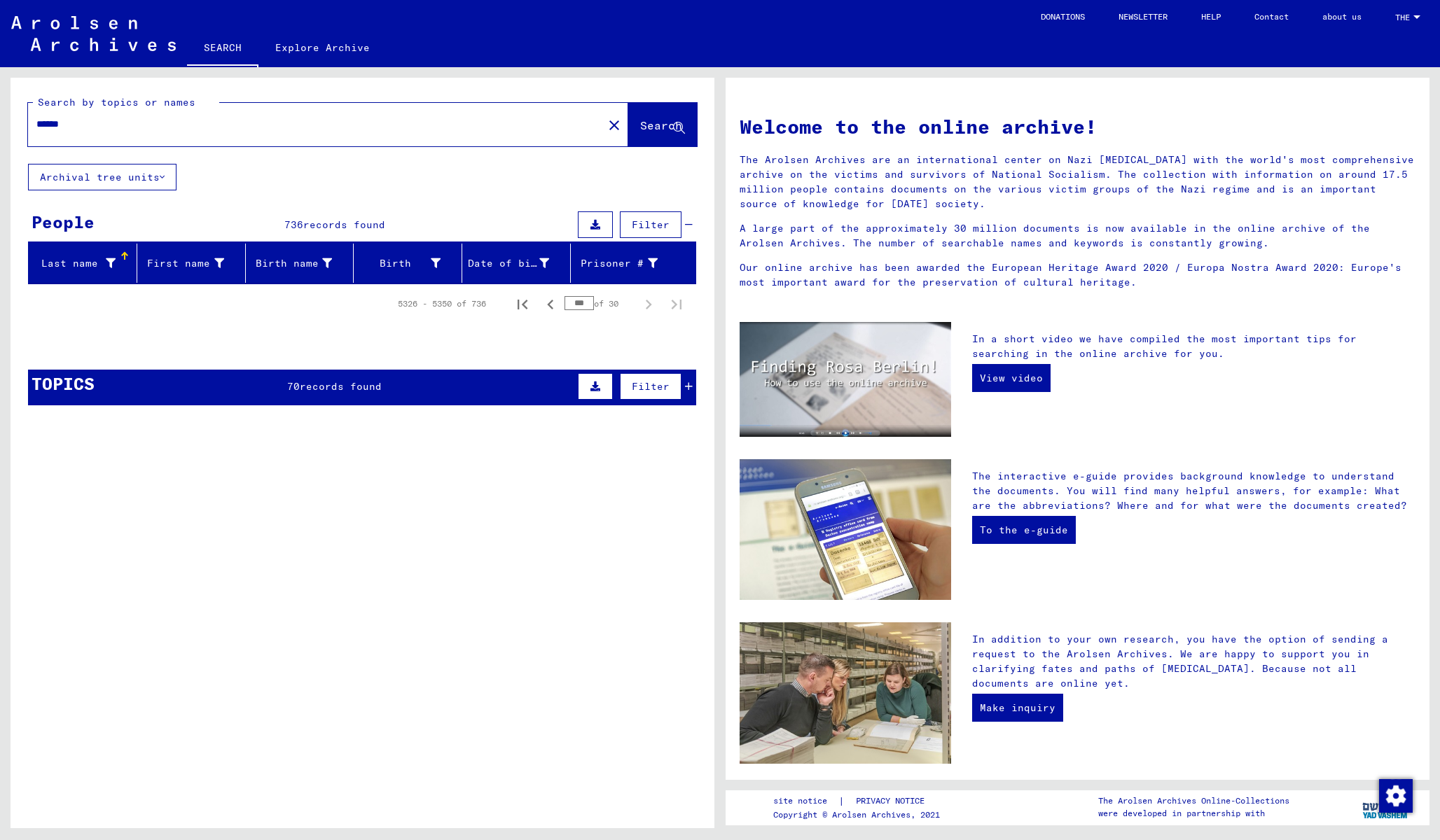
click at [589, 305] on input "***" at bounding box center [580, 302] width 29 height 14
type input "*"
